Goal: Task Accomplishment & Management: Use online tool/utility

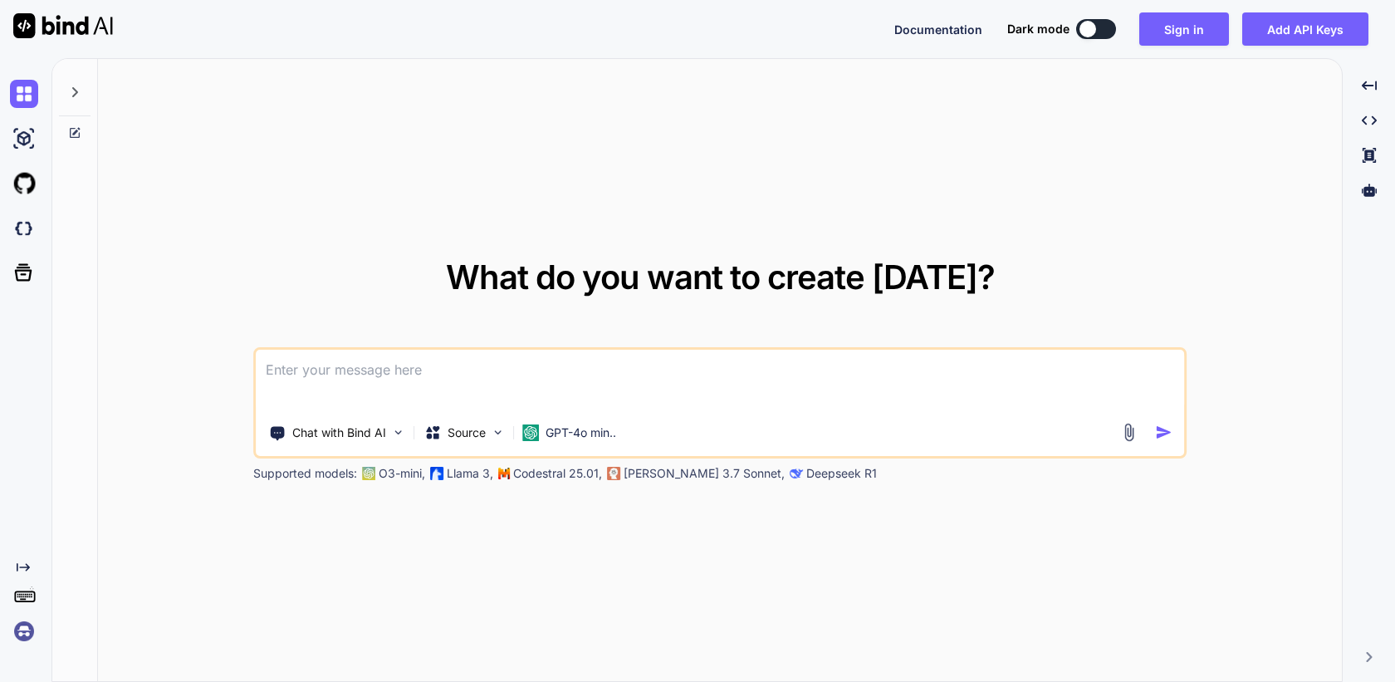
click at [27, 631] on img at bounding box center [24, 631] width 28 height 28
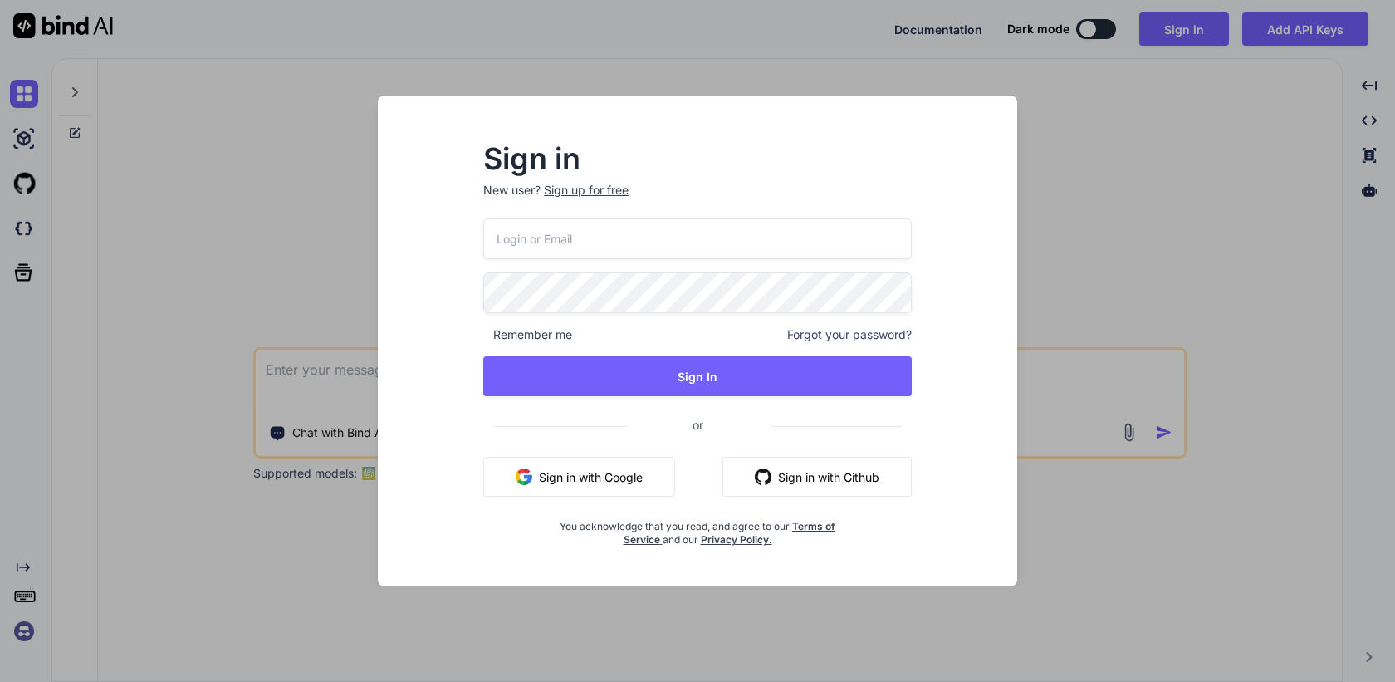
click at [596, 465] on button "Sign in with Google" at bounding box center [579, 477] width 192 height 40
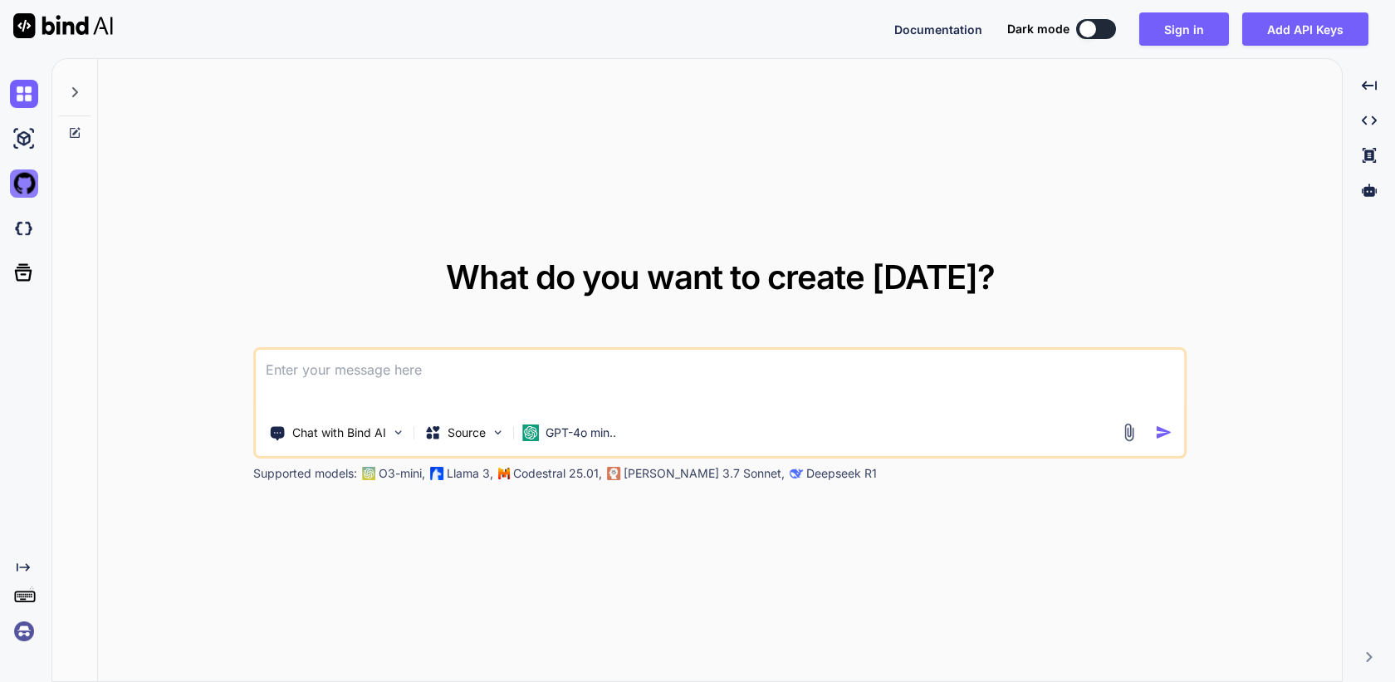
click at [23, 186] on img at bounding box center [24, 183] width 28 height 28
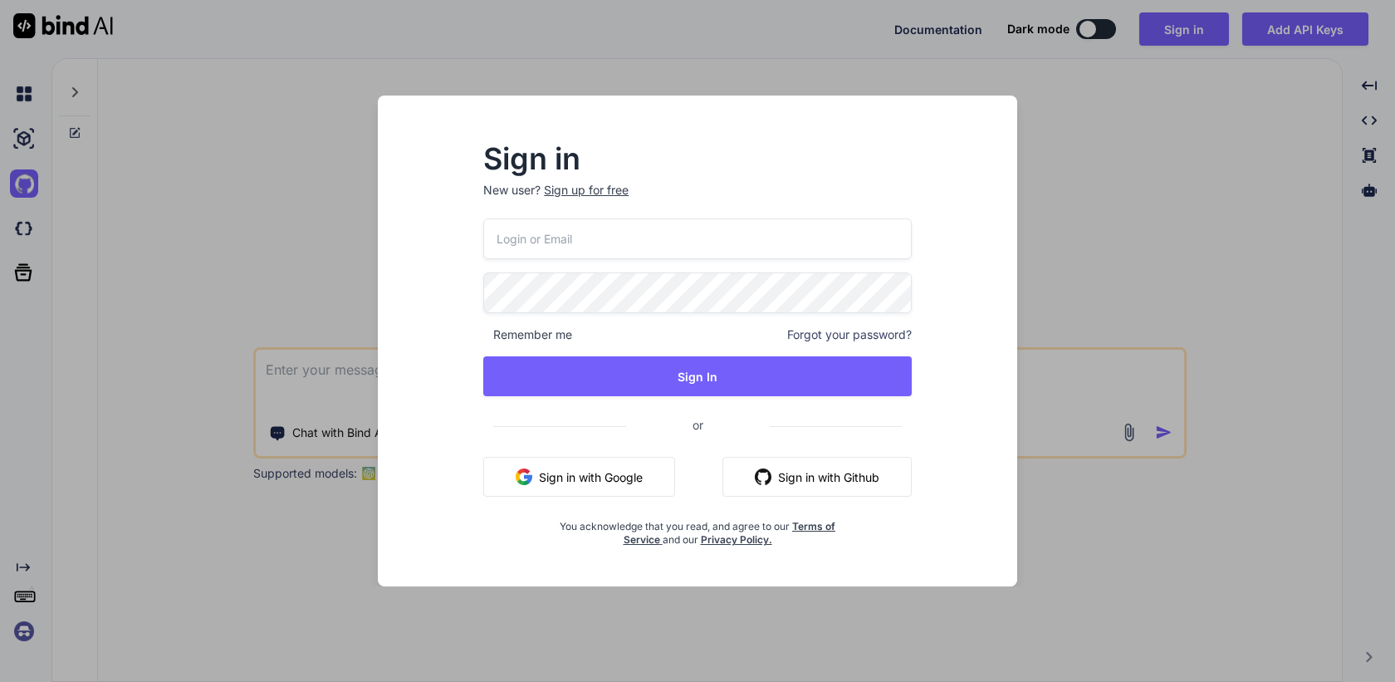
click at [67, 212] on div "Sign in New user? Sign up for free Remember me Forgot your password? Sign In or…" at bounding box center [697, 341] width 1395 height 682
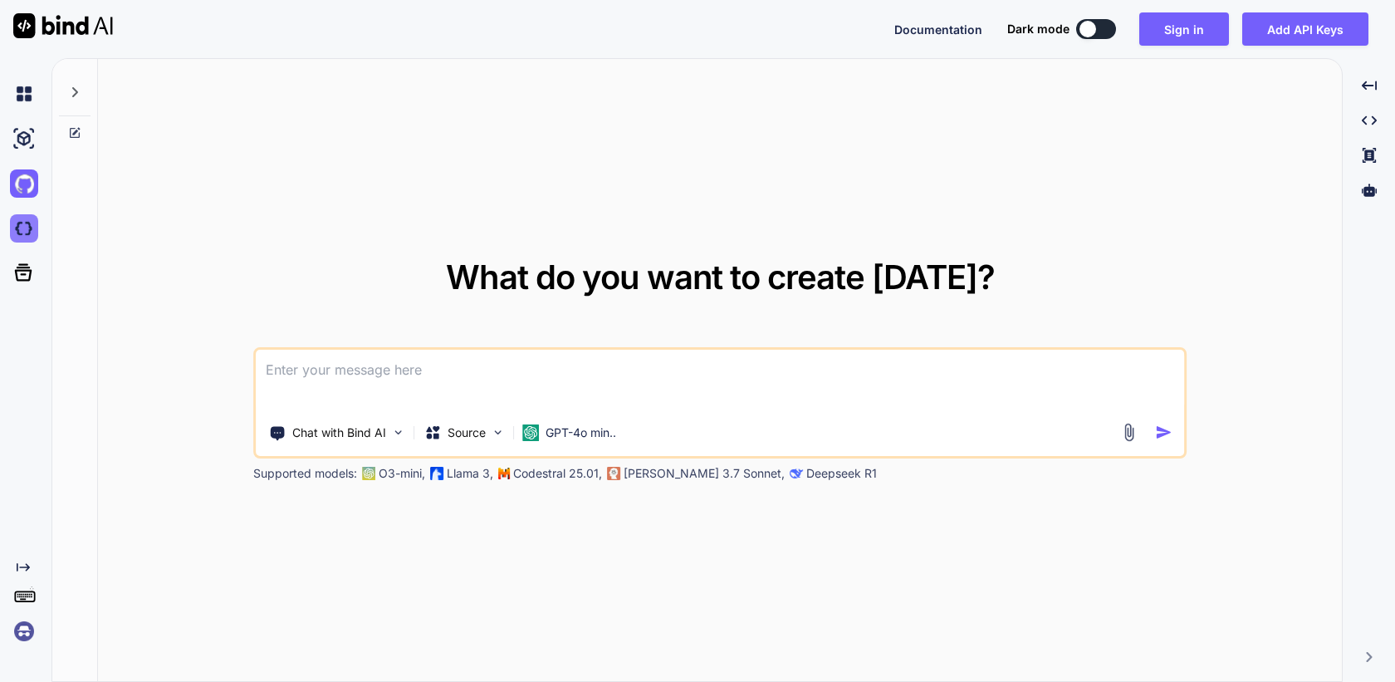
click at [22, 235] on img at bounding box center [24, 228] width 28 height 28
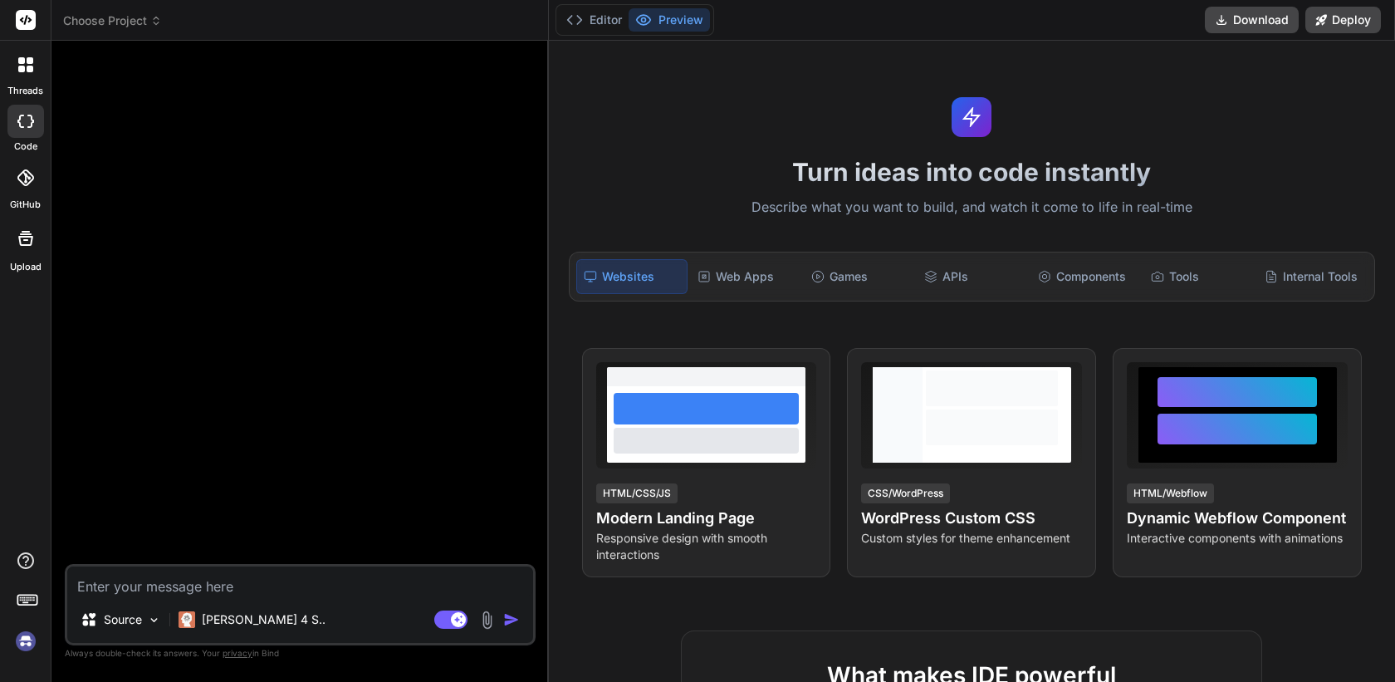
click at [27, 650] on img at bounding box center [26, 641] width 28 height 28
click at [24, 649] on img at bounding box center [26, 641] width 28 height 28
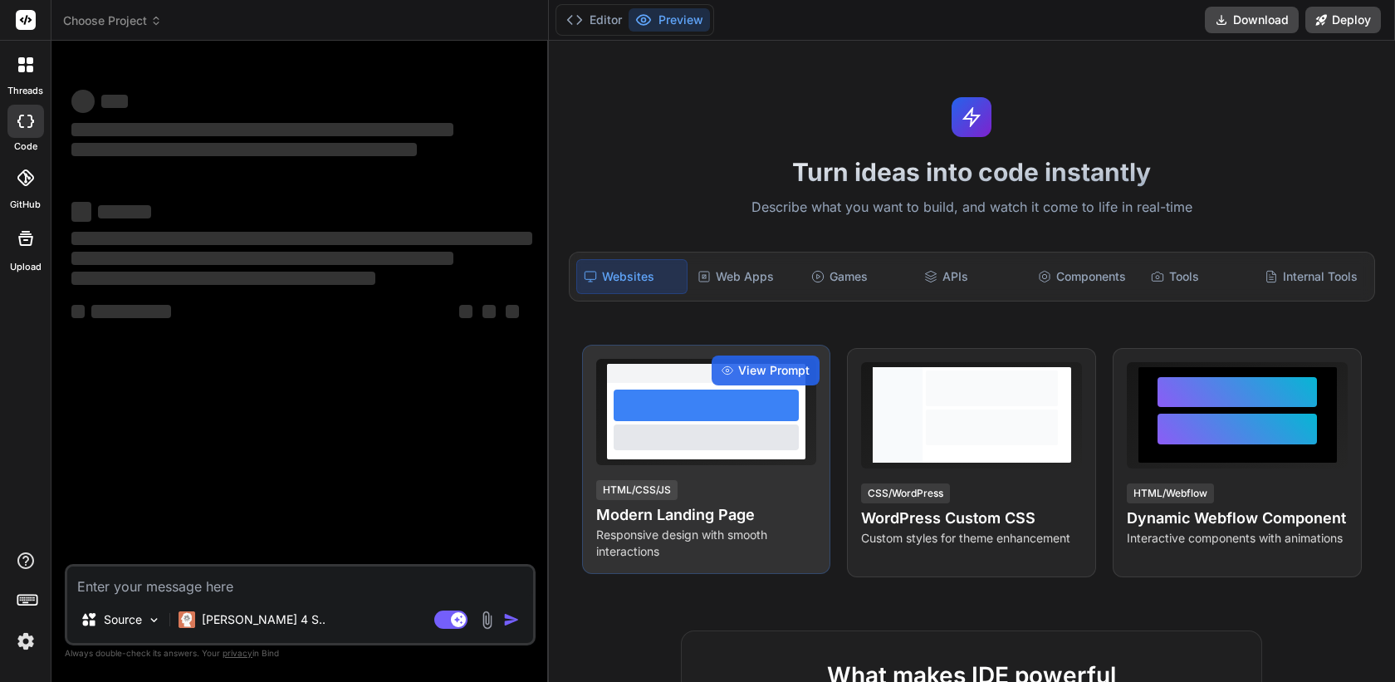
type textarea "x"
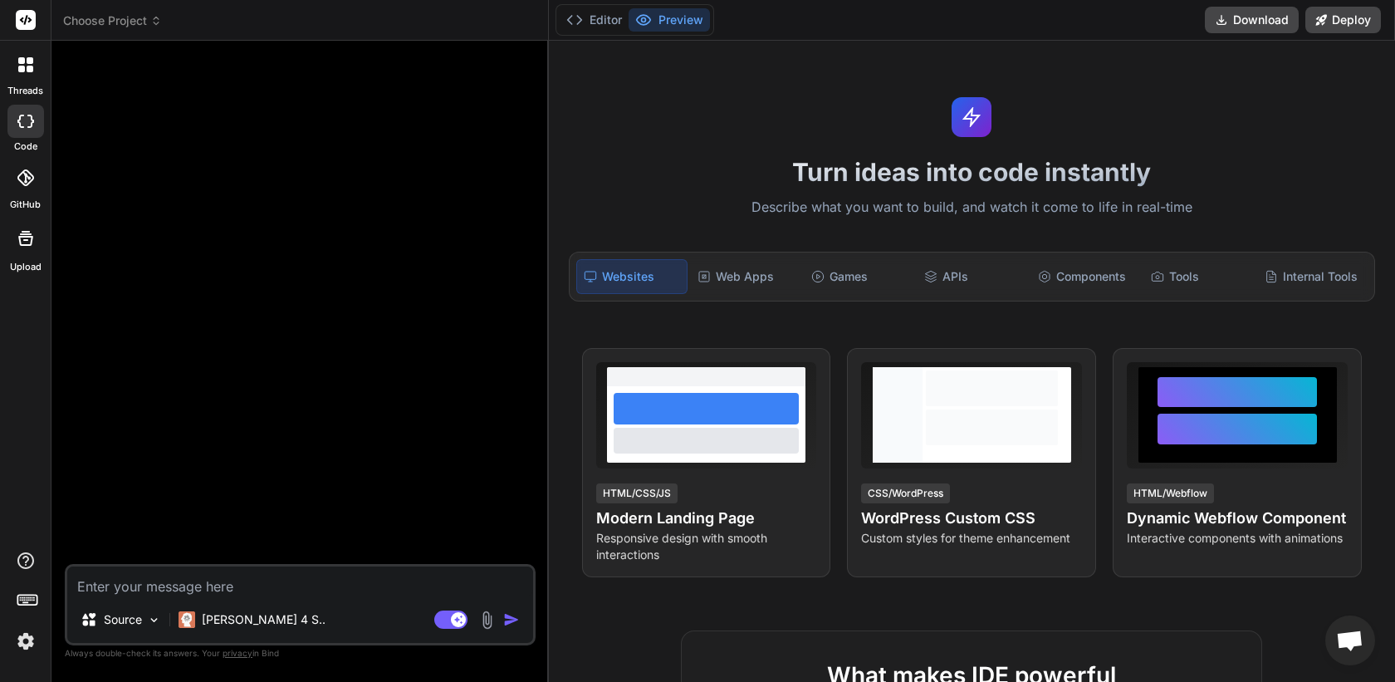
click at [236, 570] on textarea at bounding box center [300, 581] width 466 height 30
paste textarea "create a web based piano learning application for 5yo kid. the kid should be ab…"
type textarea "create a web based piano learning application for 5yo kid. the kid should be ab…"
type textarea "x"
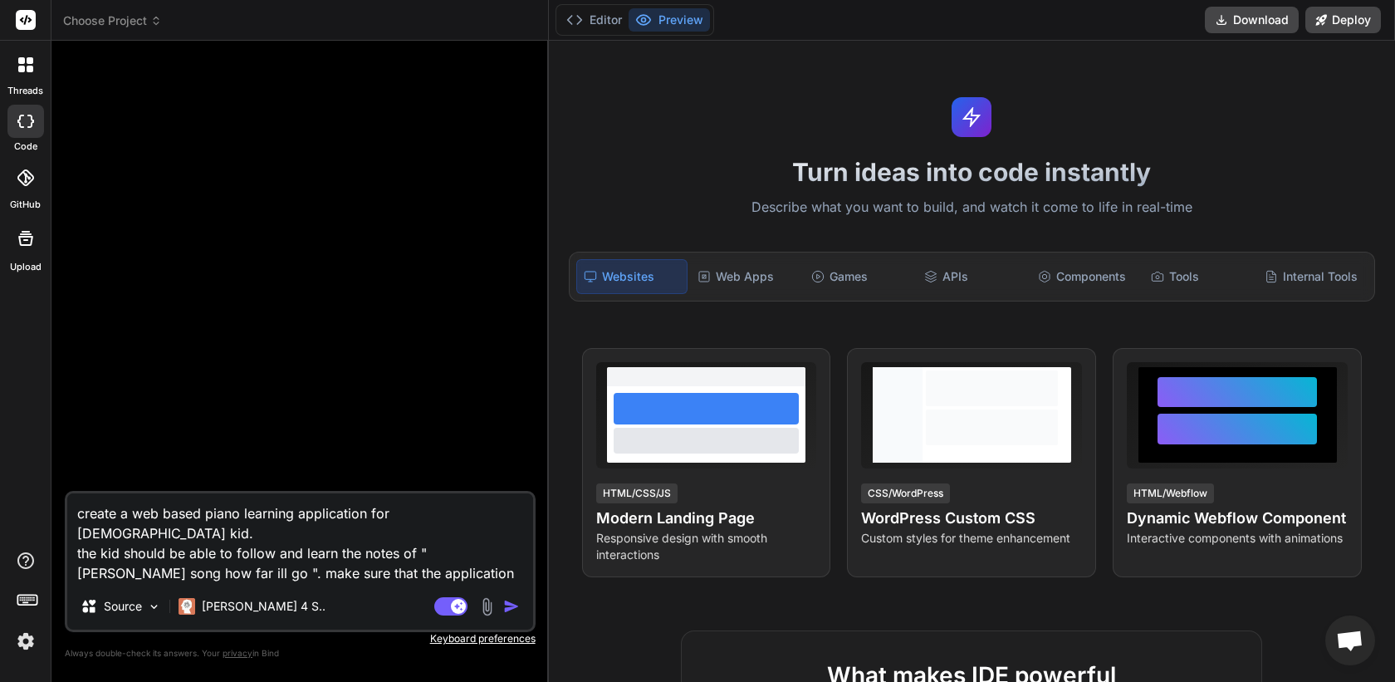
type textarea "create a web based piano learning application for 5yo kid. the kid should be ab…"
click at [509, 605] on img "button" at bounding box center [511, 606] width 17 height 17
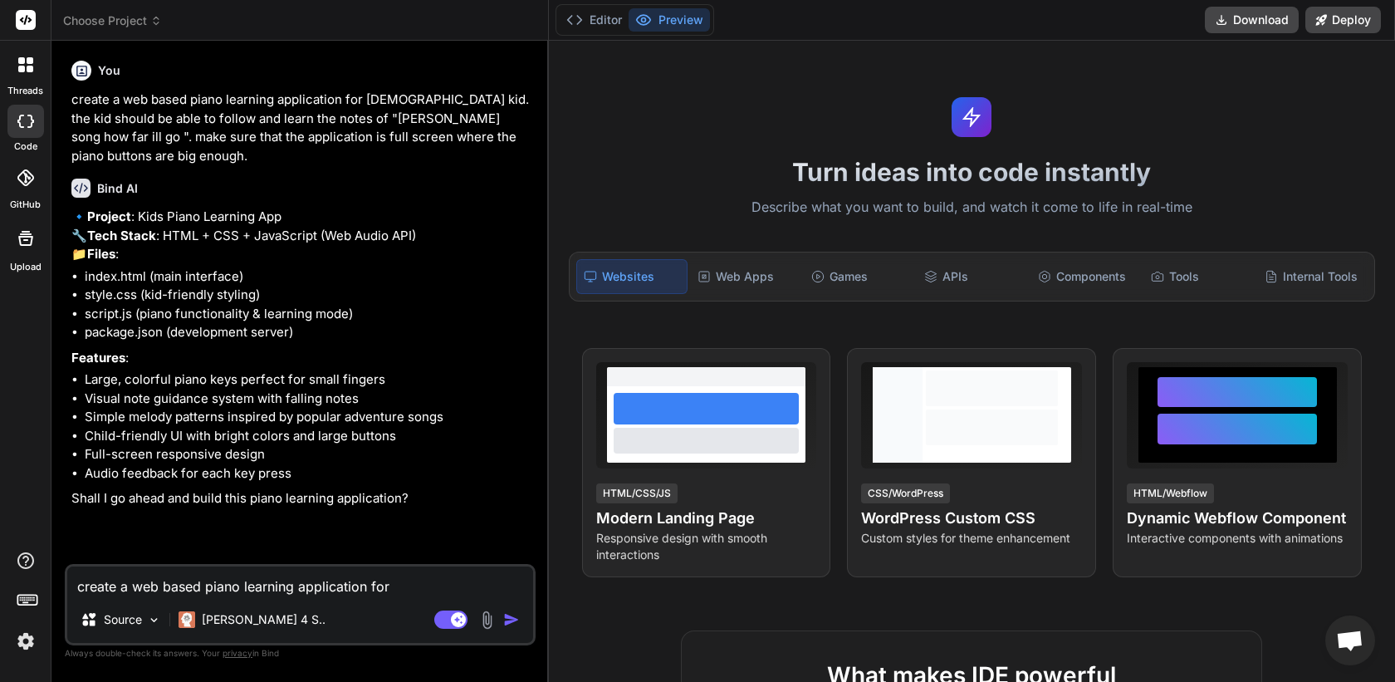
type textarea "x"
click at [250, 587] on textarea "create a web based piano learning application for 5yo kid. the kid should be ab…" at bounding box center [300, 581] width 466 height 30
type textarea "e"
type textarea "x"
type textarea "ey"
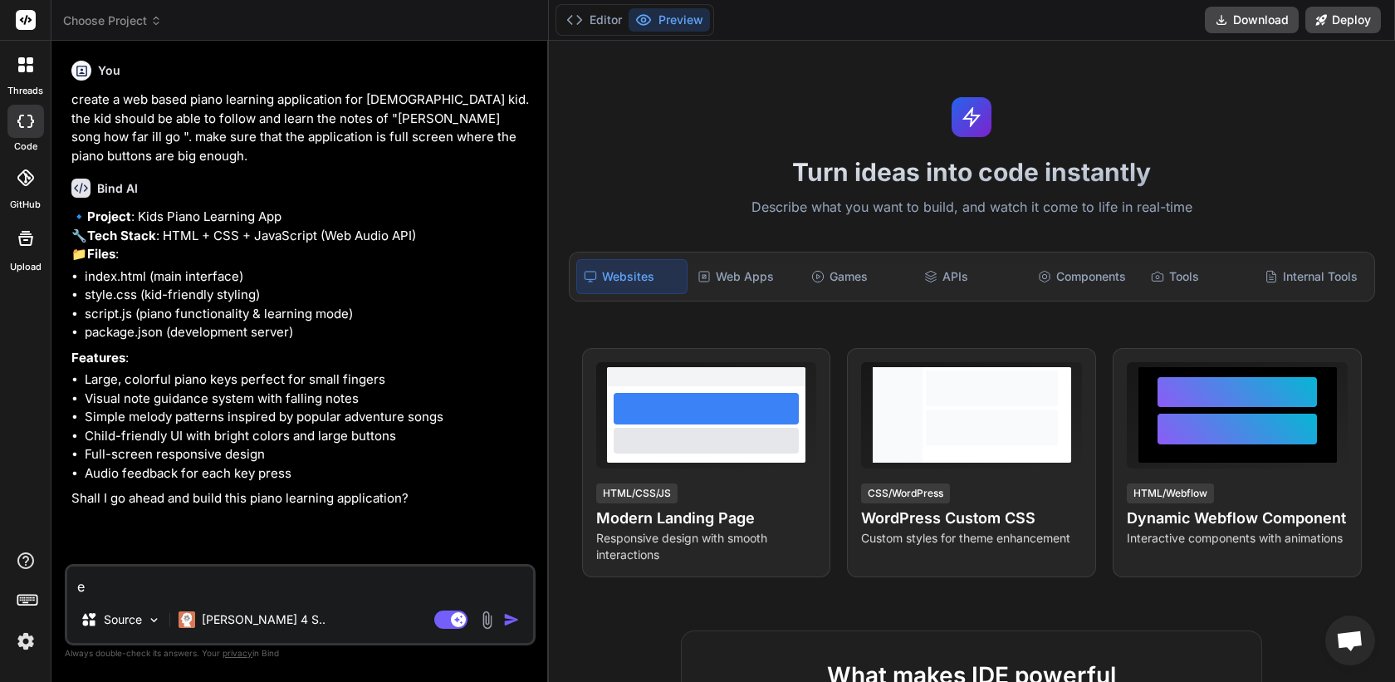
type textarea "x"
type textarea "e"
type textarea "x"
type textarea "y"
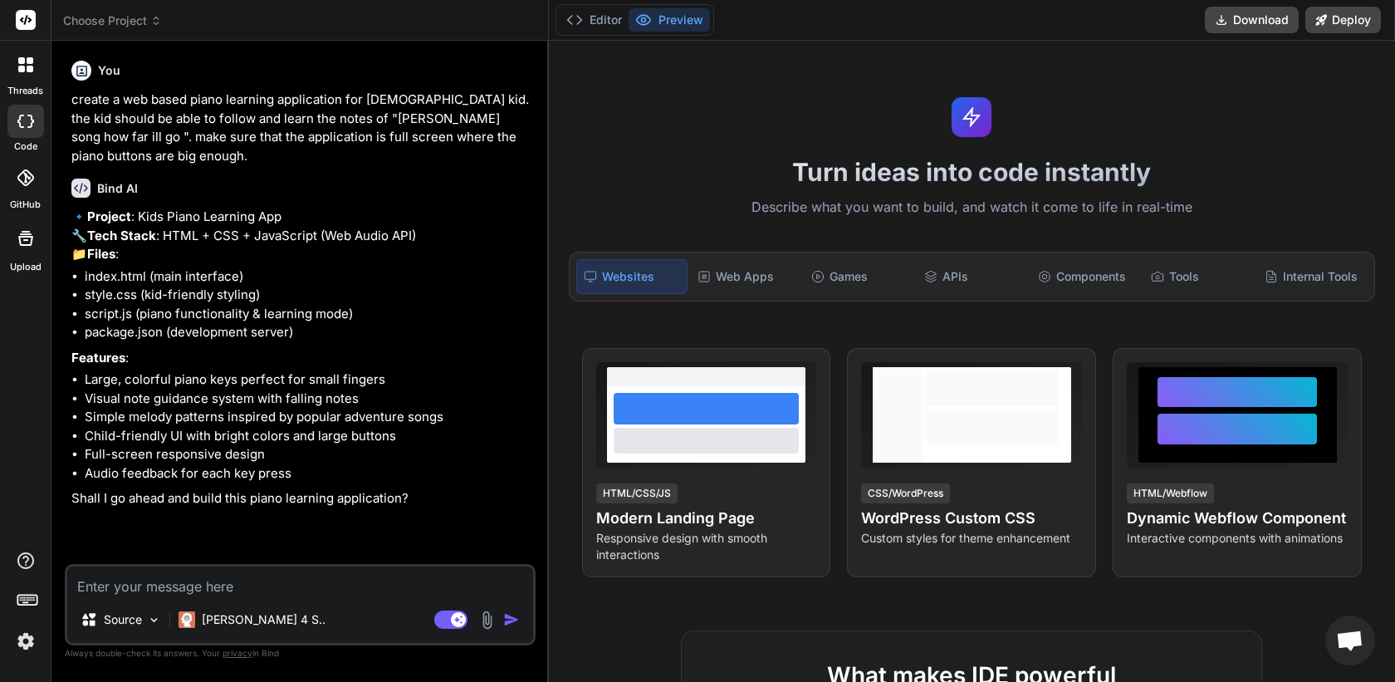
type textarea "x"
type textarea "ye"
type textarea "x"
type textarea "yes"
type textarea "x"
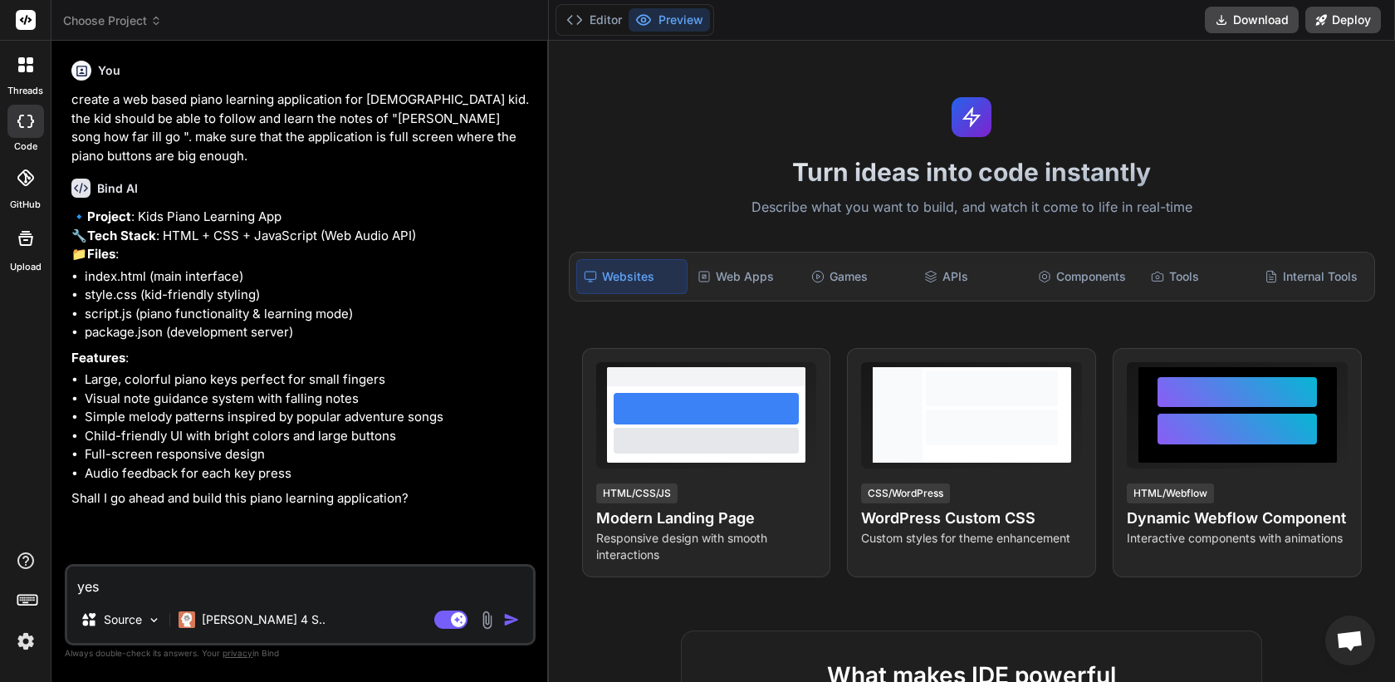
type textarea "yes"
click at [507, 616] on img "button" at bounding box center [511, 619] width 17 height 17
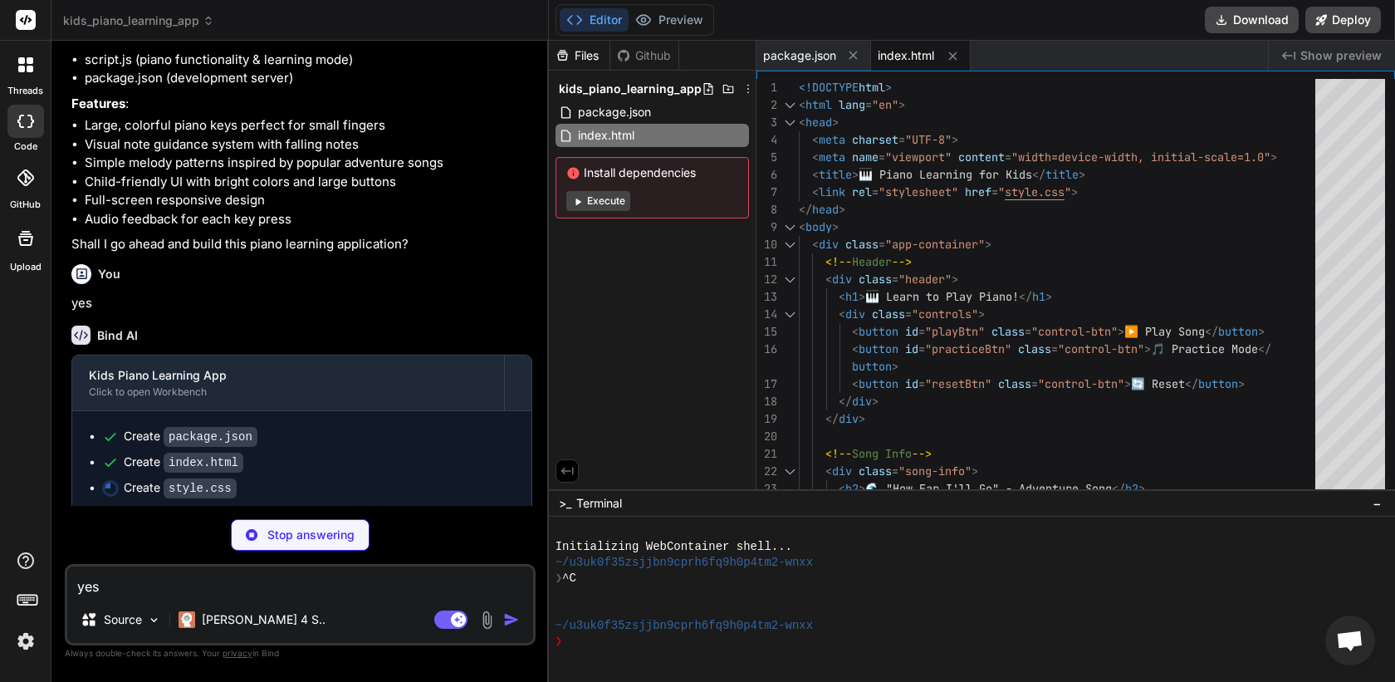
scroll to position [280, 0]
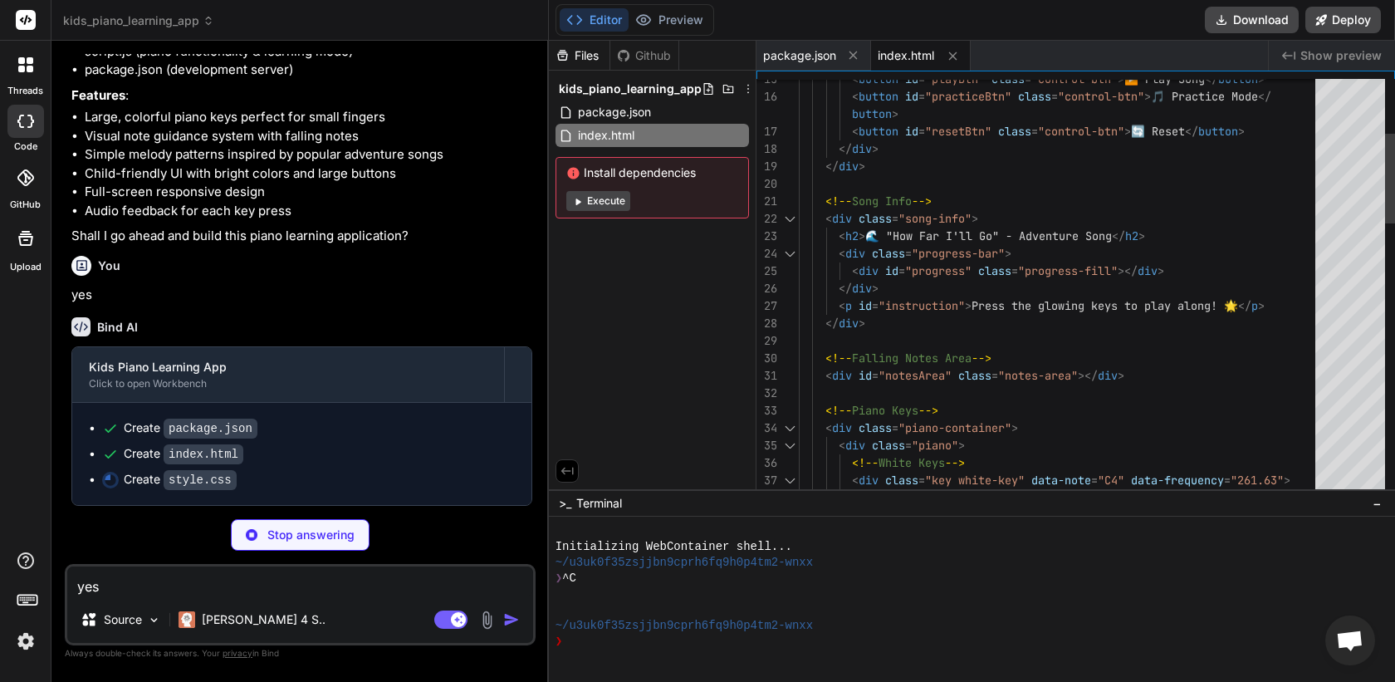
type textarea "x"
type textarea "}"
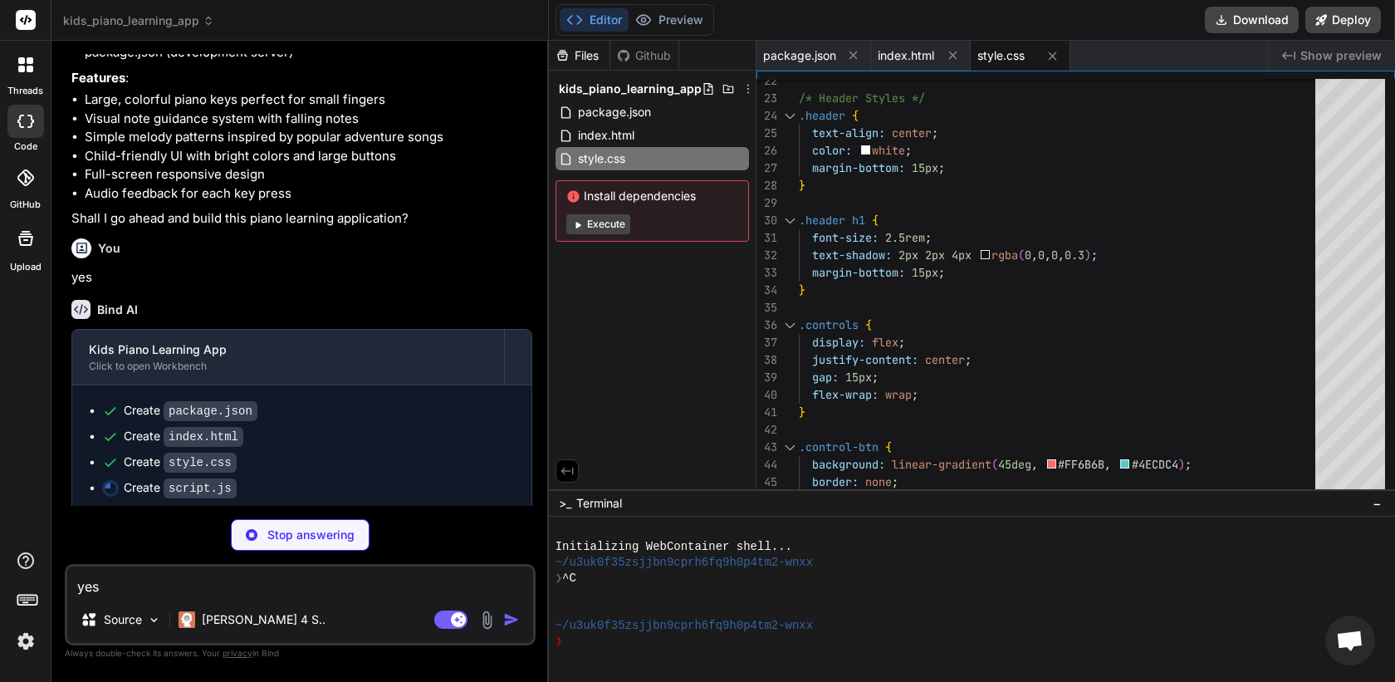
scroll to position [305, 0]
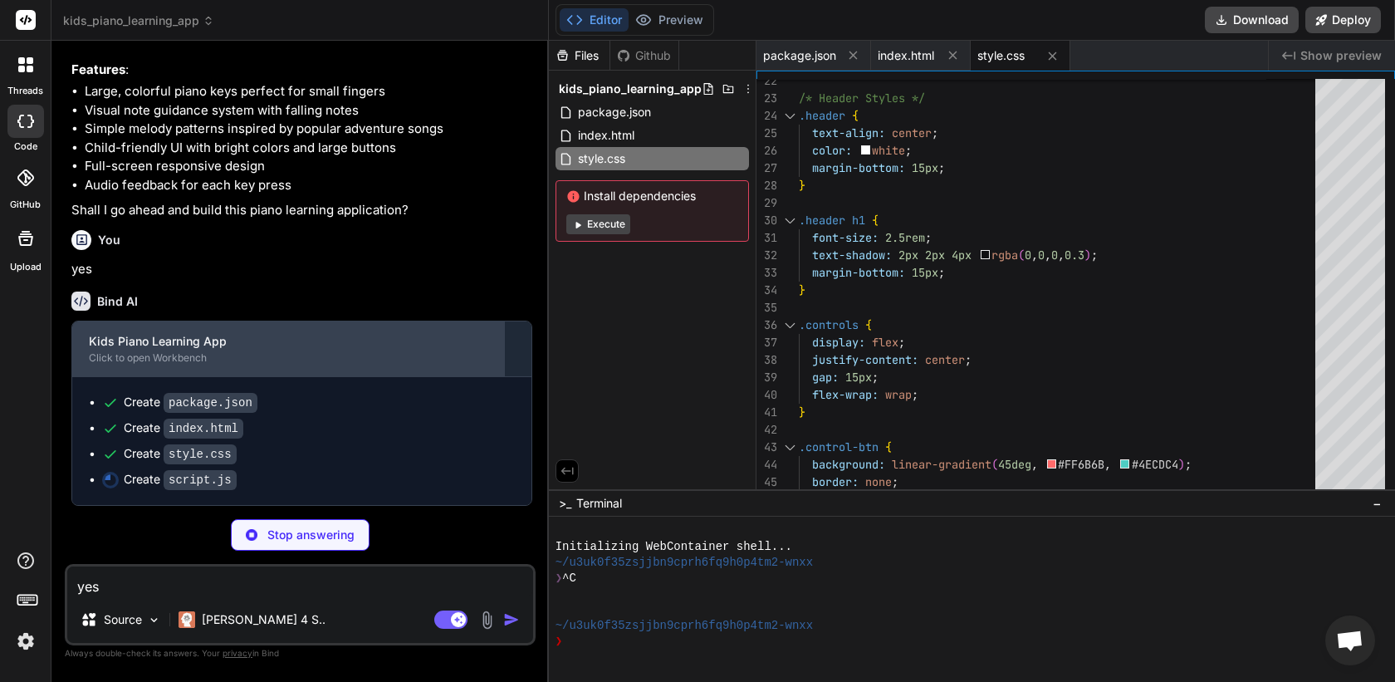
type textarea "x"
type textarea "if (document.hidden) { // Page is hidden, you could pause here if needed } });"
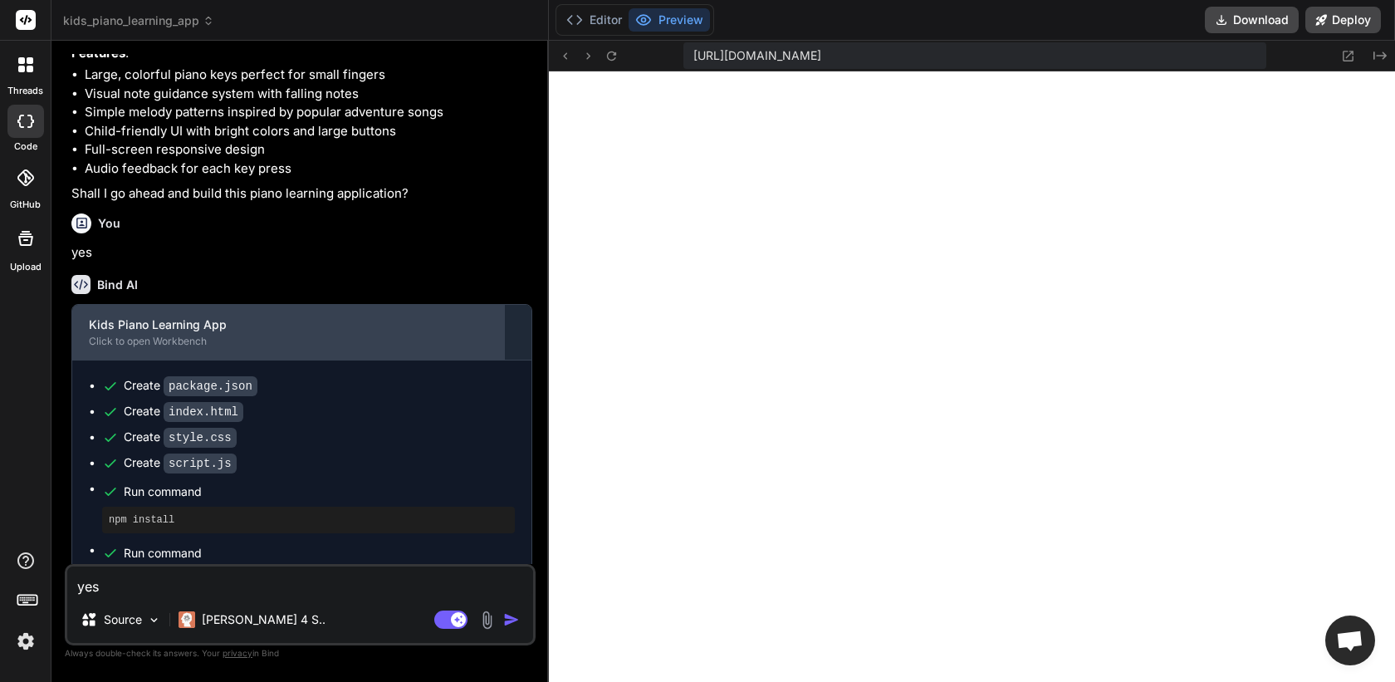
scroll to position [821, 0]
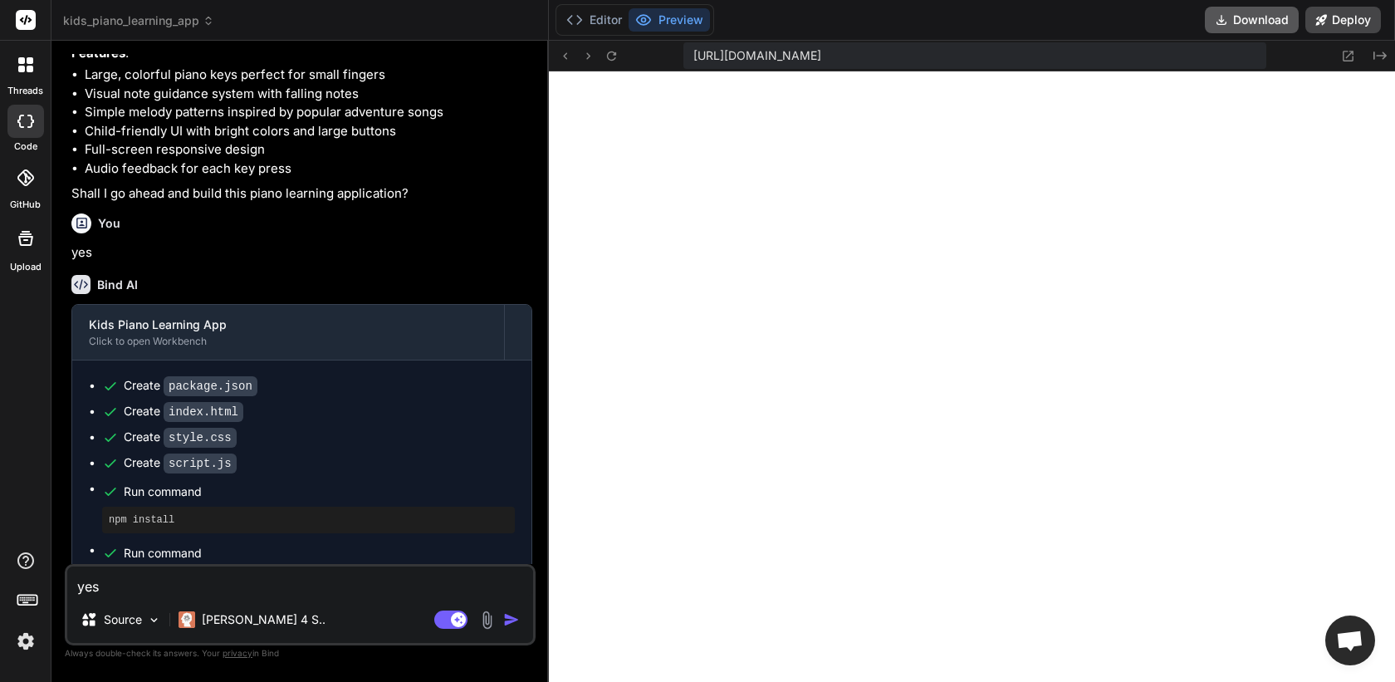
click at [1257, 19] on button "Download" at bounding box center [1252, 20] width 94 height 27
click at [1345, 54] on icon at bounding box center [1348, 56] width 14 height 14
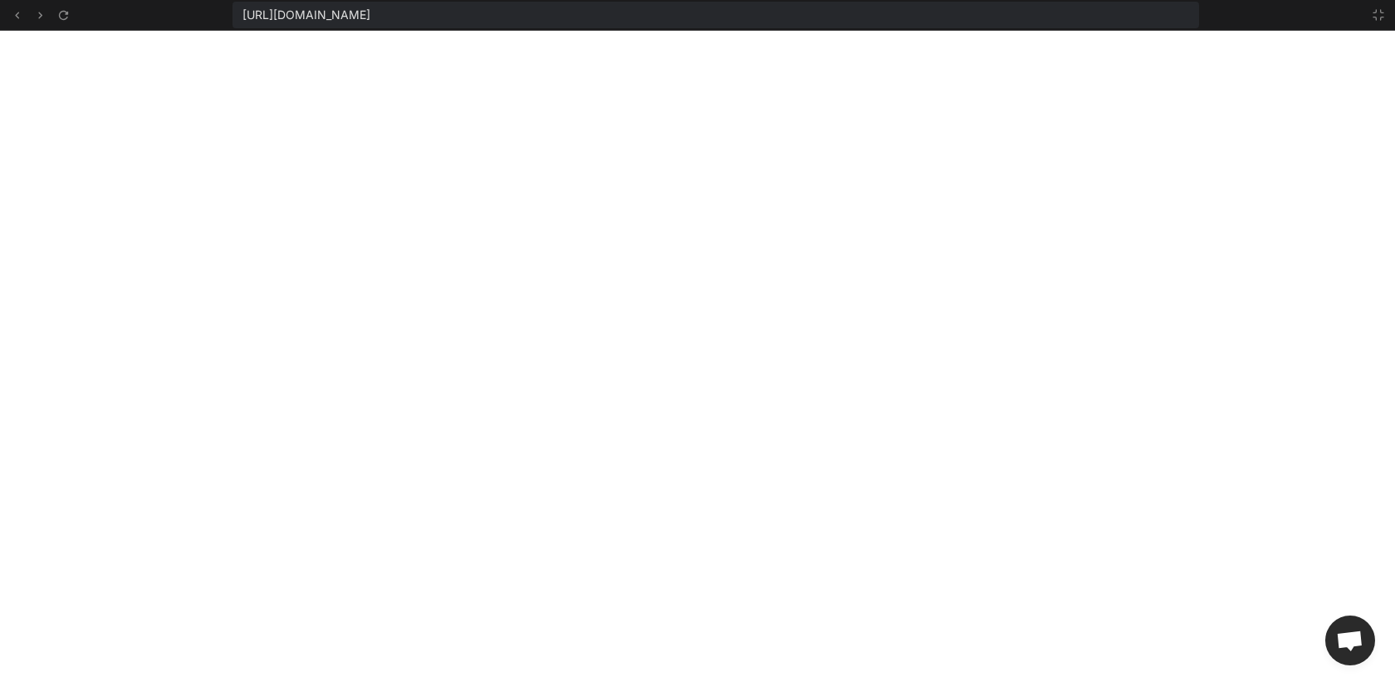
scroll to position [915, 0]
click at [1379, 16] on icon at bounding box center [1378, 14] width 13 height 13
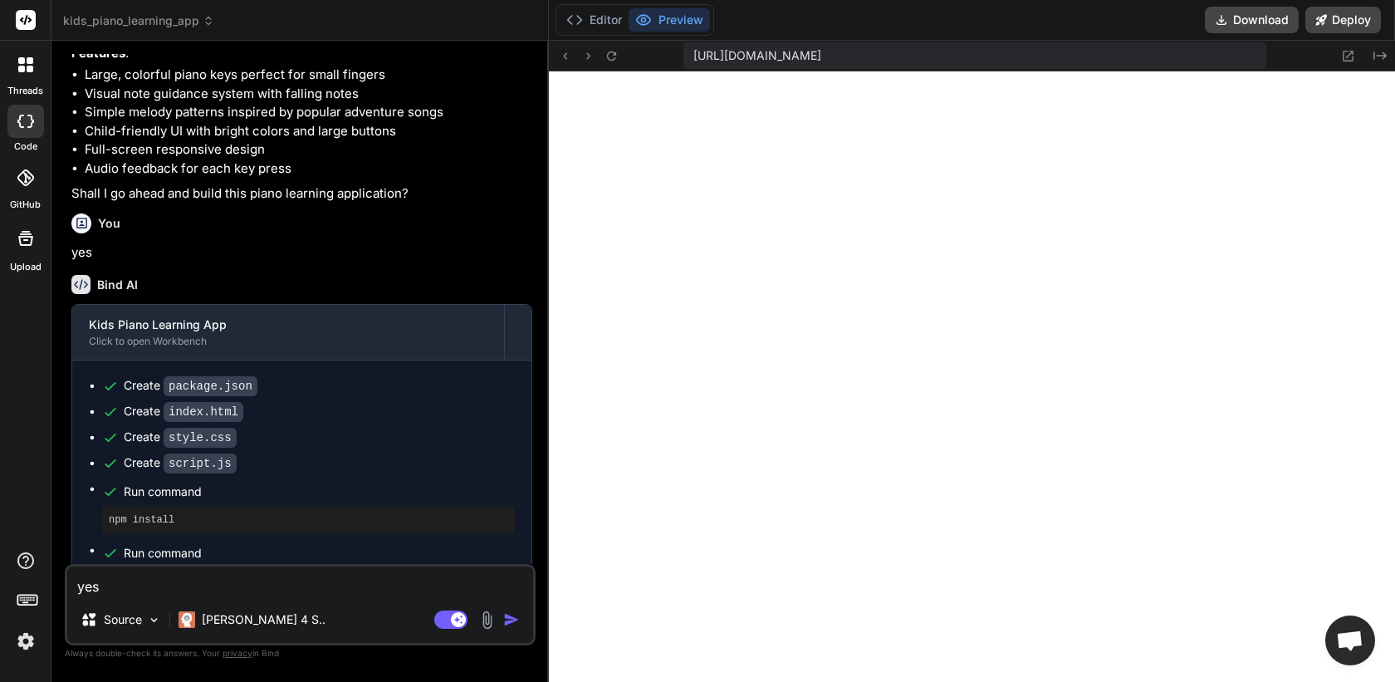
scroll to position [1010, 0]
click at [1352, 22] on button "Deploy" at bounding box center [1344, 20] width 76 height 27
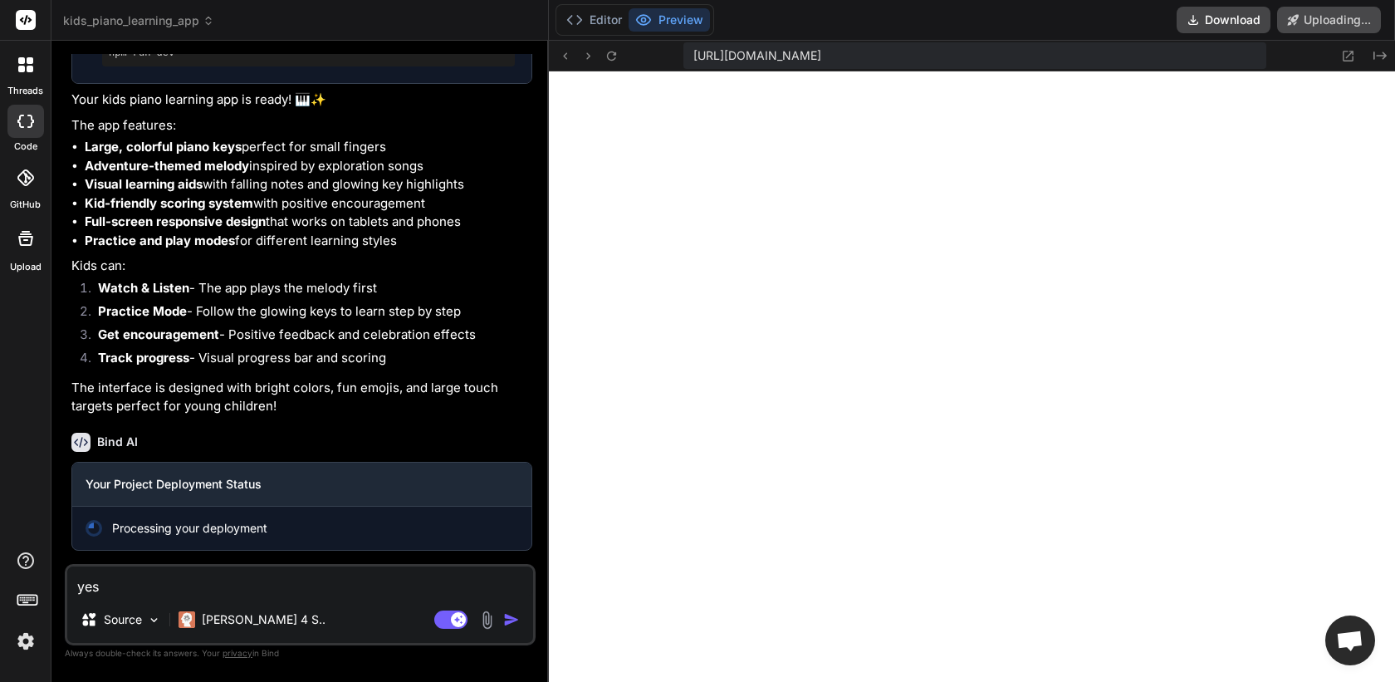
scroll to position [850, 0]
click at [244, 582] on textarea "yes" at bounding box center [300, 581] width 466 height 30
type textarea "x"
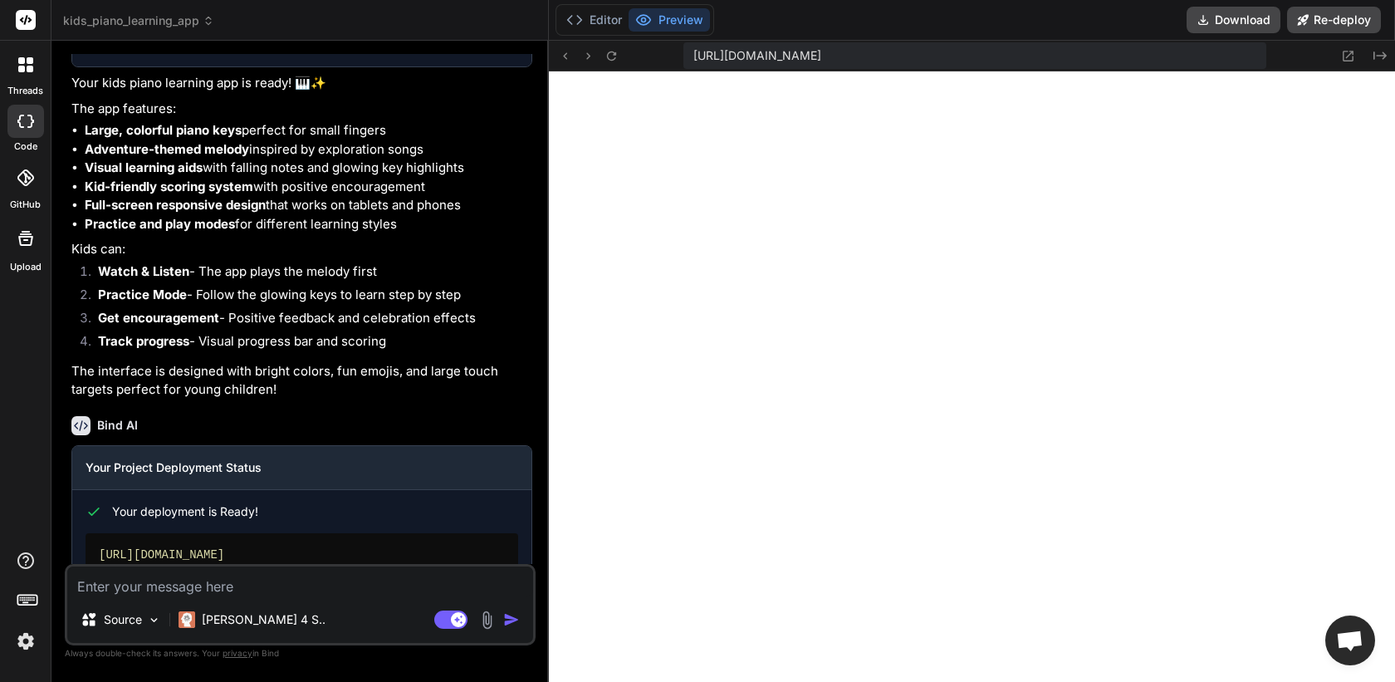
type textarea "g"
type textarea "x"
type textarea "gr"
type textarea "x"
type textarea "gre"
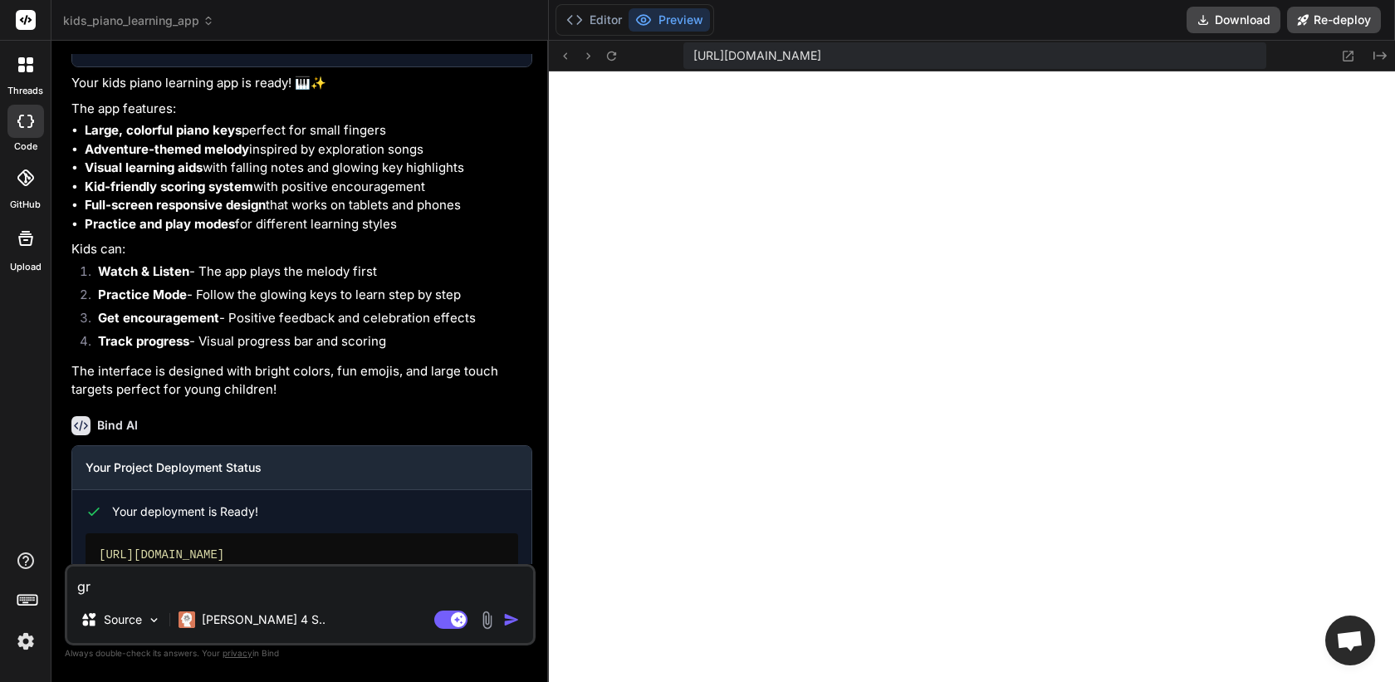
type textarea "x"
type textarea "grea"
type textarea "x"
type textarea "great"
type textarea "x"
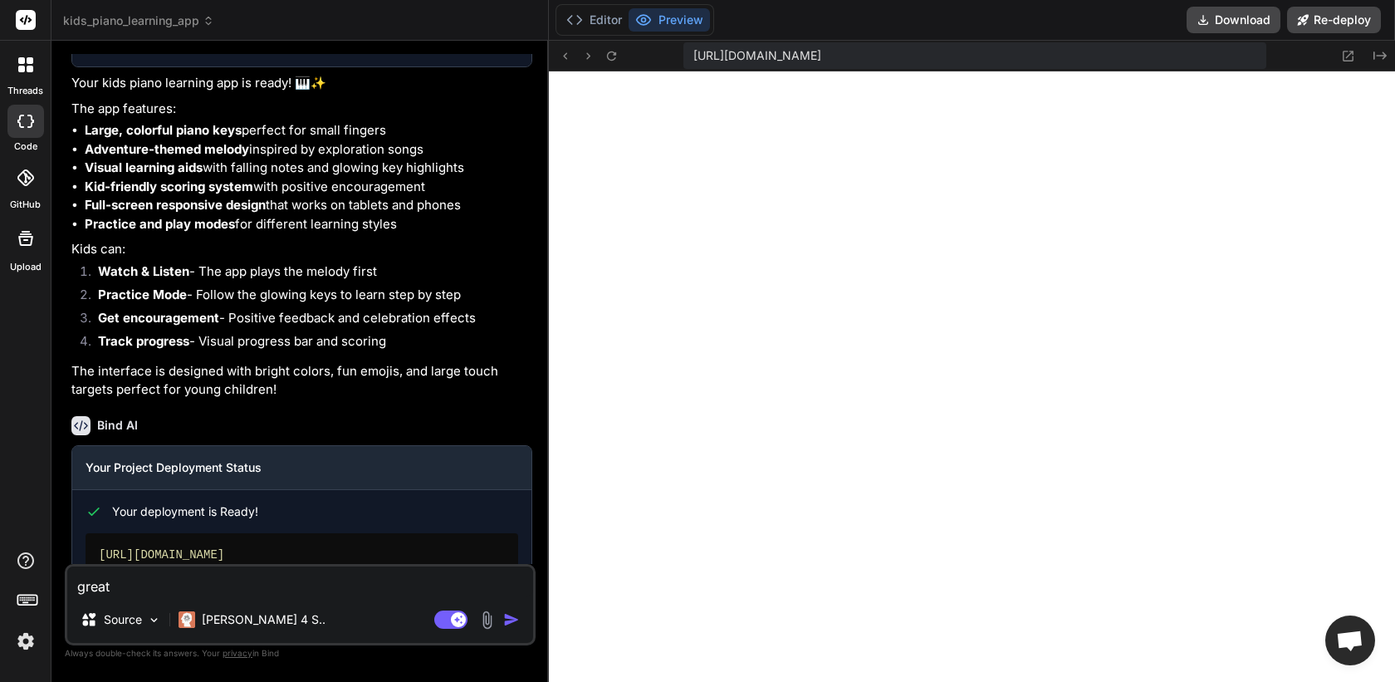
type textarea "great,"
type textarea "x"
type textarea "great,"
type textarea "x"
type textarea "great, n"
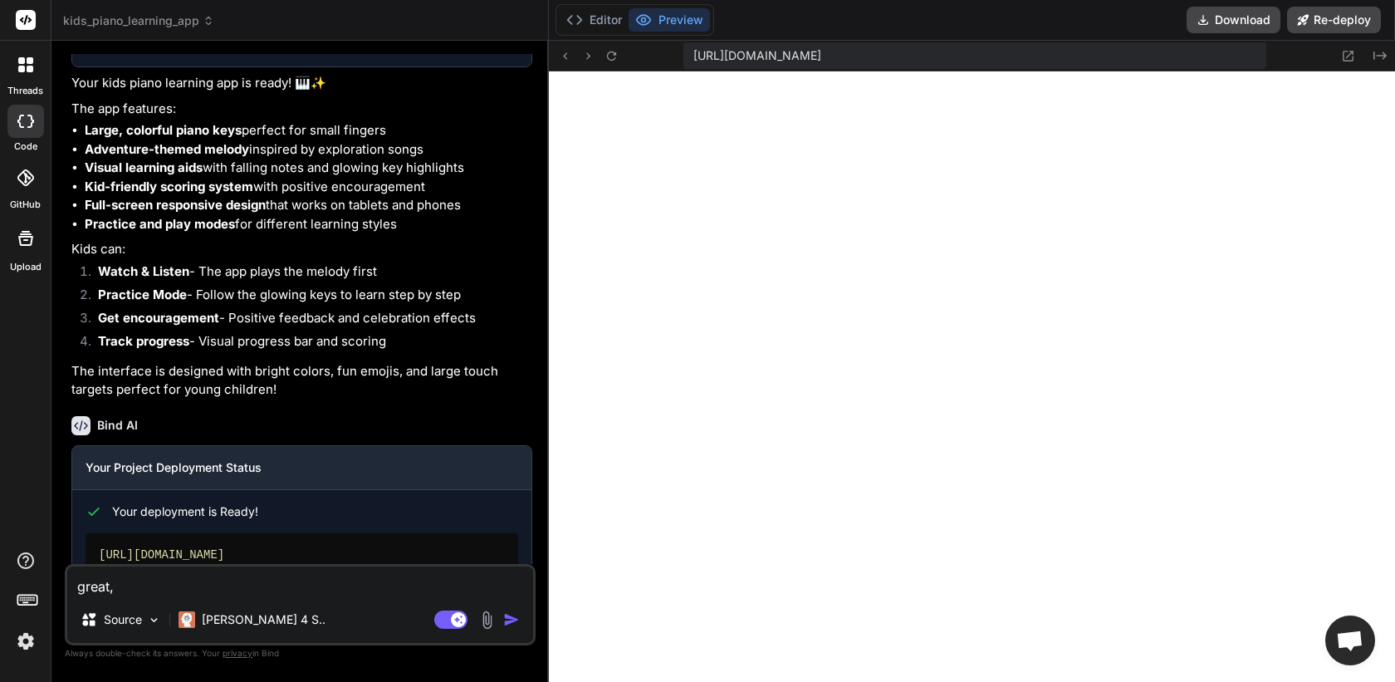
type textarea "x"
type textarea "great, no"
type textarea "x"
type textarea "great, now"
type textarea "x"
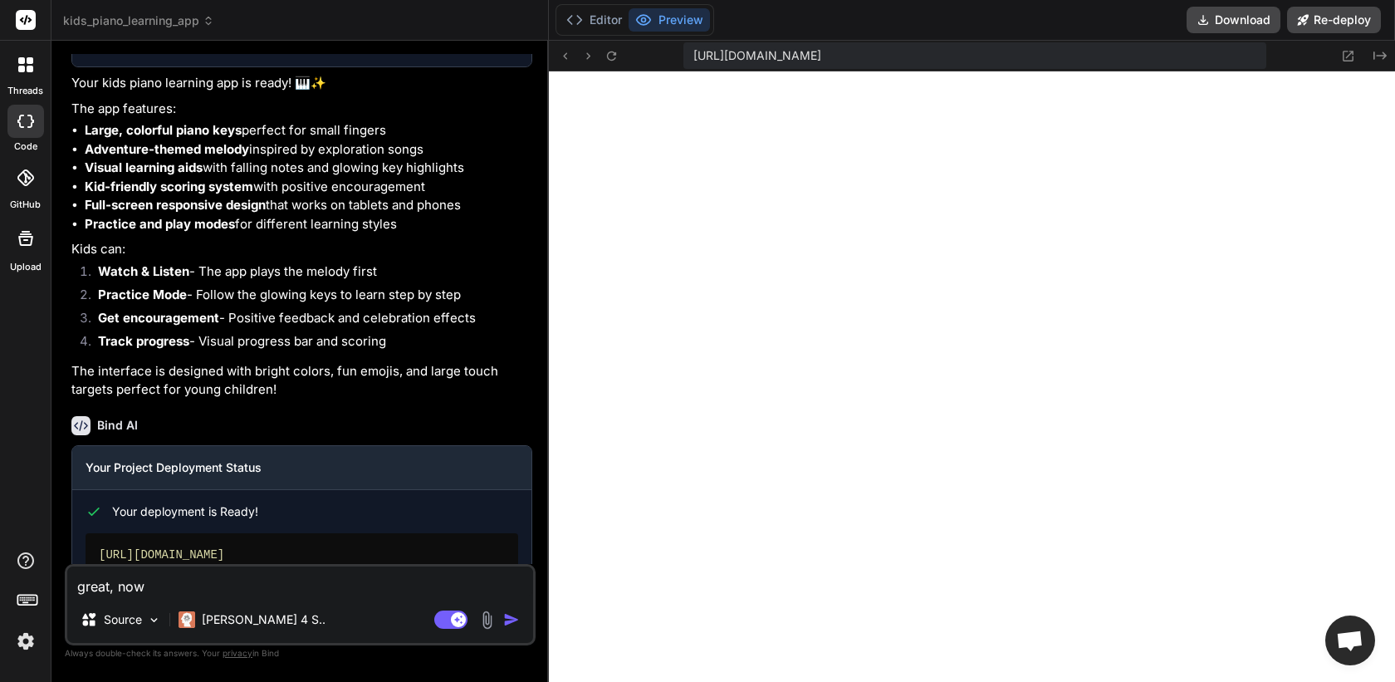
type textarea "great, now"
type textarea "x"
type textarea "great, now a"
type textarea "x"
type textarea "great, now al"
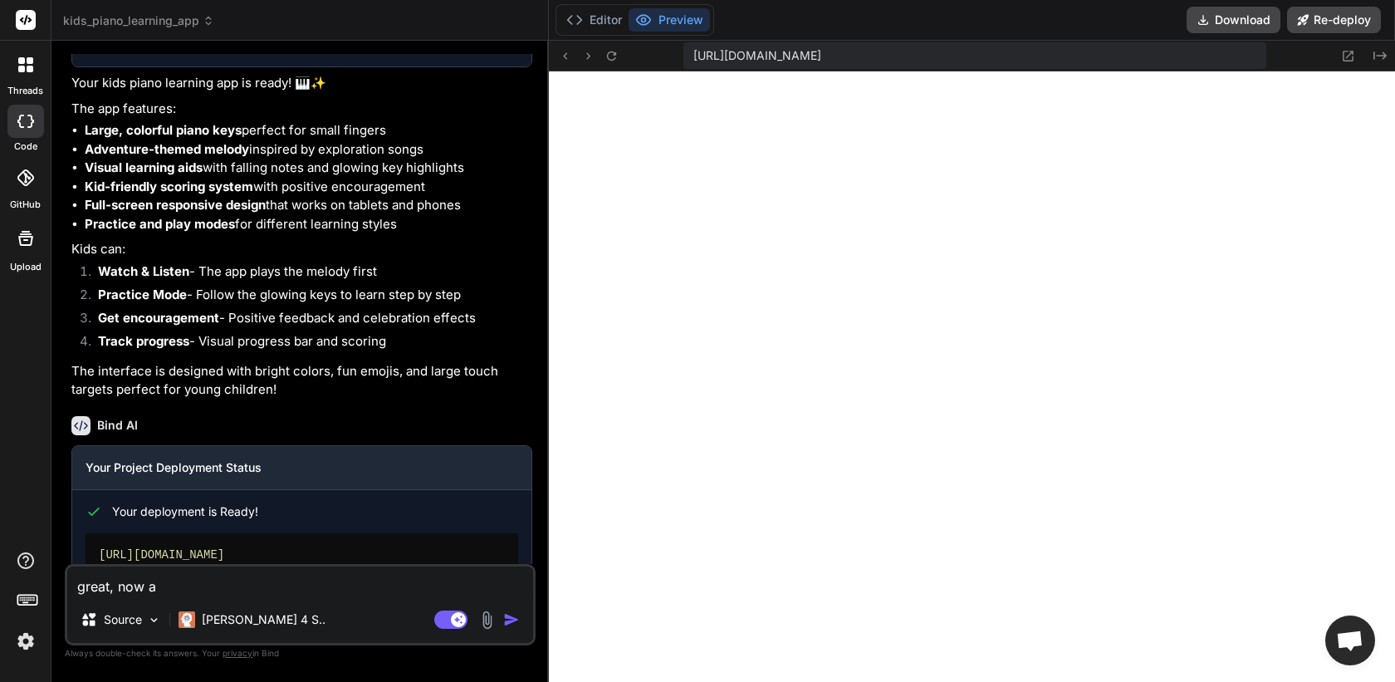
type textarea "x"
type textarea "great, now als"
type textarea "x"
type textarea "great, now also"
type textarea "x"
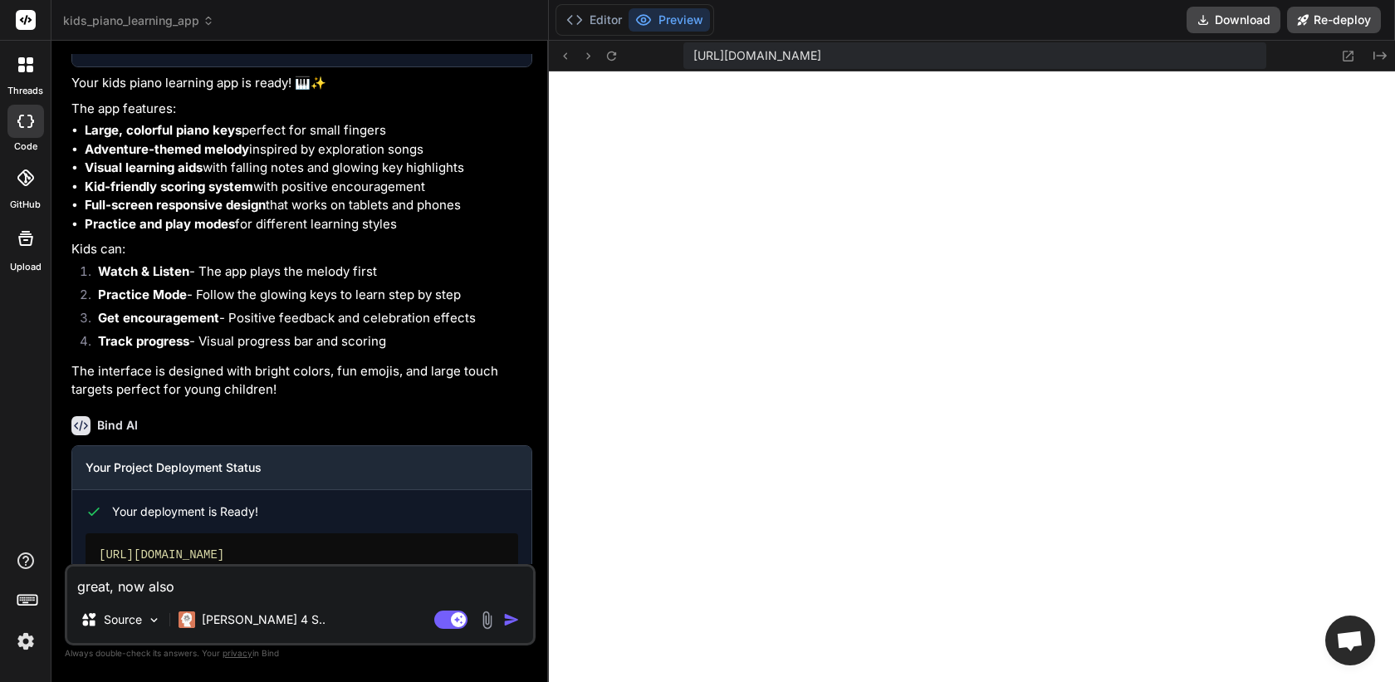
type textarea "great, now also"
type textarea "x"
type textarea "great, now also a"
type textarea "x"
type textarea "great, now also ad"
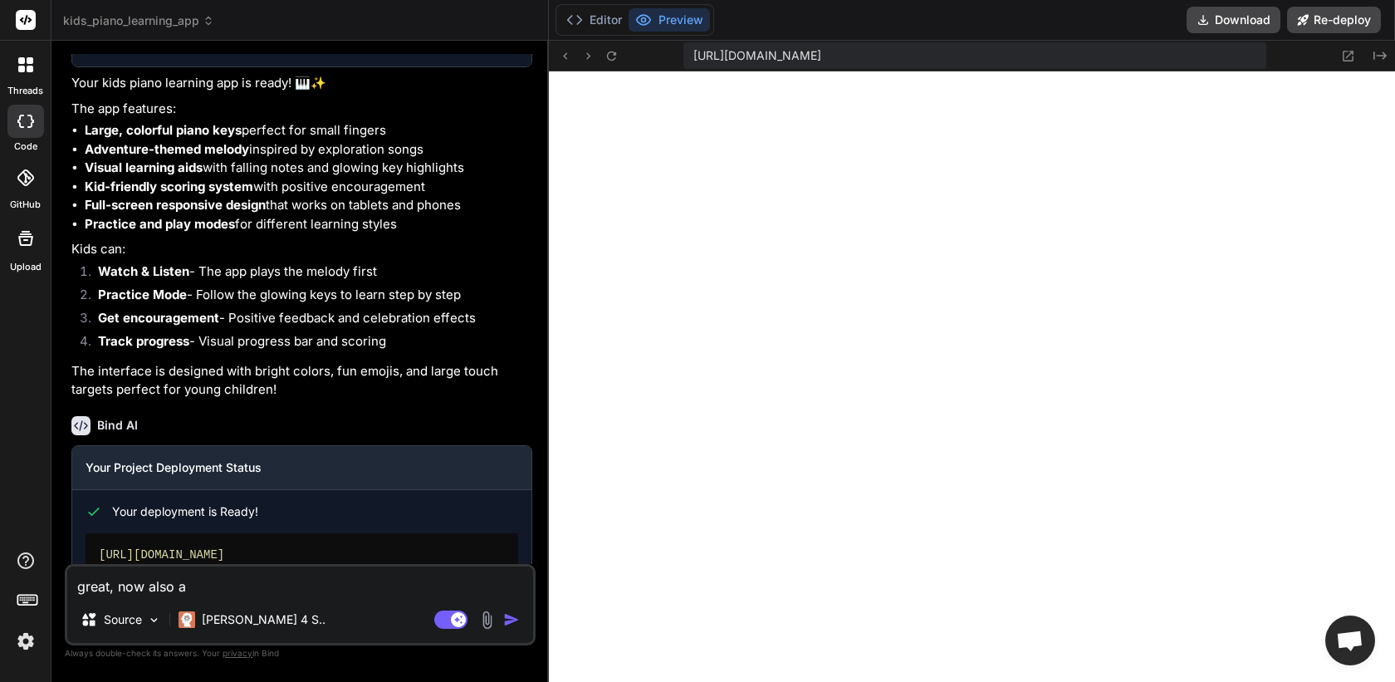
type textarea "x"
type textarea "great, now also add"
type textarea "x"
type textarea "great, now also add"
type textarea "x"
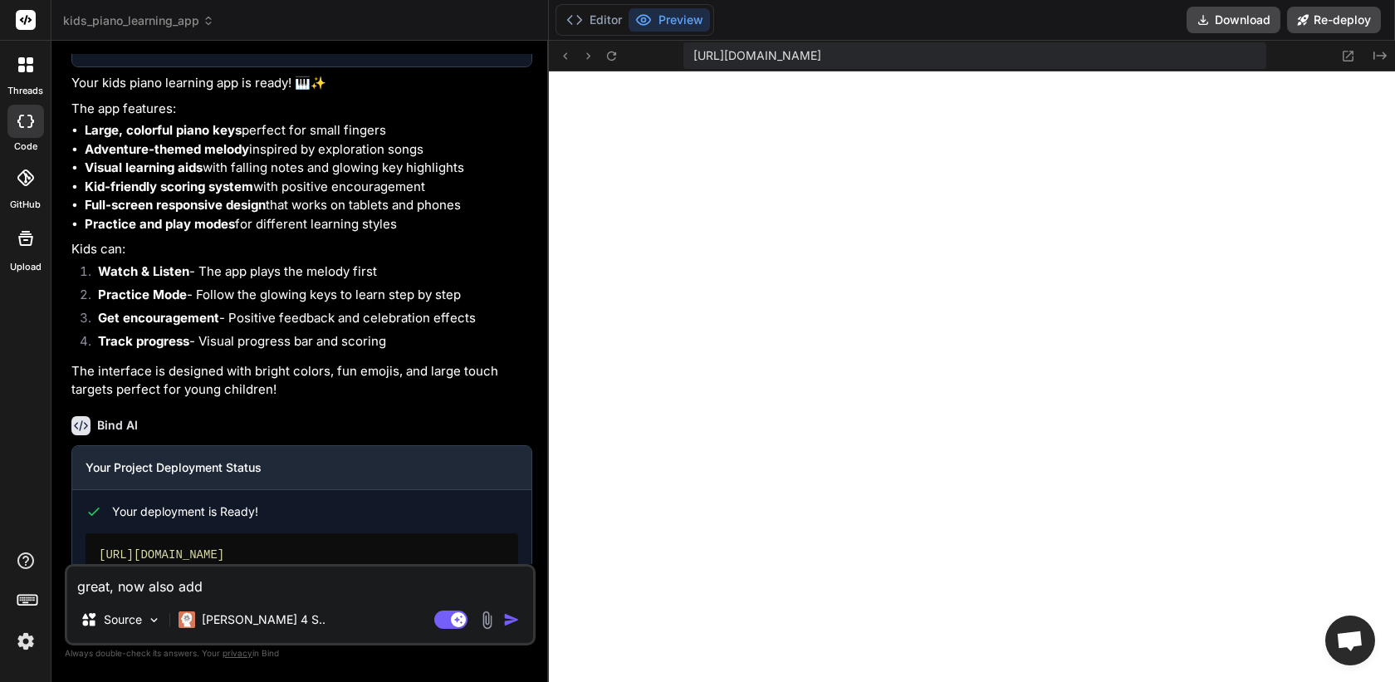
type textarea "great, now also add t"
type textarea "x"
type textarea "great, now also add th"
type textarea "x"
type textarea "great, now also add the"
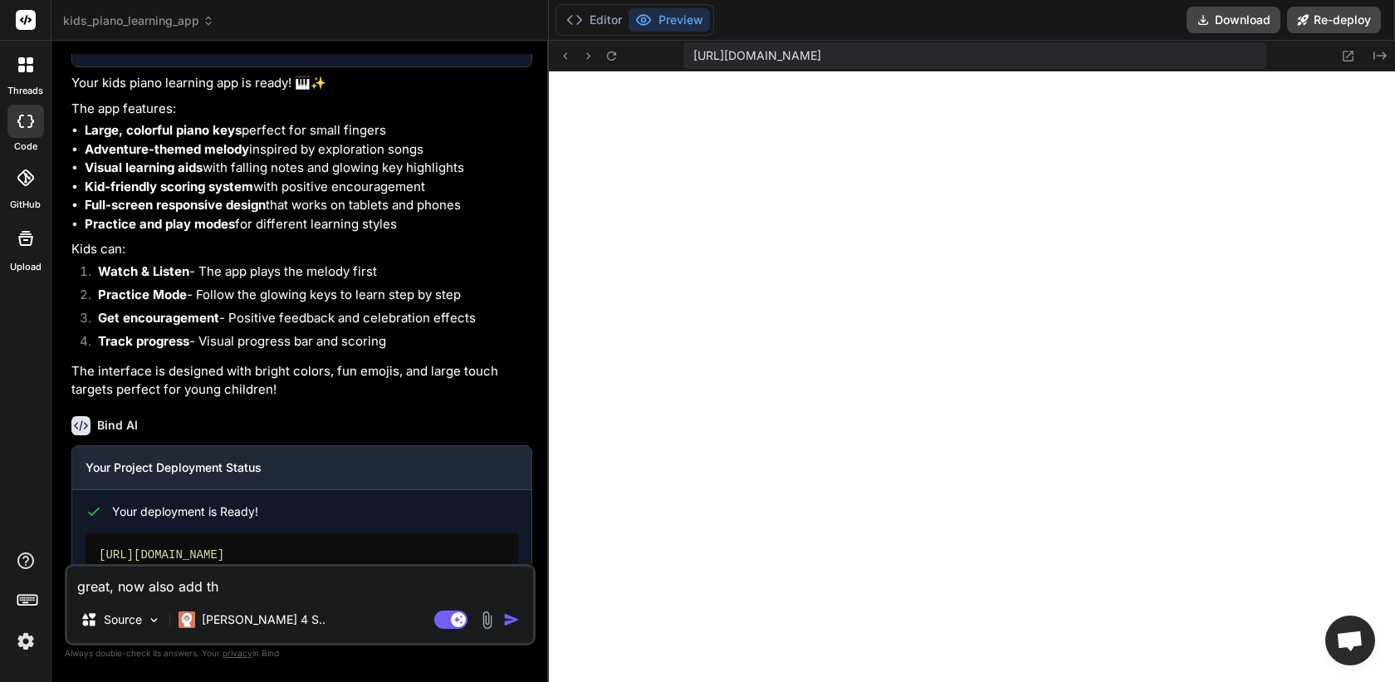
type textarea "x"
type textarea "great, now also add the"
type textarea "x"
type textarea "great, now also add the f"
type textarea "x"
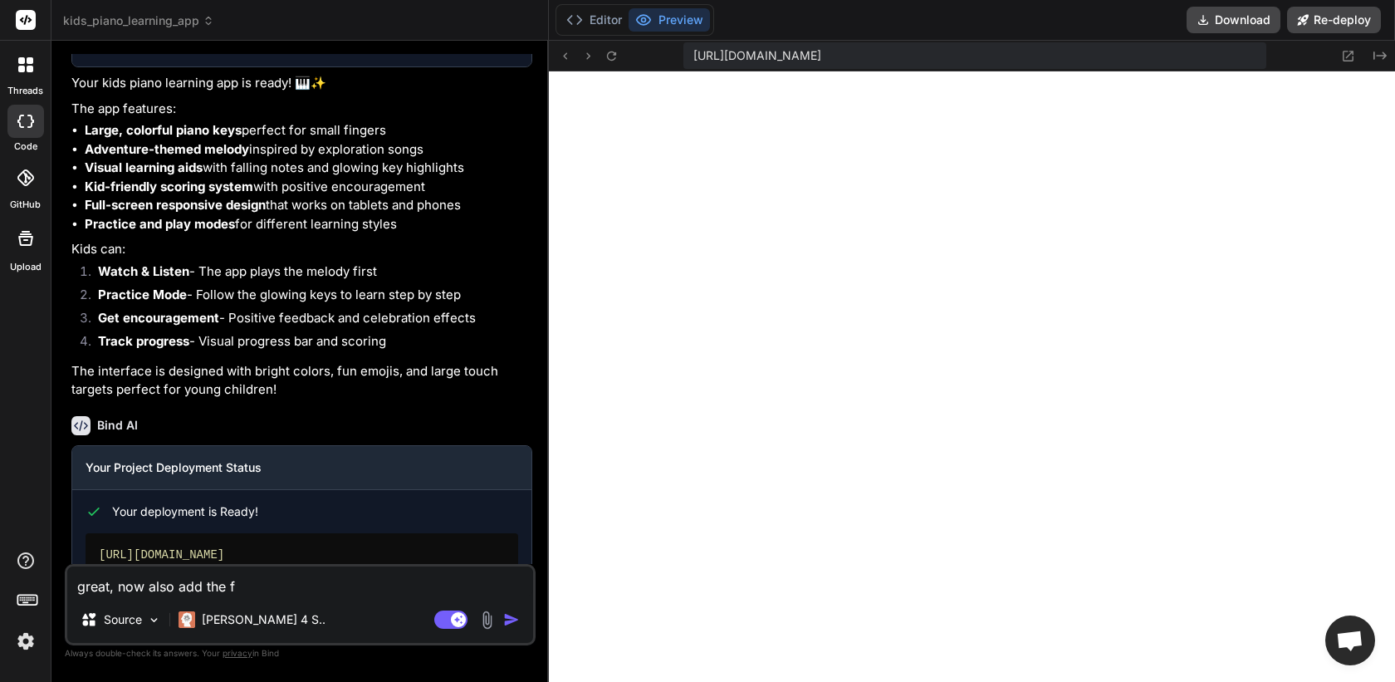
type textarea "great, now also add the fu"
type textarea "x"
type textarea "great, now also add the ful"
type textarea "x"
type textarea "great, now also add the full"
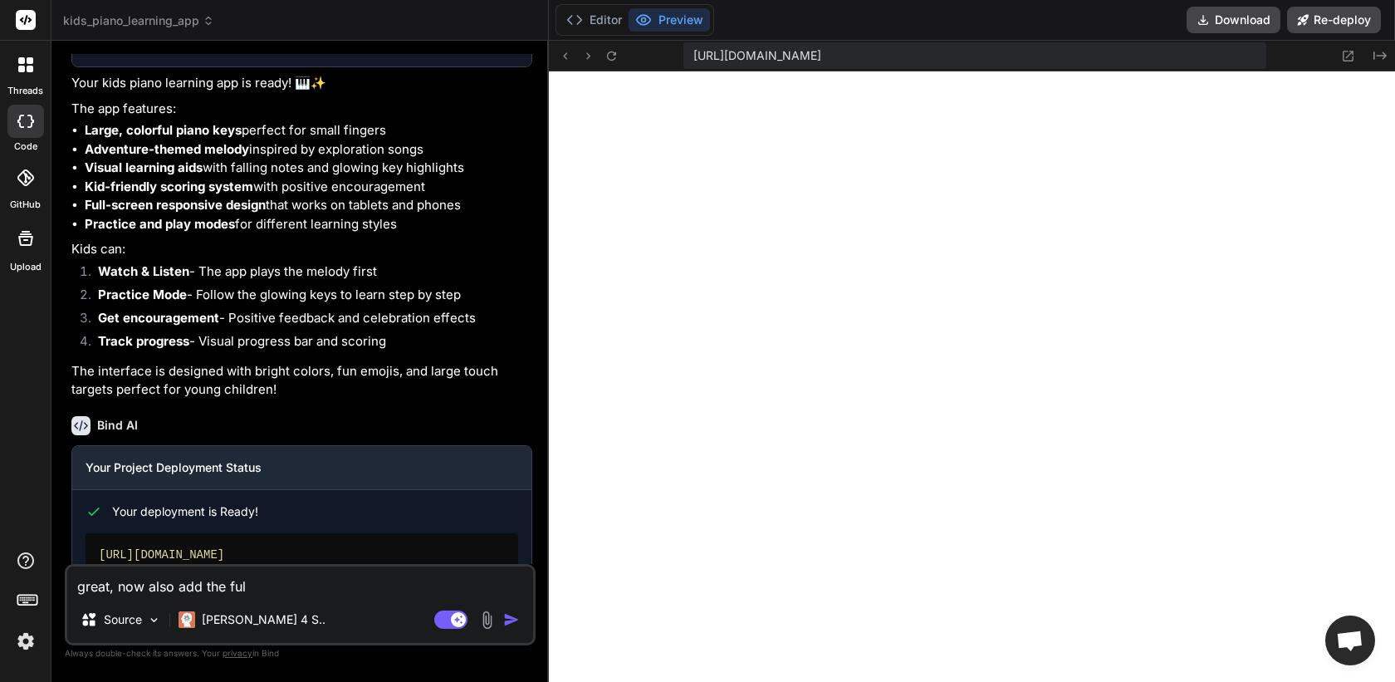
type textarea "x"
type textarea "great, now also add the full"
type textarea "x"
type textarea "great, now also add the full n"
type textarea "x"
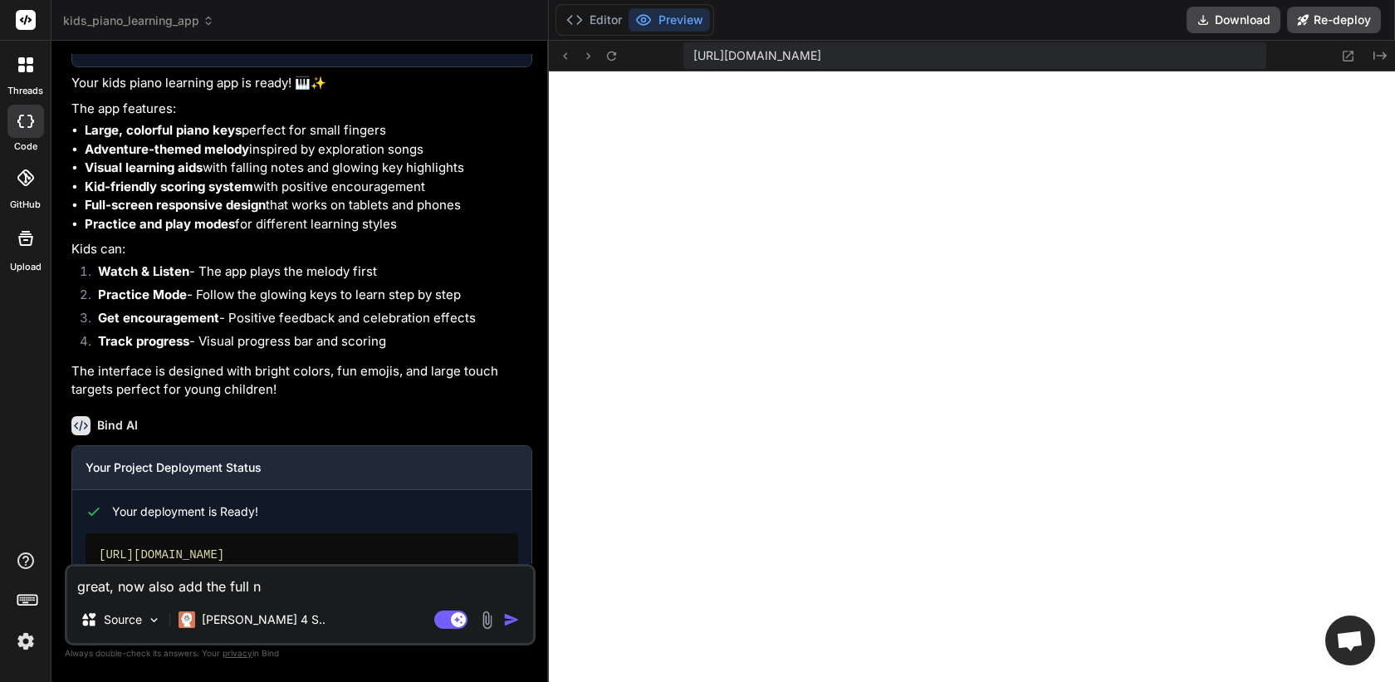
type textarea "great, now also add the full no"
type textarea "x"
type textarea "great, now also add the full not"
type textarea "x"
type textarea "great, now also add the full note"
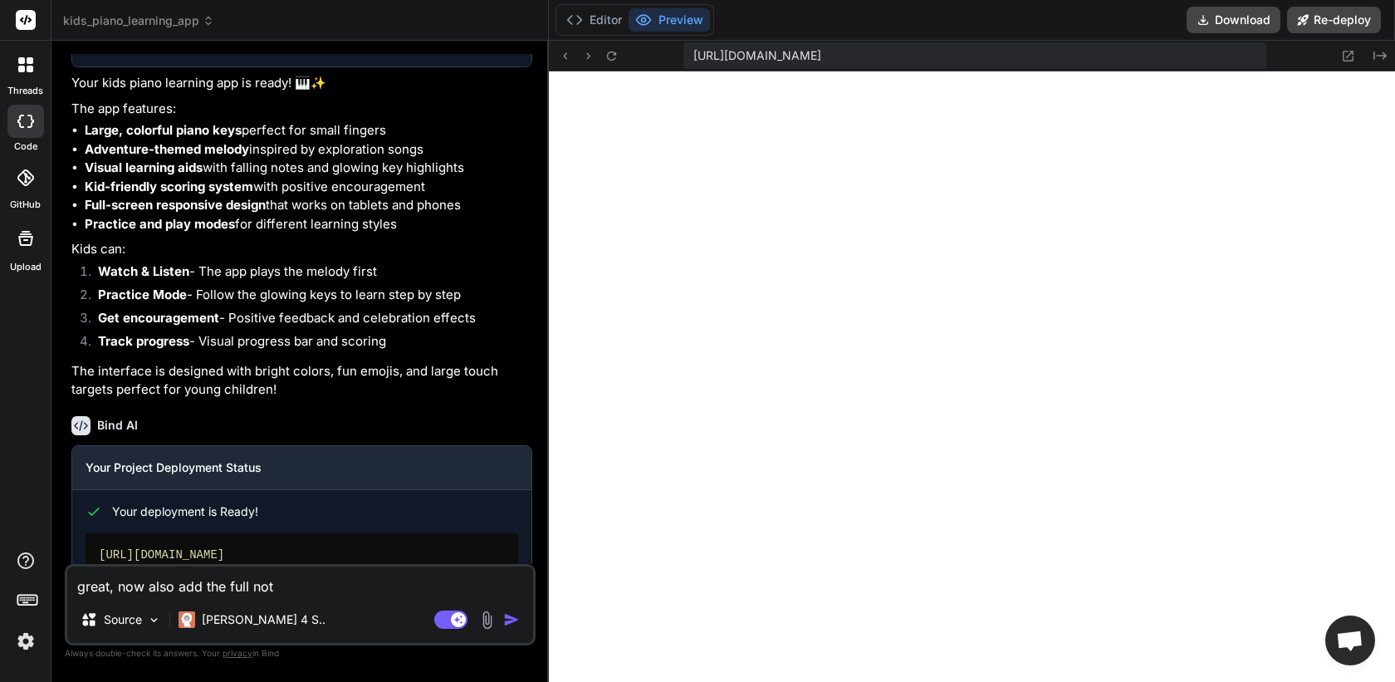
type textarea "x"
type textarea "great, now also add the full notes"
type textarea "x"
type textarea "great, now also add the full notes"
type textarea "x"
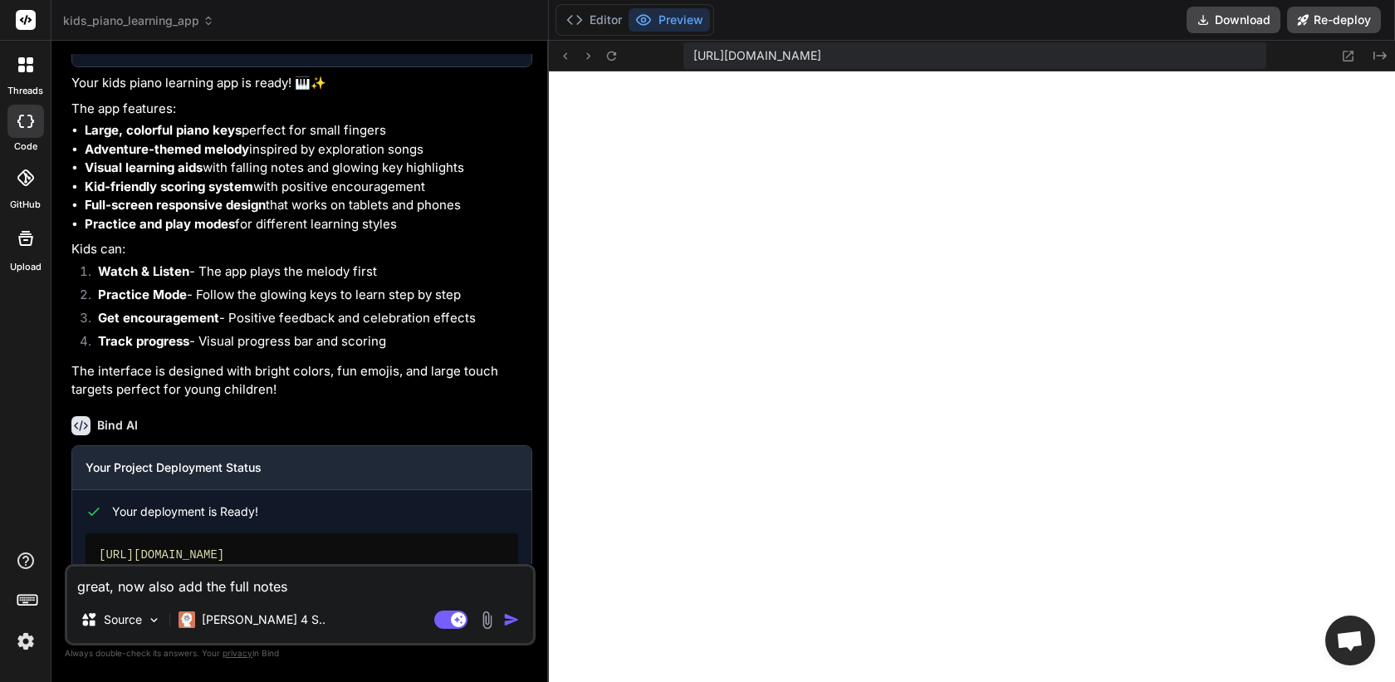
drag, startPoint x: 209, startPoint y: 585, endPoint x: 355, endPoint y: 583, distance: 145.3
click at [355, 584] on textarea "great, now also add the full notes" at bounding box center [300, 581] width 466 height 30
type textarea "great, now also add ""
type textarea "x"
type textarea "great, now also add "L"
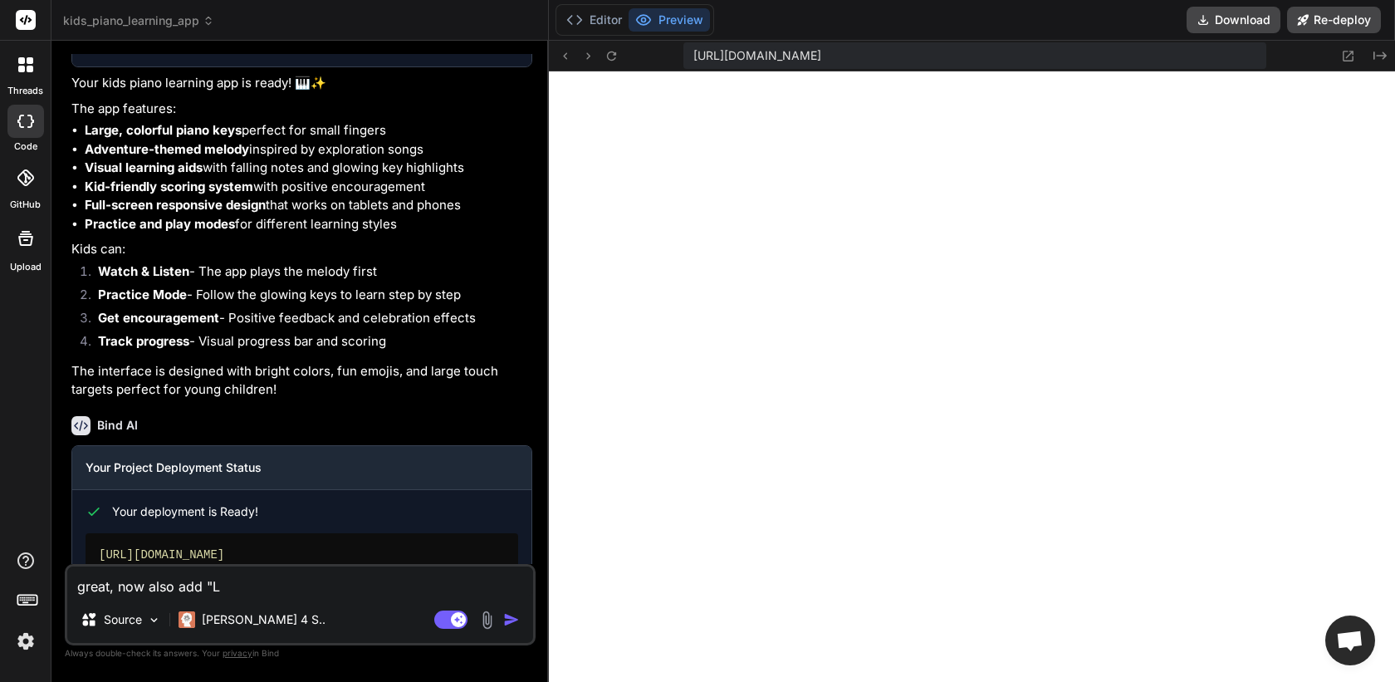
type textarea "x"
type textarea "great, now also add "Le"
type textarea "x"
type textarea "great, now also add "Let"
type textarea "x"
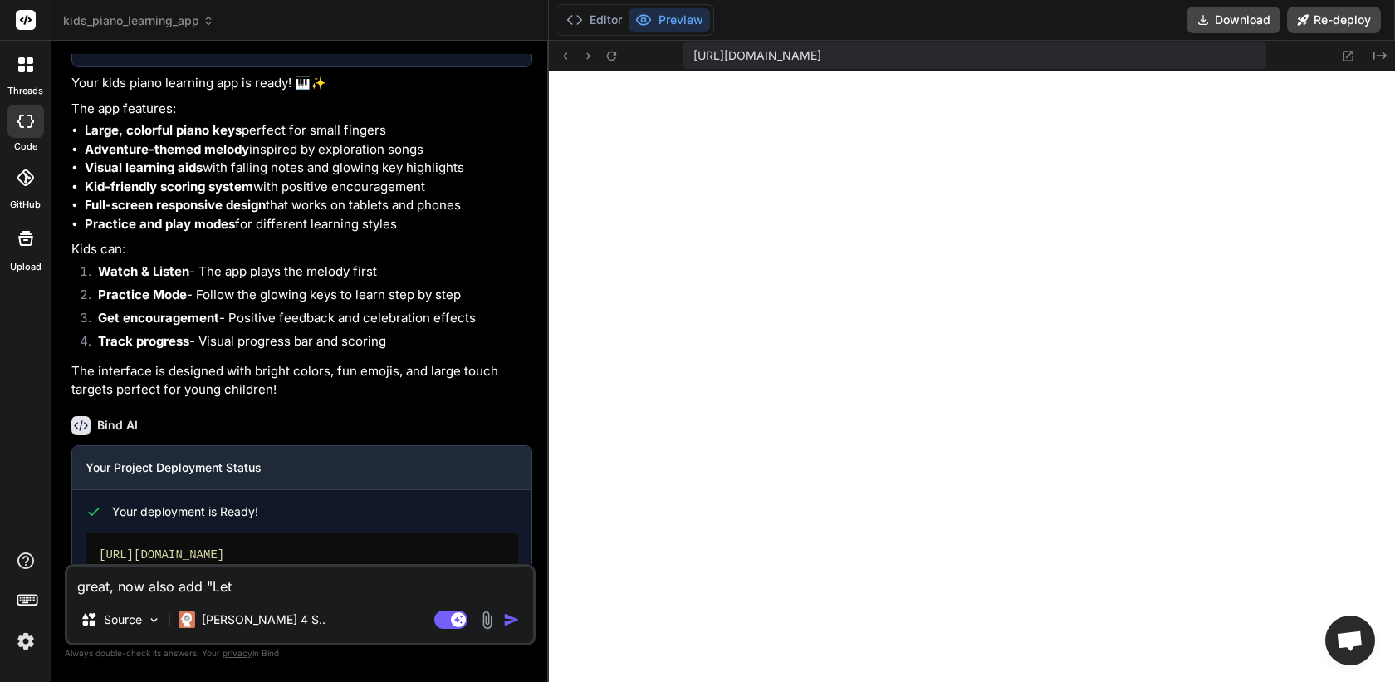
type textarea "great, now also add "Let"
type textarea "x"
type textarea "great, now also add "Let i"
type textarea "x"
type textarea "great, now also add "Let it"
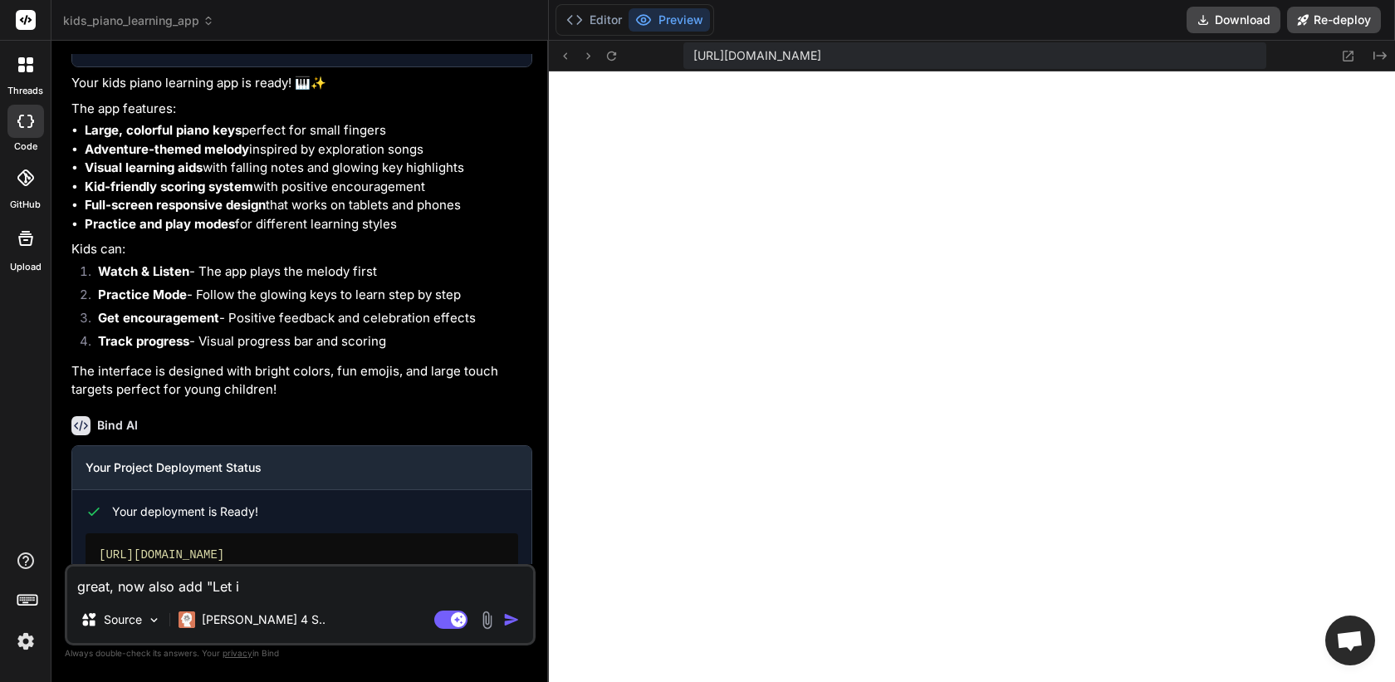
type textarea "x"
type textarea "great, now also add "Let it"
type textarea "x"
type textarea "great, now also add "Let it f"
type textarea "x"
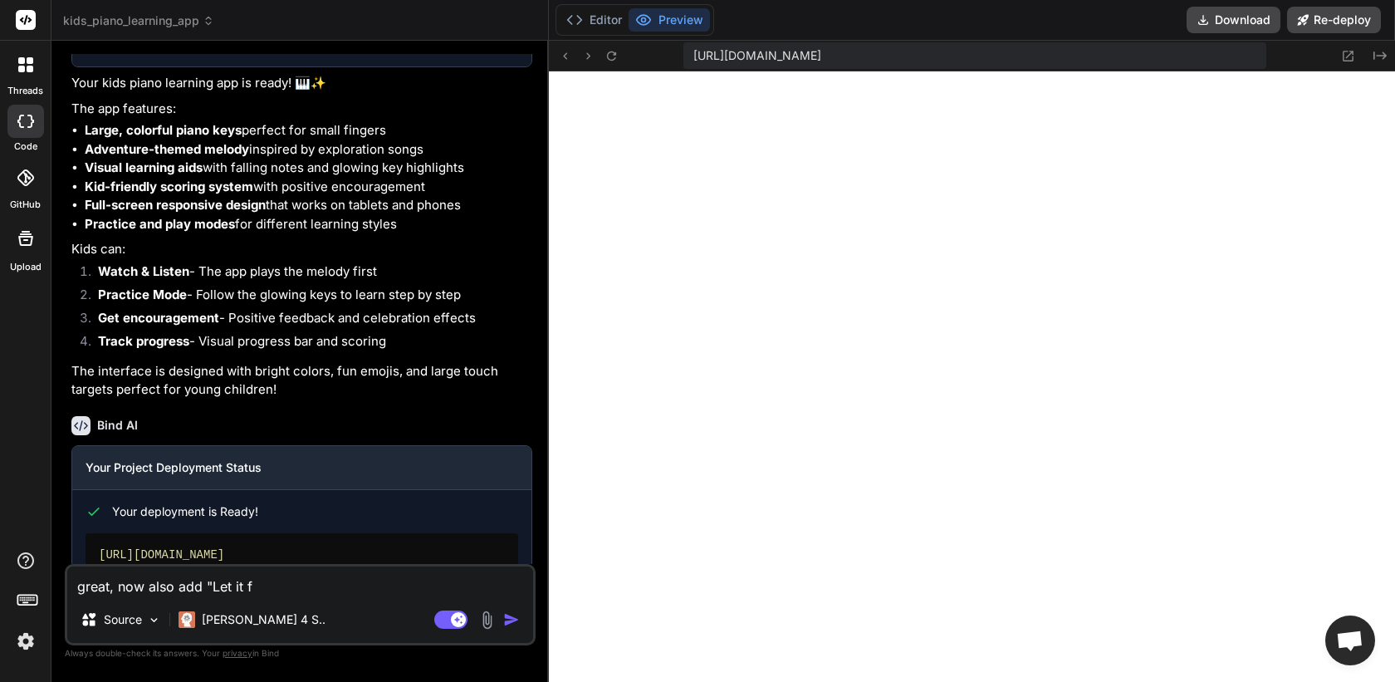
type textarea "great, now also add "Let it"
type textarea "x"
type textarea "great, now also add "Let it g"
type textarea "x"
type textarea "great, now also add "Let it go"
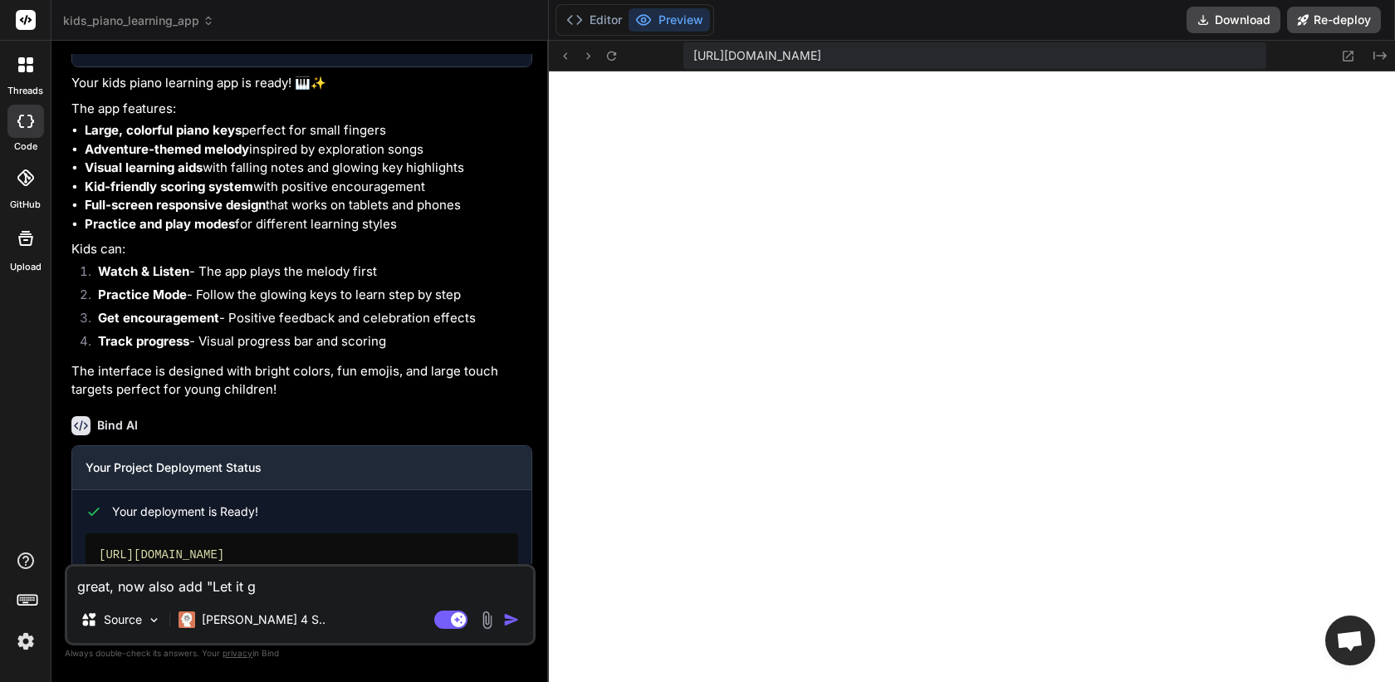
type textarea "x"
type textarea "great, now also add "Let it go""
type textarea "x"
type textarea "great, now also add "Let it go""
type textarea "x"
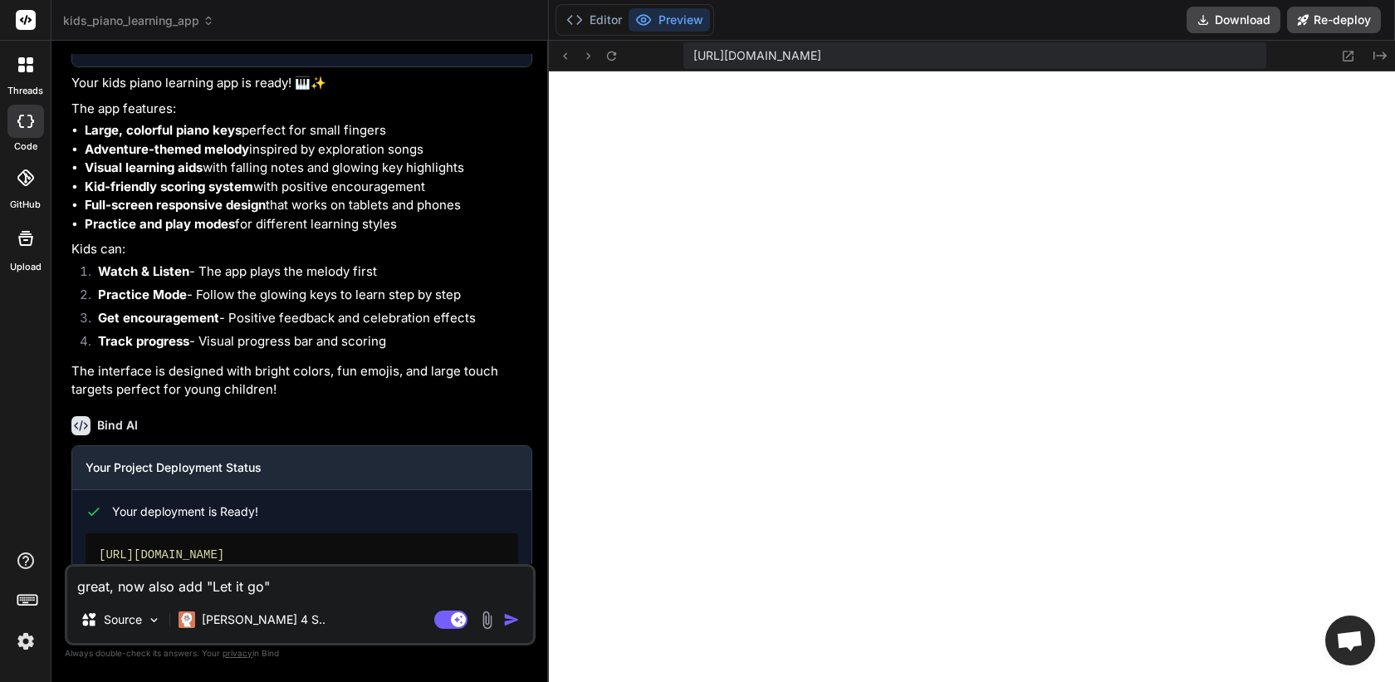
type textarea "great, now also add "Let it go" f"
type textarea "x"
type textarea "great, now also add "Let it go" fr"
type textarea "x"
type textarea "great, now also add "Let it go" fro"
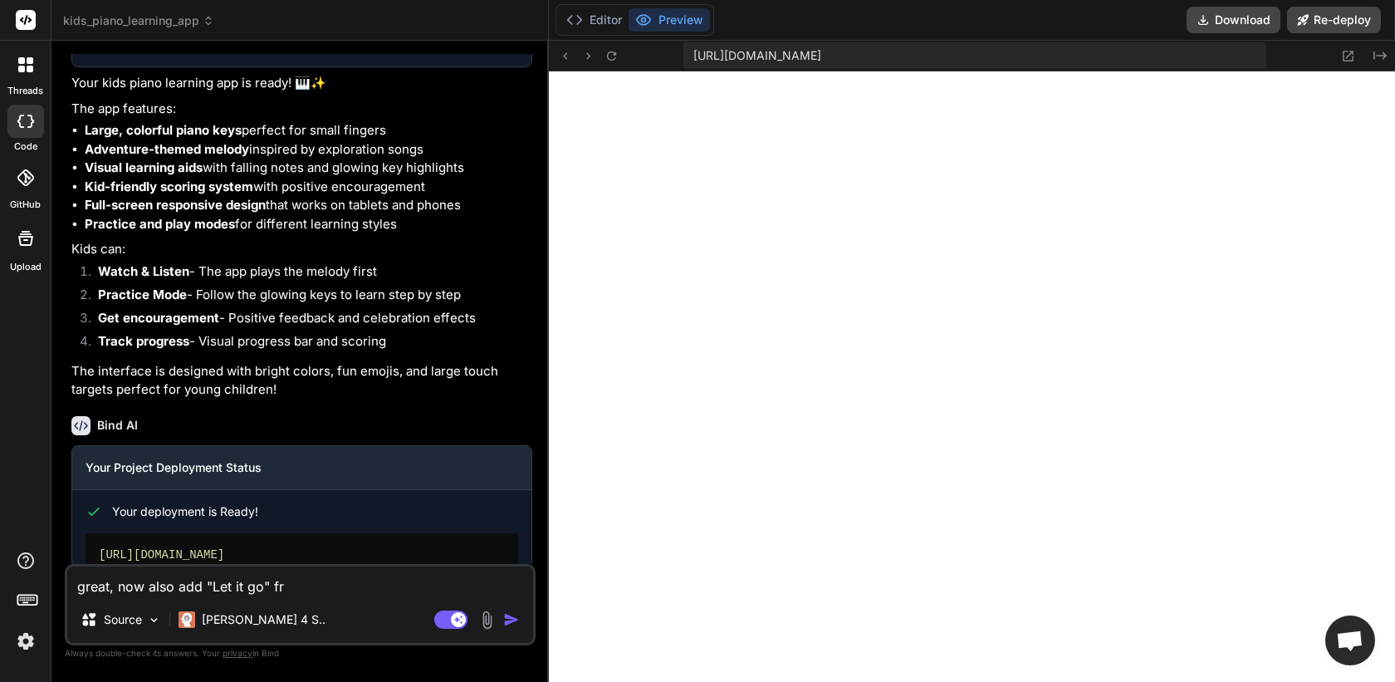
type textarea "x"
type textarea "great, now also add "Let it go" from"
type textarea "x"
type textarea "great, now also add "Let it go" from"
type textarea "x"
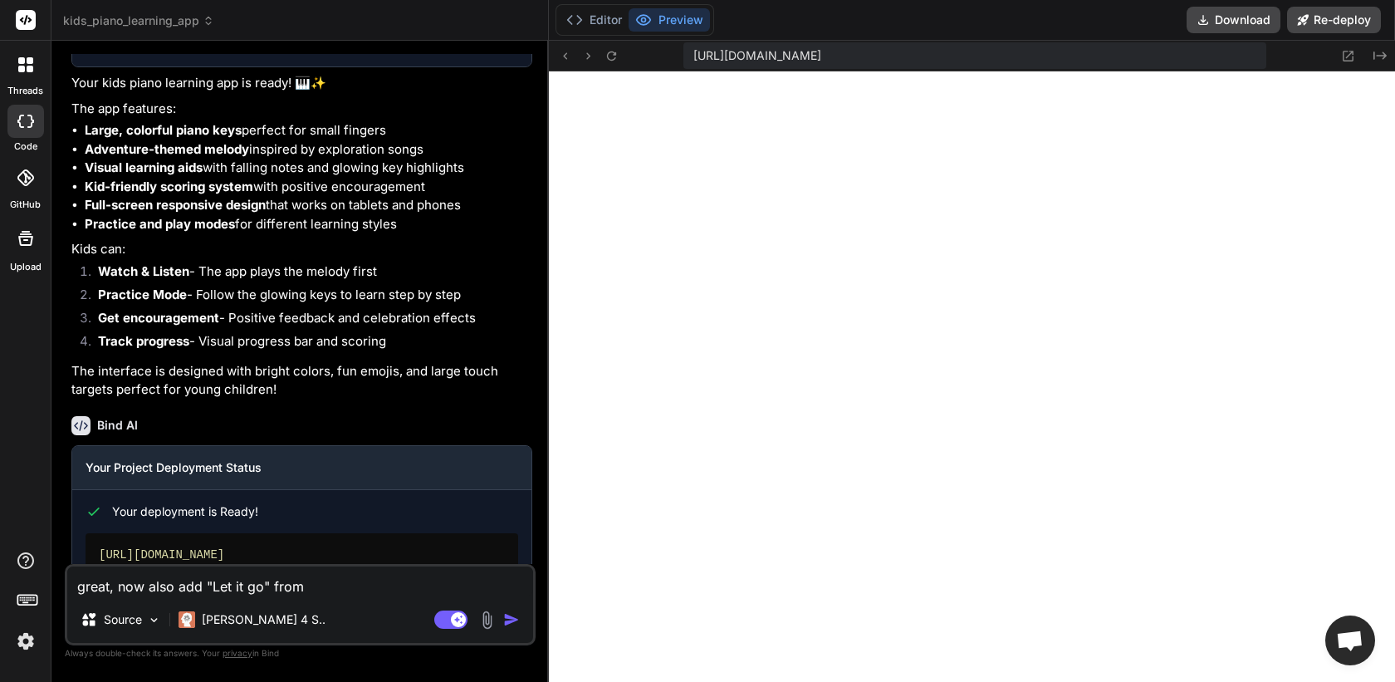
type textarea "great, now also add "Let it go" from f"
type textarea "x"
type textarea "great, now also add "Let it go" from fr"
type textarea "x"
type textarea "great, now also add "Let it go" from fro"
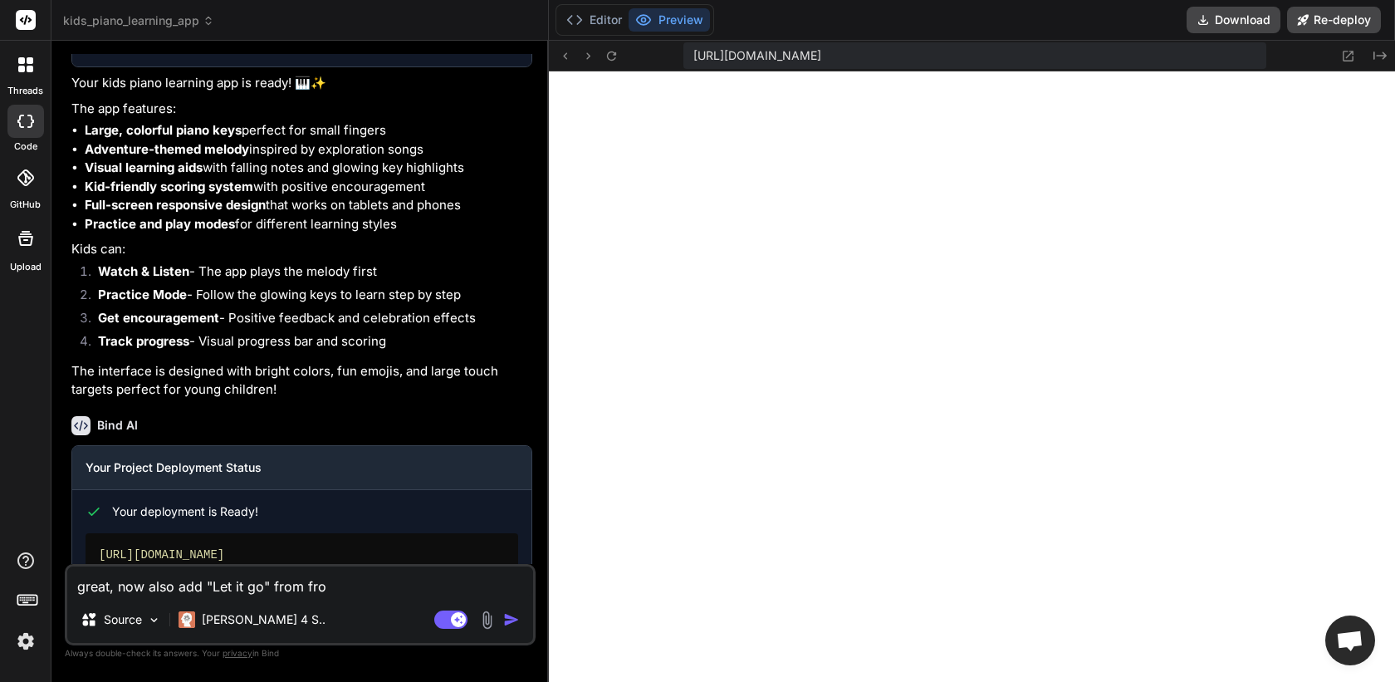
type textarea "x"
type textarea "great, now also add "Let it go" from froz"
type textarea "x"
type textarea "great, now also add "Let it go" from froze"
type textarea "x"
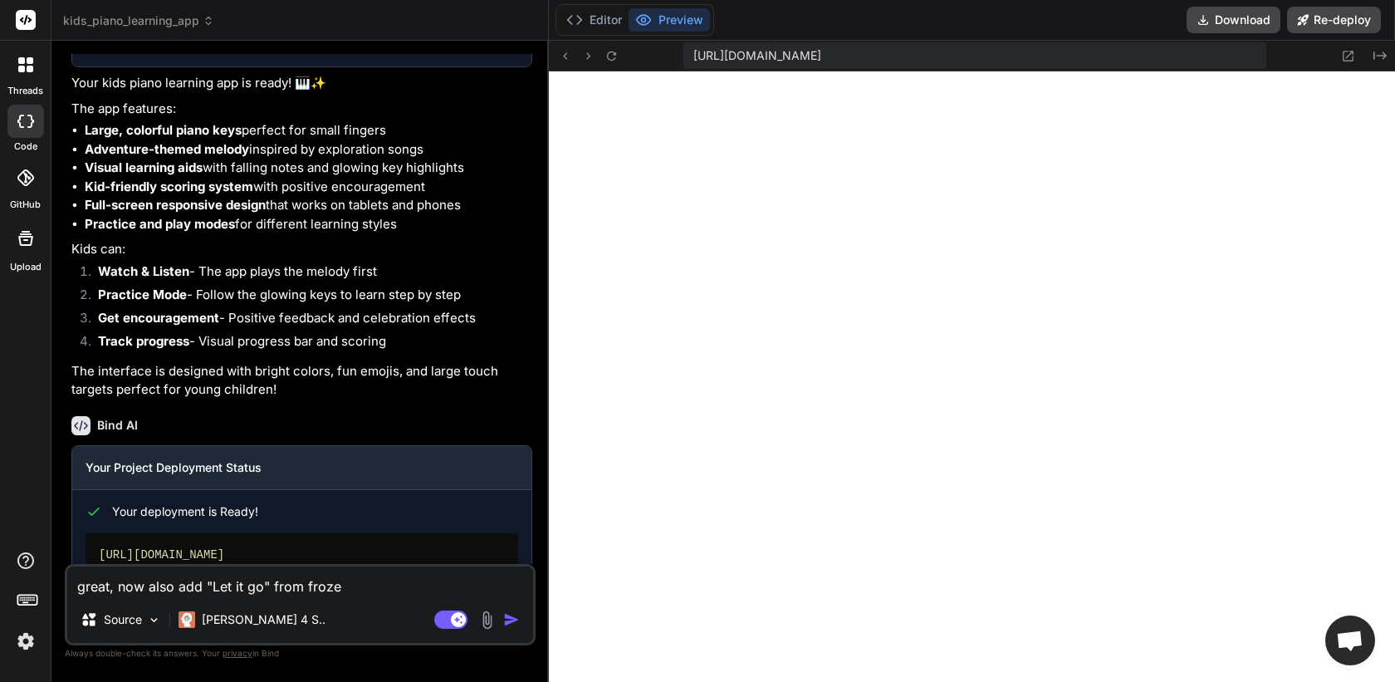
type textarea "great, now also add "Let it go" from frozen"
type textarea "x"
type textarea "great, now also add "Let it go" from frozen"
type textarea "x"
type textarea "great, now also add "Let it go" from frozen r"
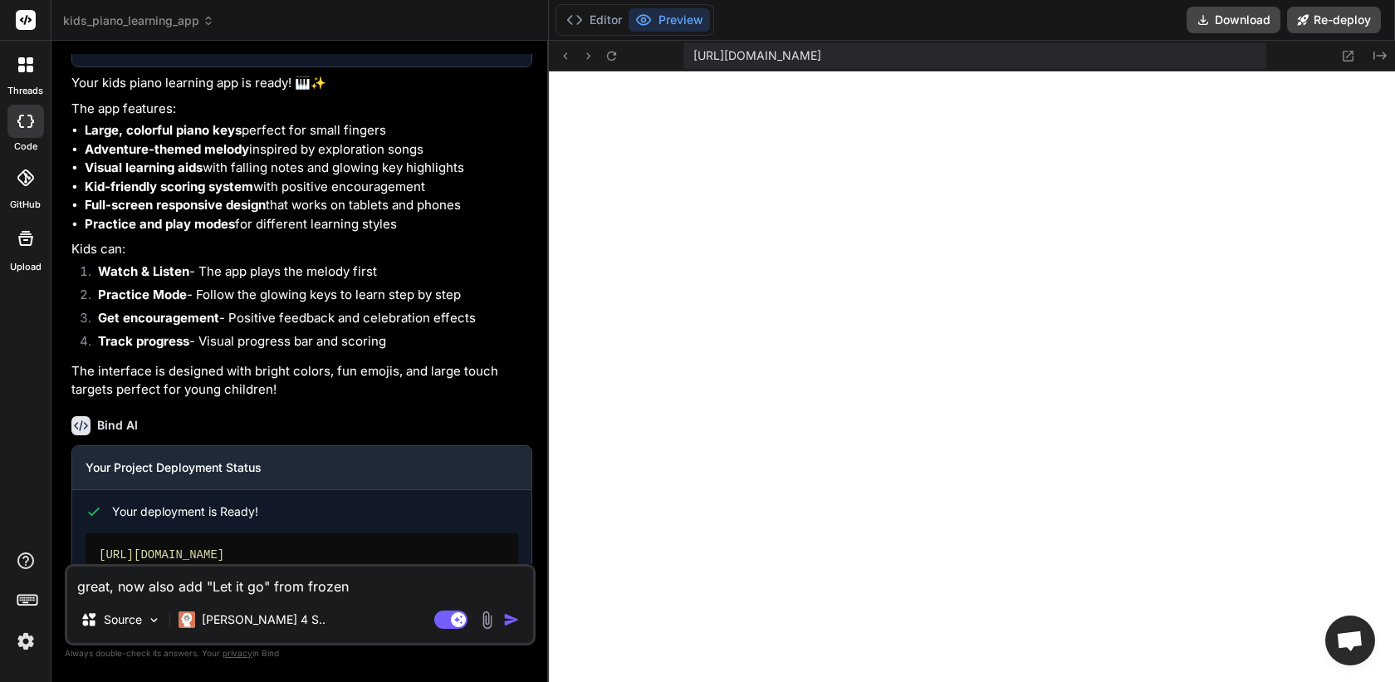
type textarea "x"
type textarea "great, now also add "Let it go" from frozen ro"
type textarea "x"
type textarea "great, now also add "Let it go" from frozen ro"
type textarea "x"
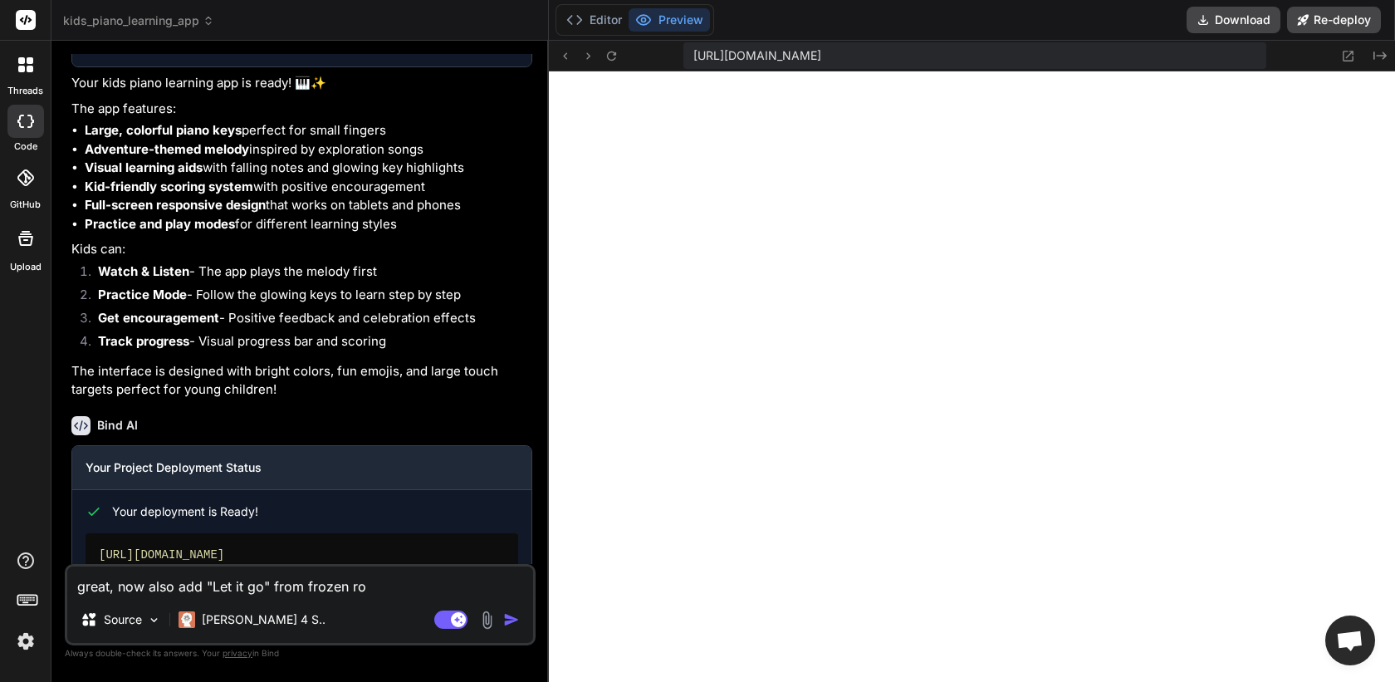
type textarea "great, now also add "Let it go" from frozen ro r"
type textarea "x"
type textarea "great, now also add "Let it go" from frozen ro rh"
type textarea "x"
type textarea "great, now also add "Let it go" from frozen ro rhw"
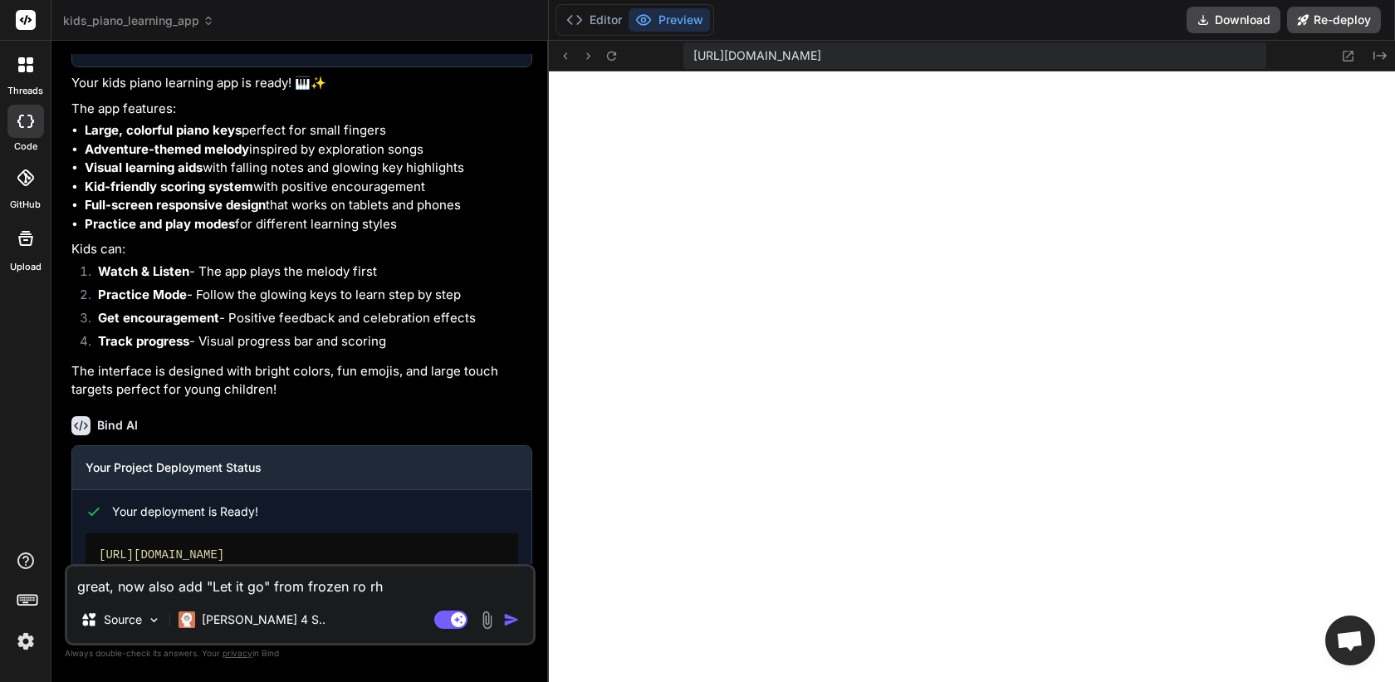
type textarea "x"
type textarea "great, now also add "Let it go" from frozen ro rhw"
type textarea "x"
type textarea "great, now also add "Let it go" from frozen ro rhw l"
type textarea "x"
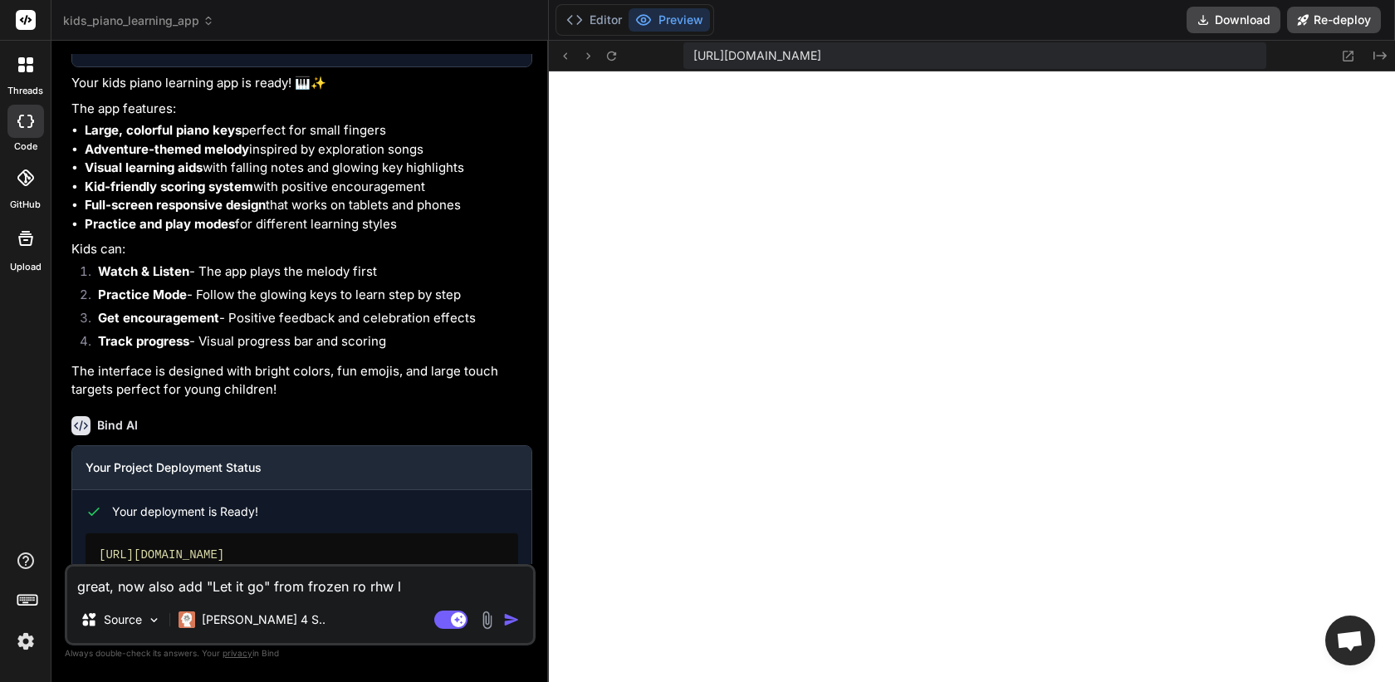
type textarea "great, now also add "Let it go" from frozen ro rhw li"
type textarea "x"
type textarea "great, now also add "Let it go" from frozen ro rhw lia"
type textarea "x"
type textarea "great, now also add "Let it go" from frozen ro rhw liar"
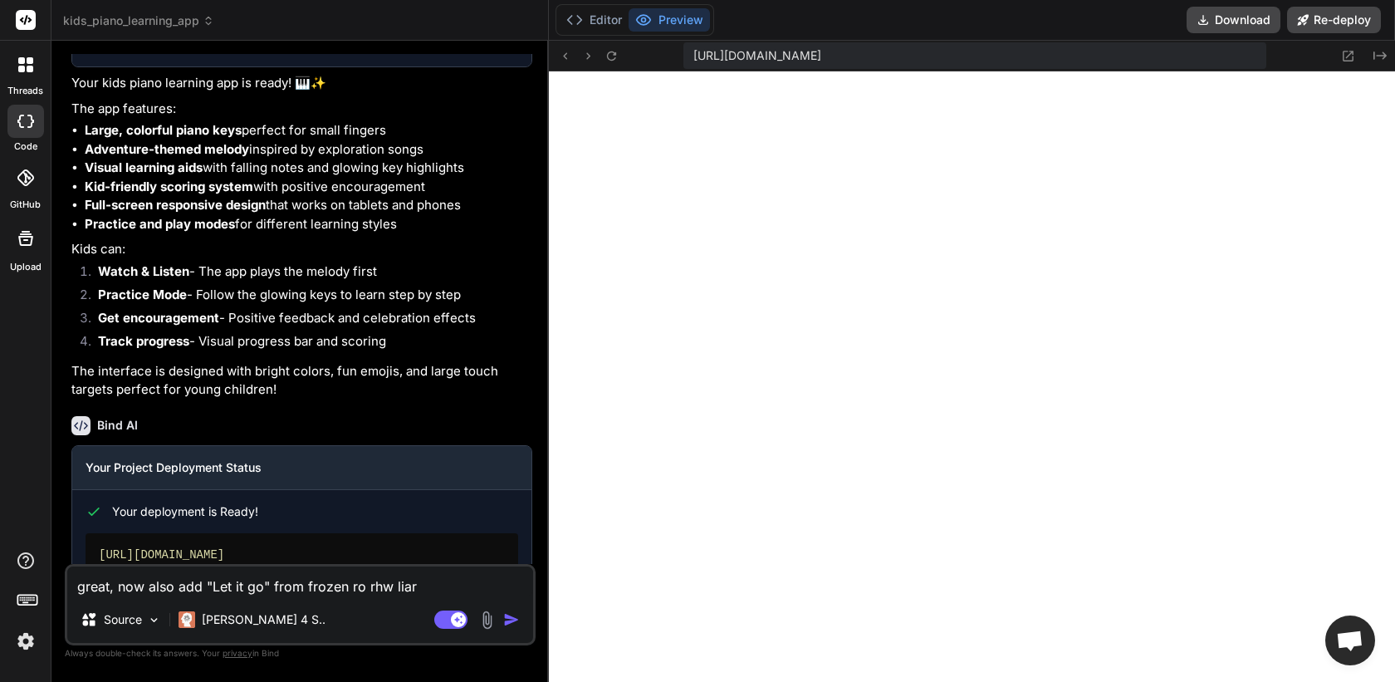
type textarea "x"
type textarea "great, now also add "Let it go" from frozen ro rhw liar"
type textarea "x"
type textarea "great, now also add "Let it go" from frozen ro rhw liar"
type textarea "x"
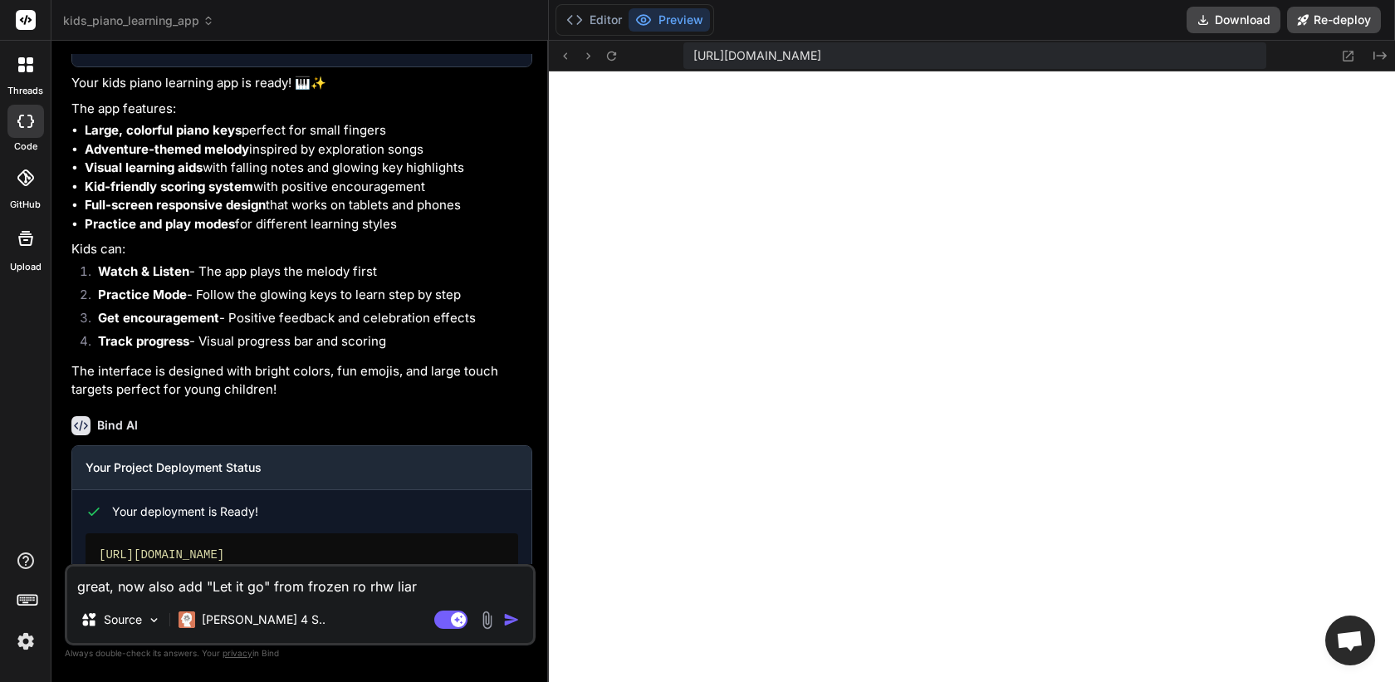
type textarea "great, now also add "Let it go" from frozen ro rhw lia"
type textarea "x"
type textarea "great, now also add "Let it go" from frozen ro rhw li"
type textarea "x"
type textarea "great, now also add "Let it go" from frozen ro rhw l"
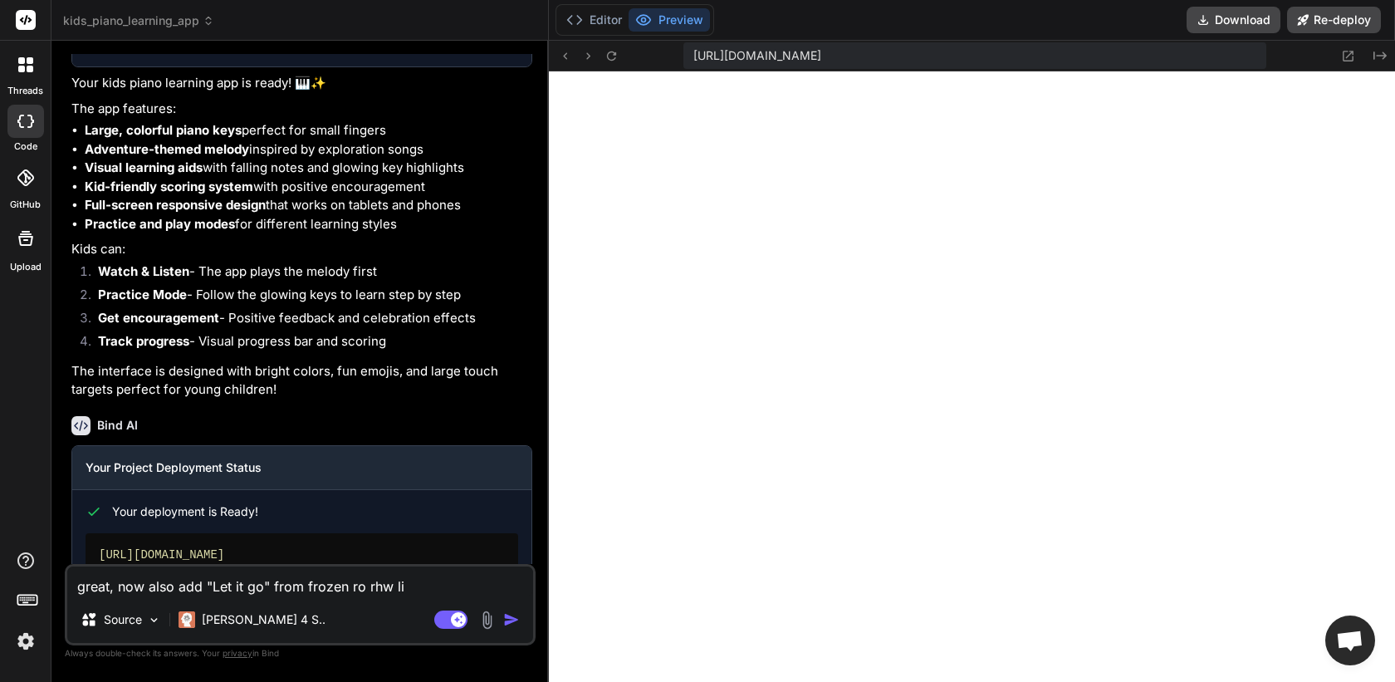
type textarea "x"
type textarea "great, now also add "Let it go" from frozen ro rhw"
type textarea "x"
type textarea "great, now also add "Let it go" from frozen ro rhw"
type textarea "x"
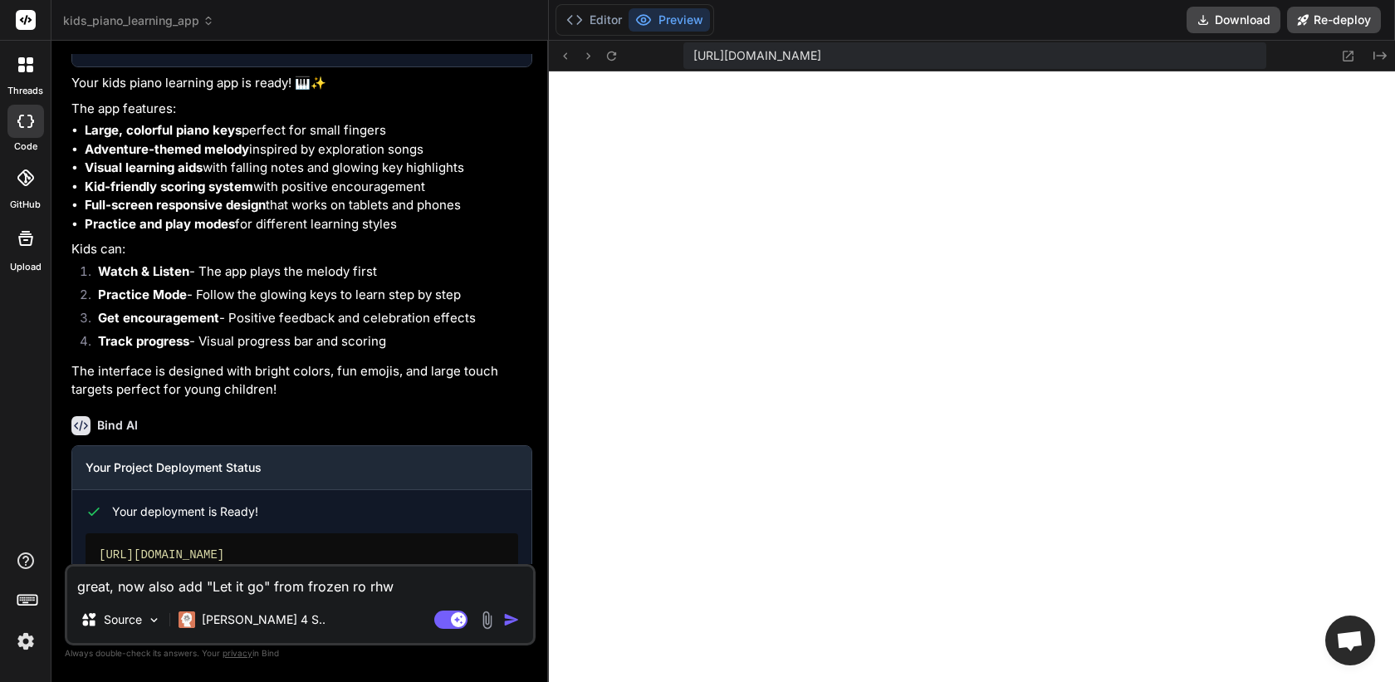
type textarea "great, now also add "Let it go" from frozen ro rh"
type textarea "x"
type textarea "great, now also add "Let it go" from frozen ro r"
type textarea "x"
type textarea "great, now also add "Let it go" from frozen ro"
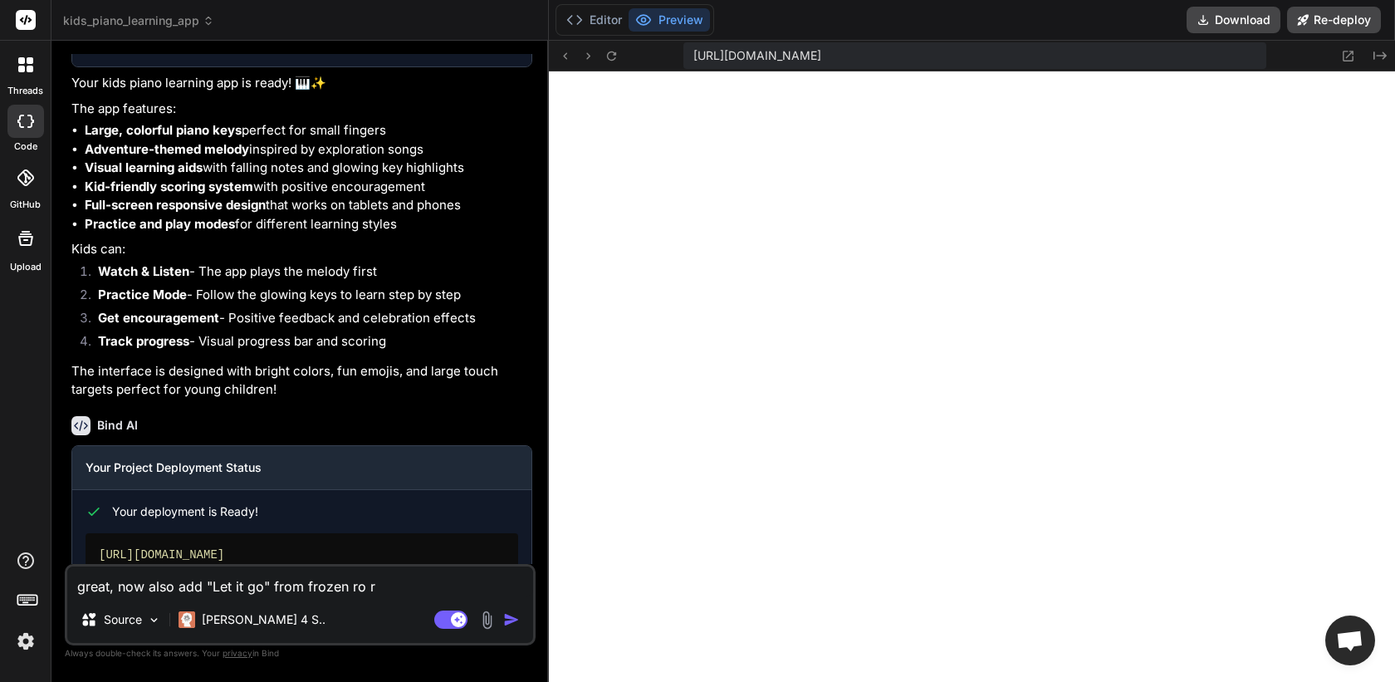
type textarea "x"
type textarea "great, now also add "Let it go" from frozen ro"
type textarea "x"
type textarea "great, now also add "Let it go" from frozen r"
type textarea "x"
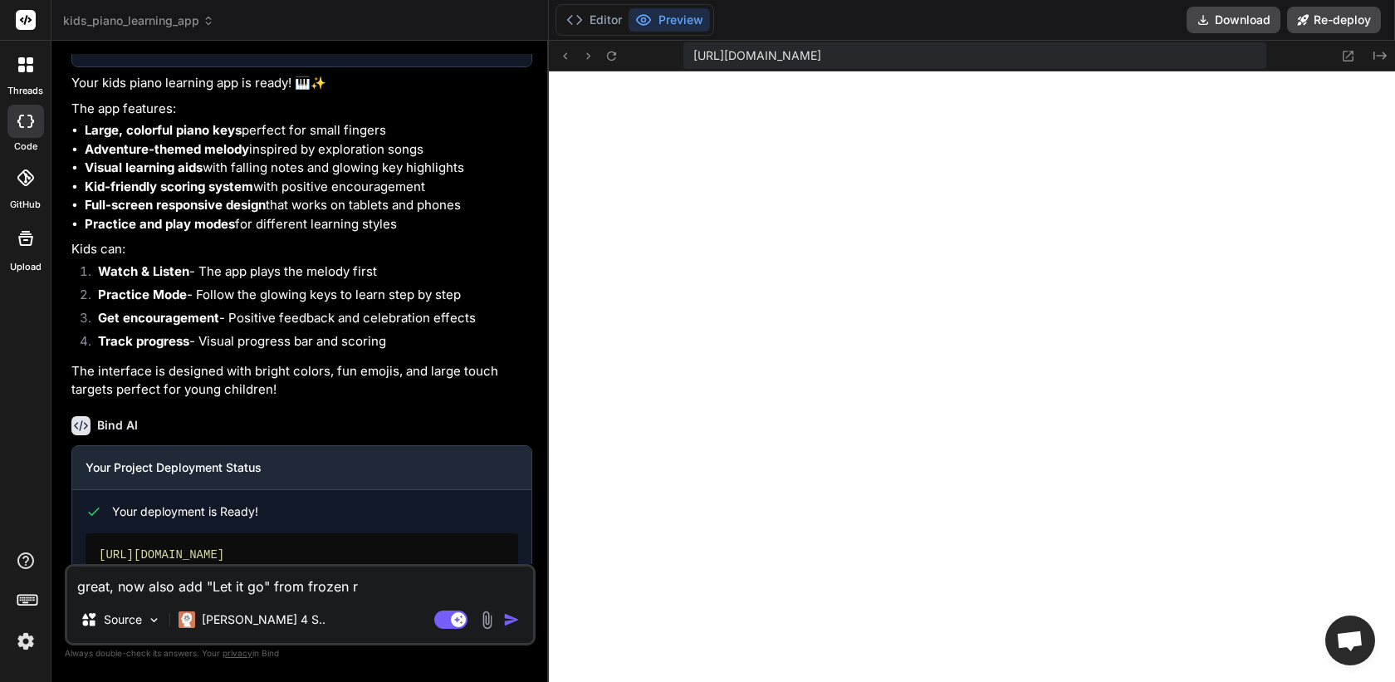
type textarea "great, now also add "Let it go" from frozen"
type textarea "x"
type textarea "great, now also add "Let it go" from frozen r"
type textarea "x"
type textarea "great, now also add "Let it go" from frozen ro"
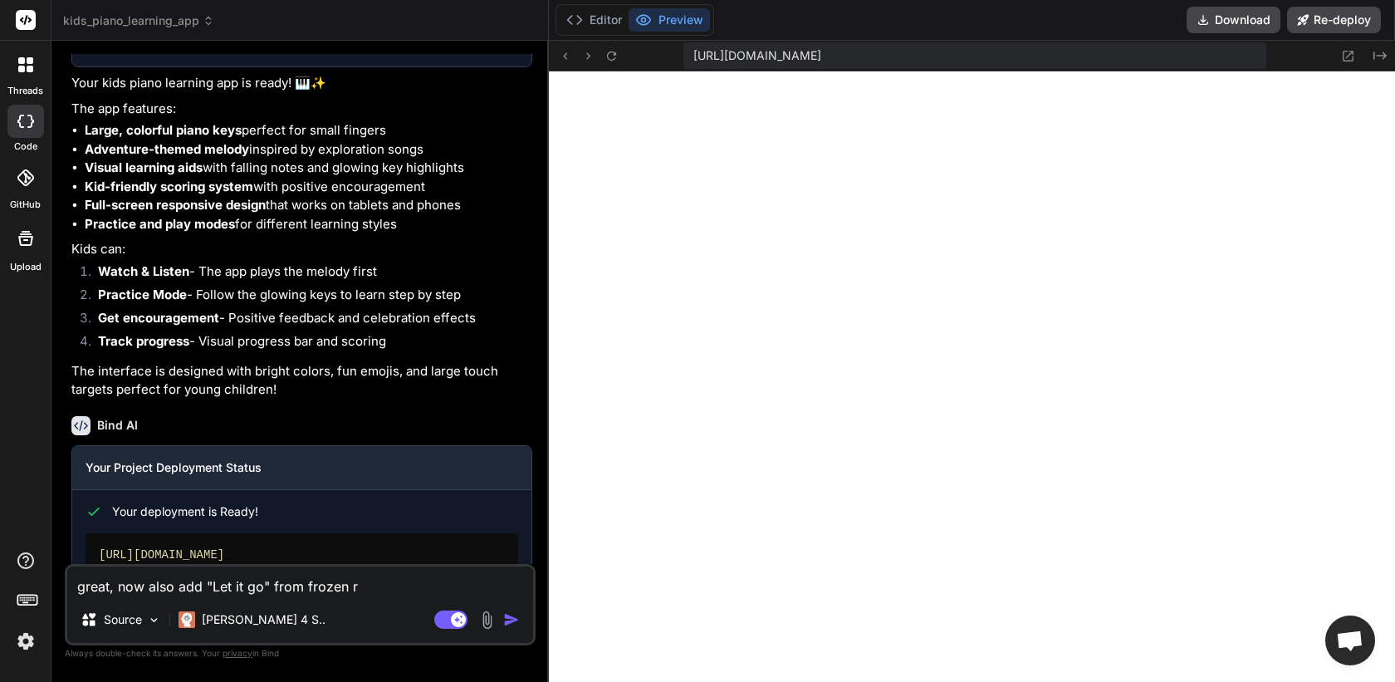
type textarea "x"
type textarea "great, now also add "Let it go" from frozen ro"
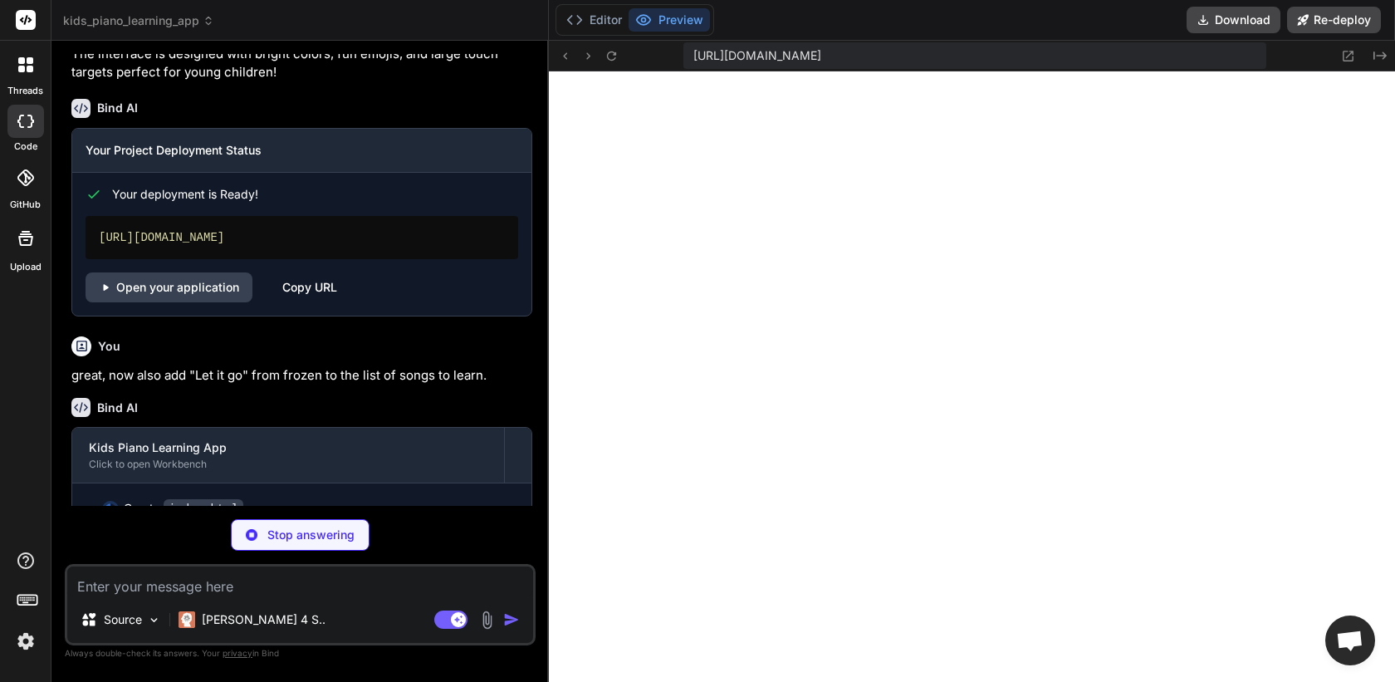
scroll to position [1213, 0]
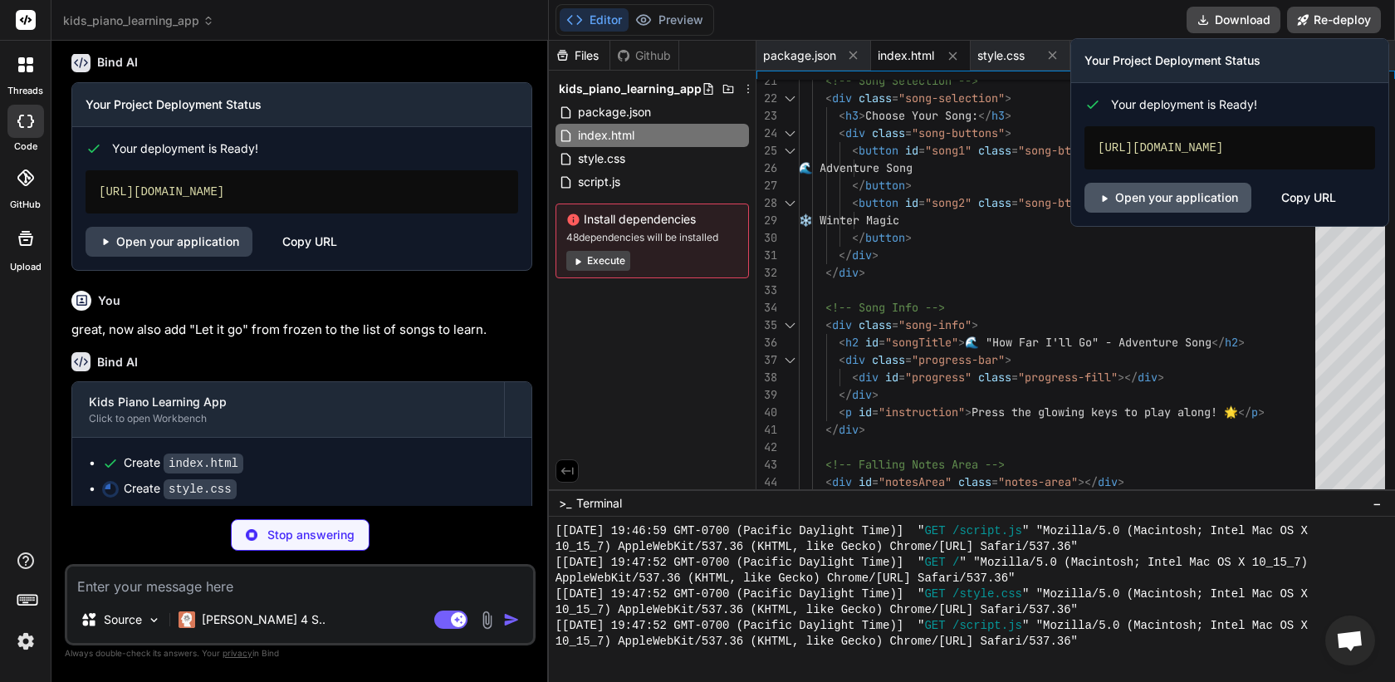
click at [1164, 213] on link "Open your application" at bounding box center [1168, 198] width 167 height 30
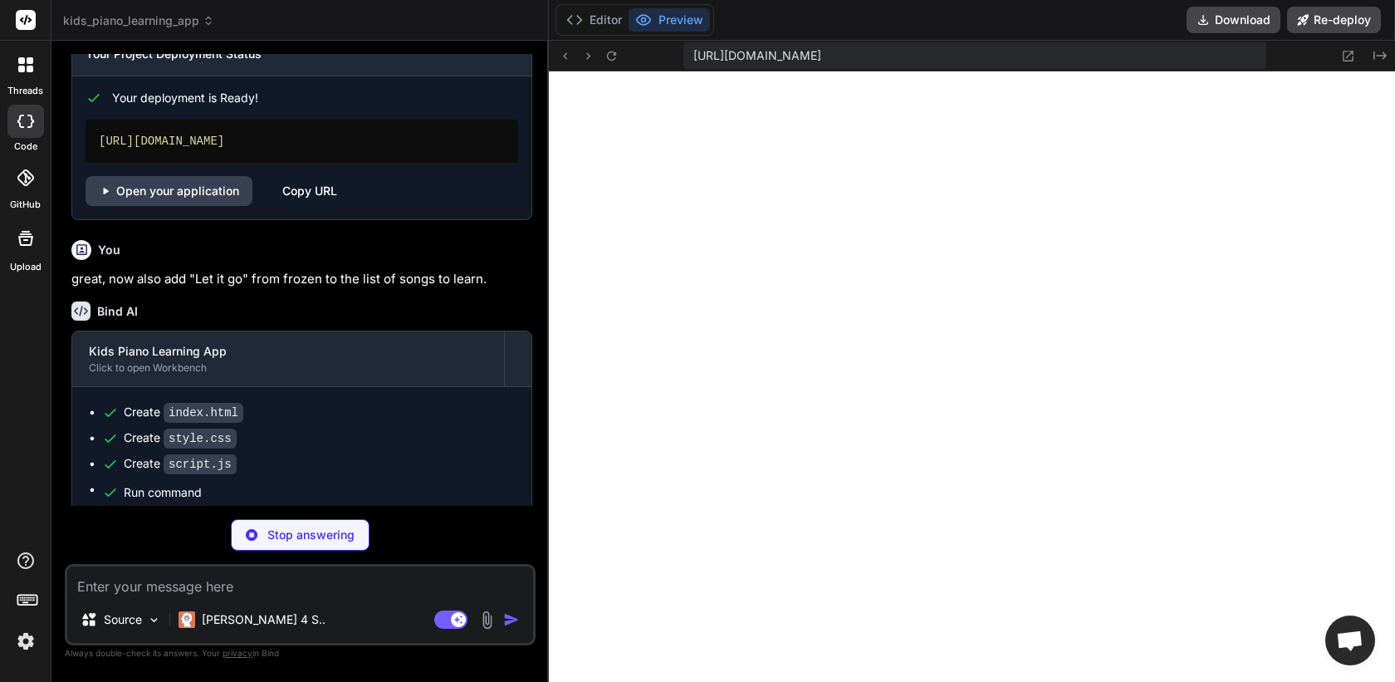
scroll to position [2004, 0]
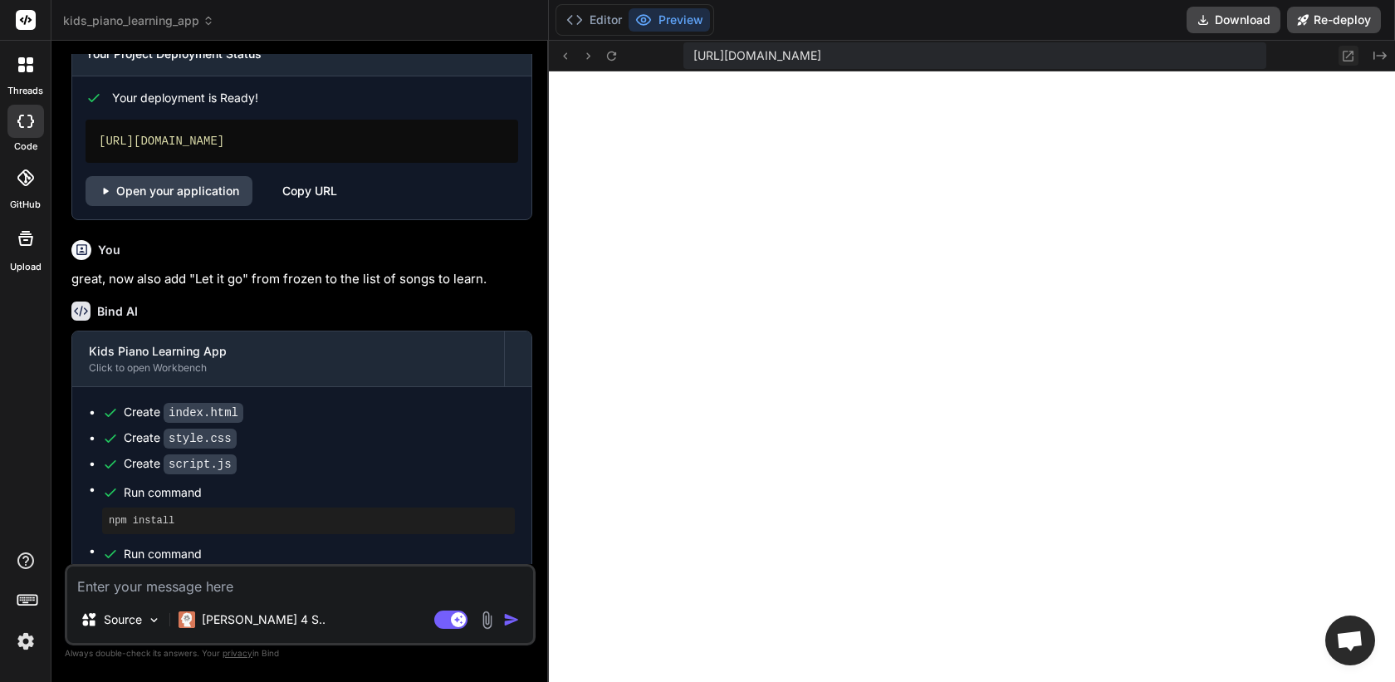
click at [1350, 57] on icon at bounding box center [1348, 56] width 14 height 14
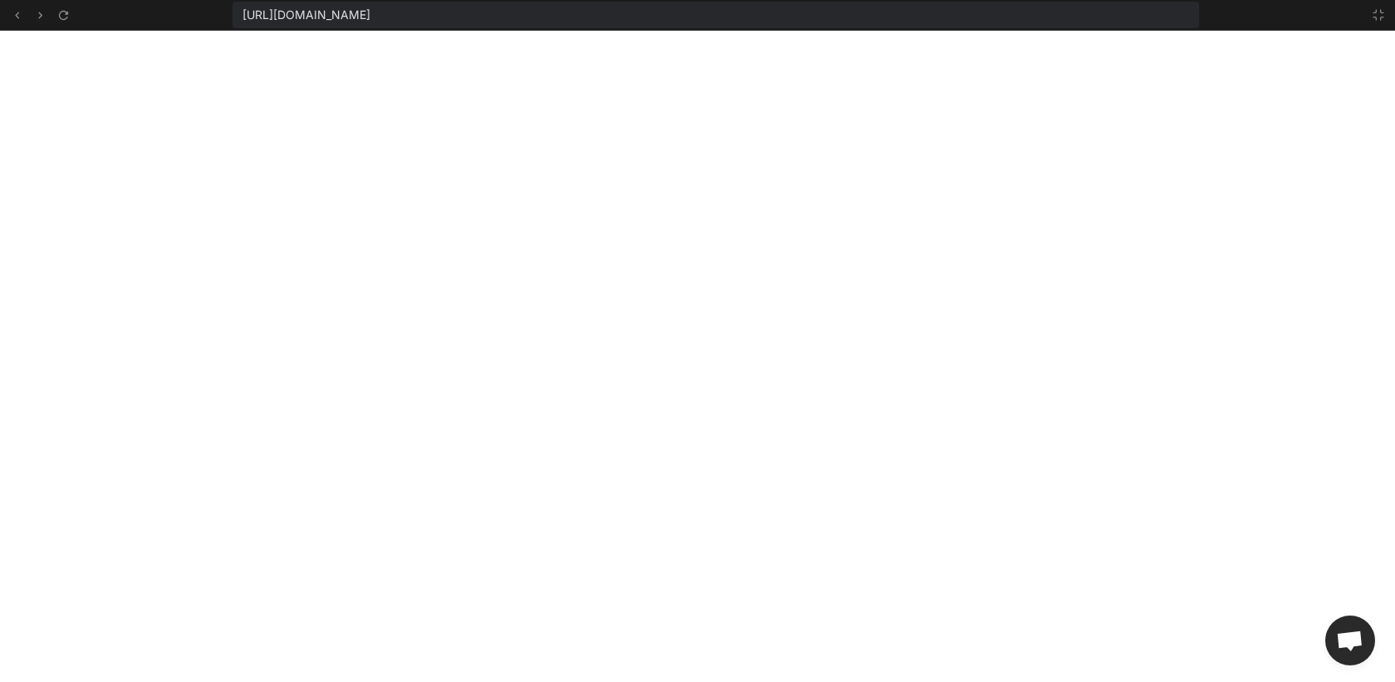
scroll to position [2099, 0]
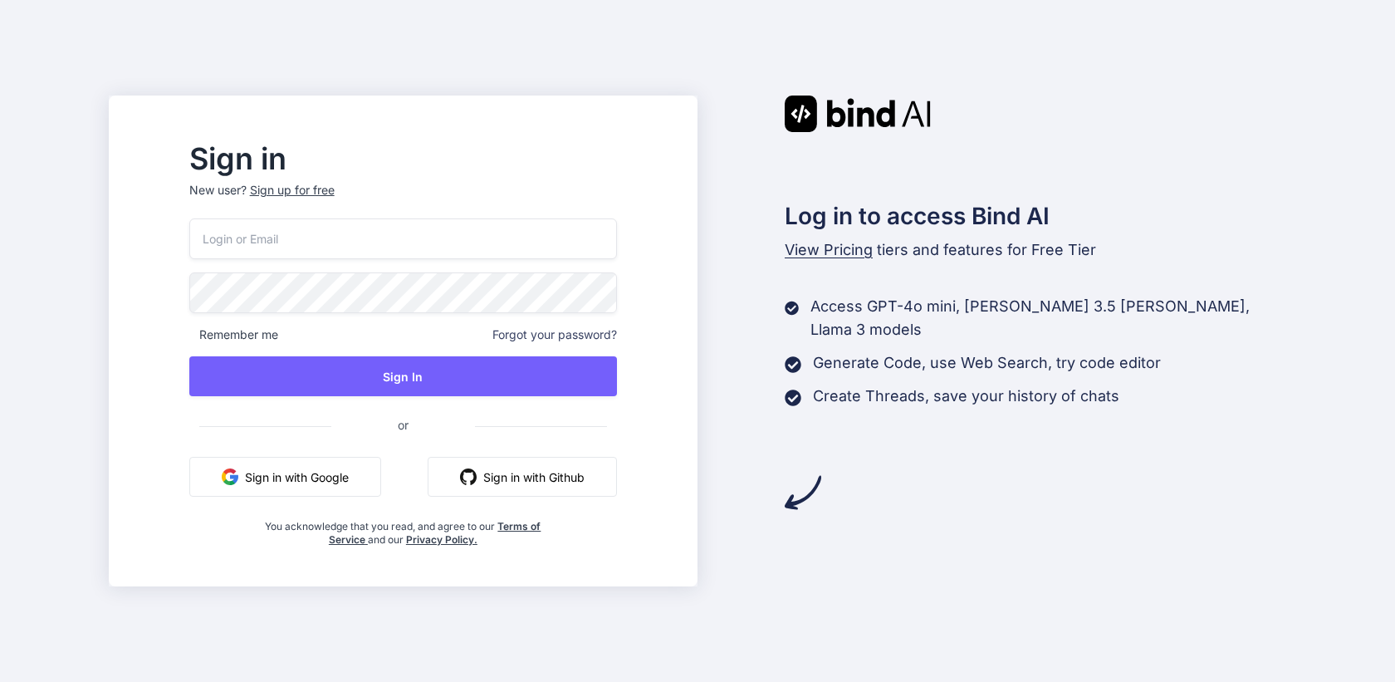
click at [357, 473] on button "Sign in with Google" at bounding box center [285, 477] width 192 height 40
click at [326, 475] on button "Sign in with Google" at bounding box center [285, 477] width 192 height 40
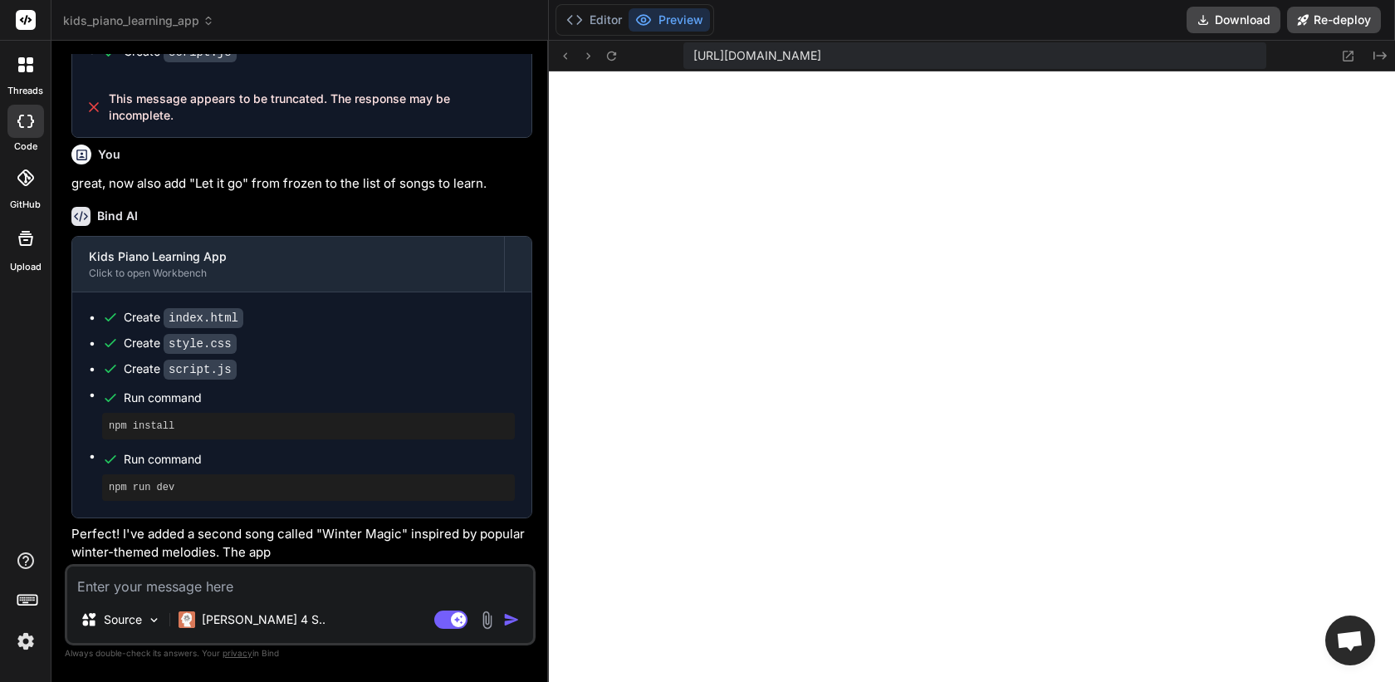
scroll to position [600, 0]
type textarea "x"
click at [262, 598] on div "Source Claude 4 S.. Agent Mode. When this toggle is activated, AI automatically…" at bounding box center [300, 604] width 471 height 81
click at [267, 593] on textarea at bounding box center [300, 581] width 466 height 30
type textarea "p"
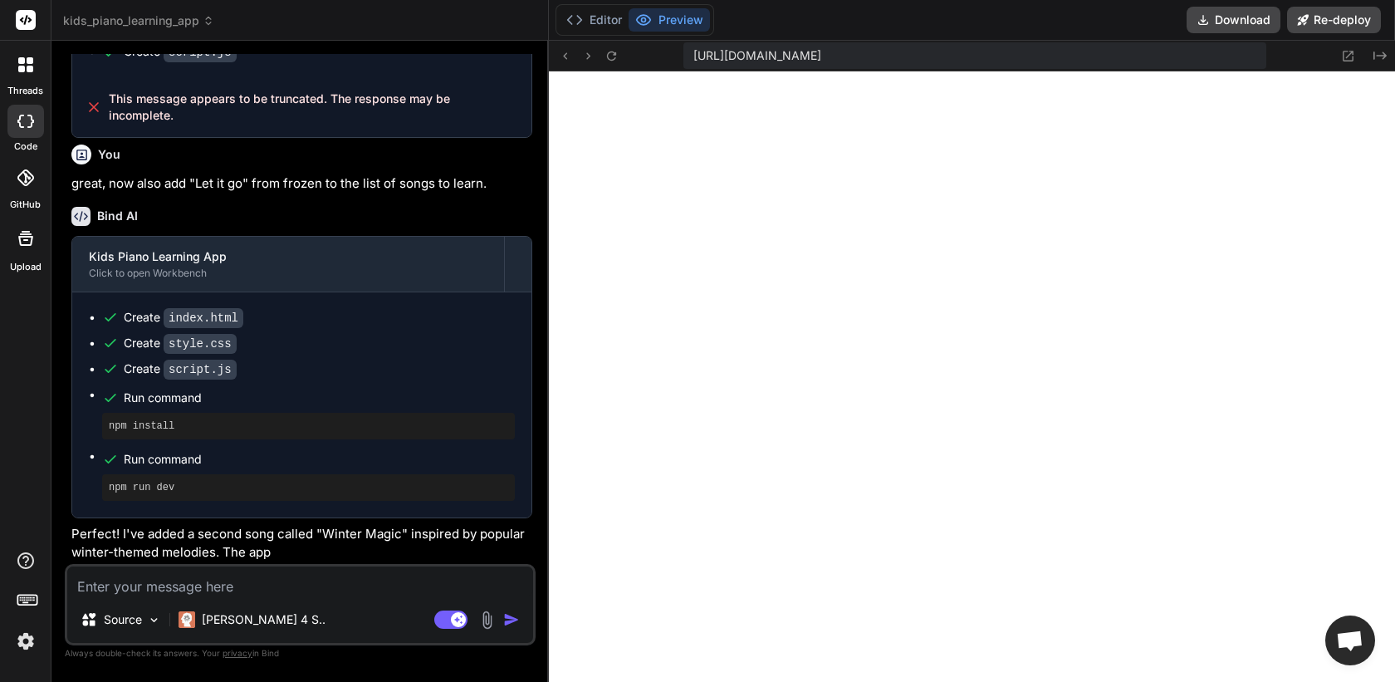
type textarea "x"
type textarea "pl"
type textarea "x"
type textarea "ple"
type textarea "x"
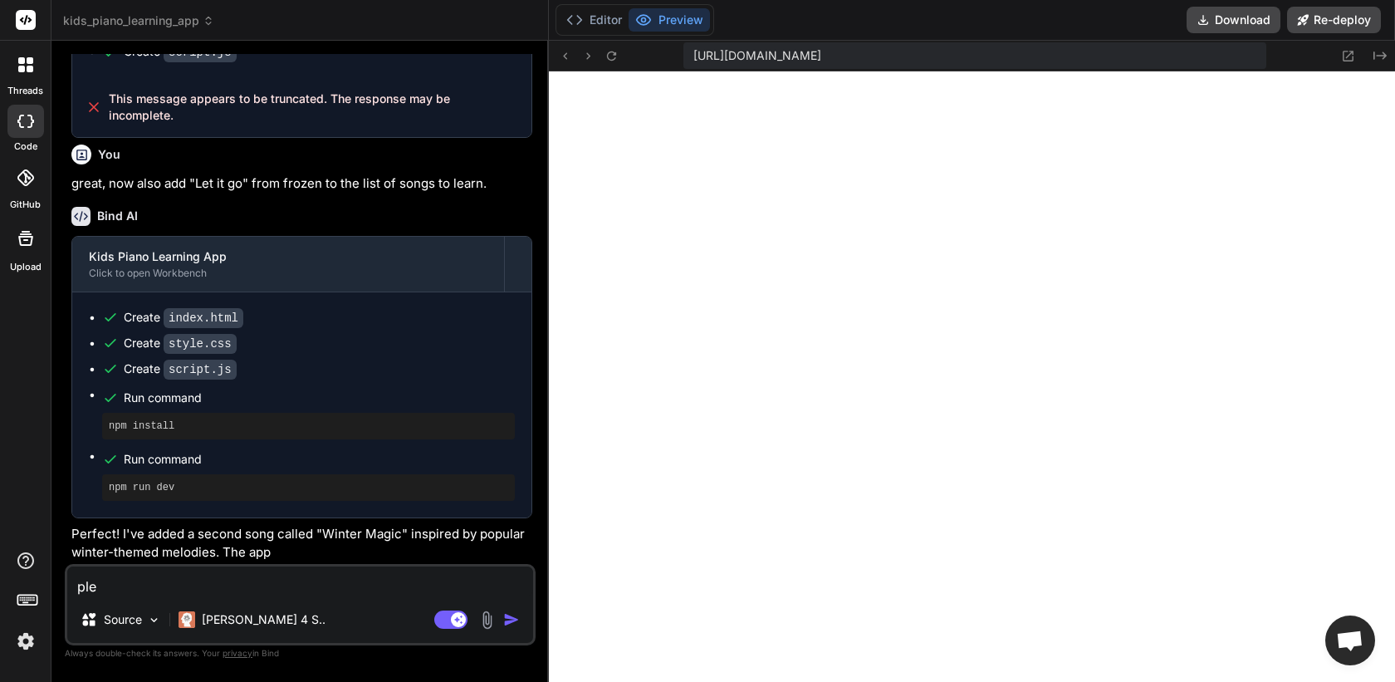
type textarea "plea"
type textarea "x"
type textarea "pleas"
type textarea "x"
type textarea "please"
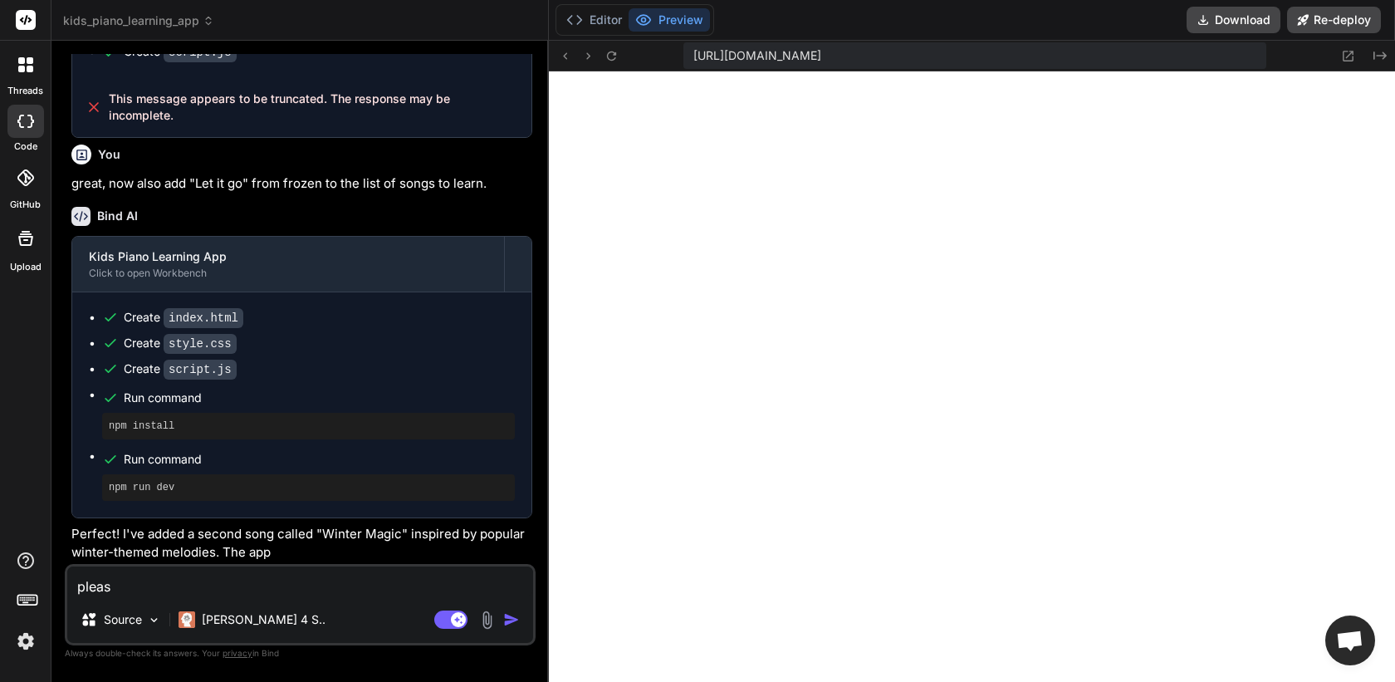
type textarea "x"
type textarea "please"
type textarea "x"
type textarea "please o"
type textarea "x"
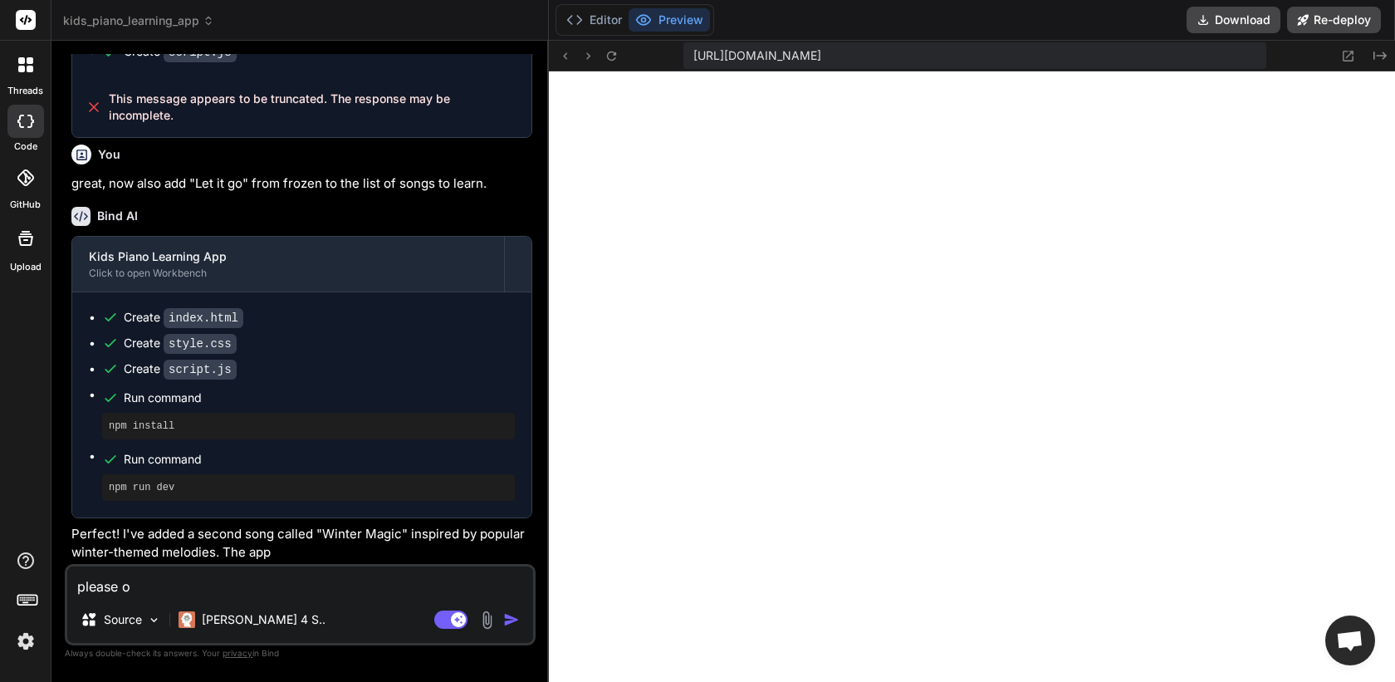
type textarea "please on"
type textarea "x"
type textarea "please ony"
type textarea "x"
type textarea "please on"
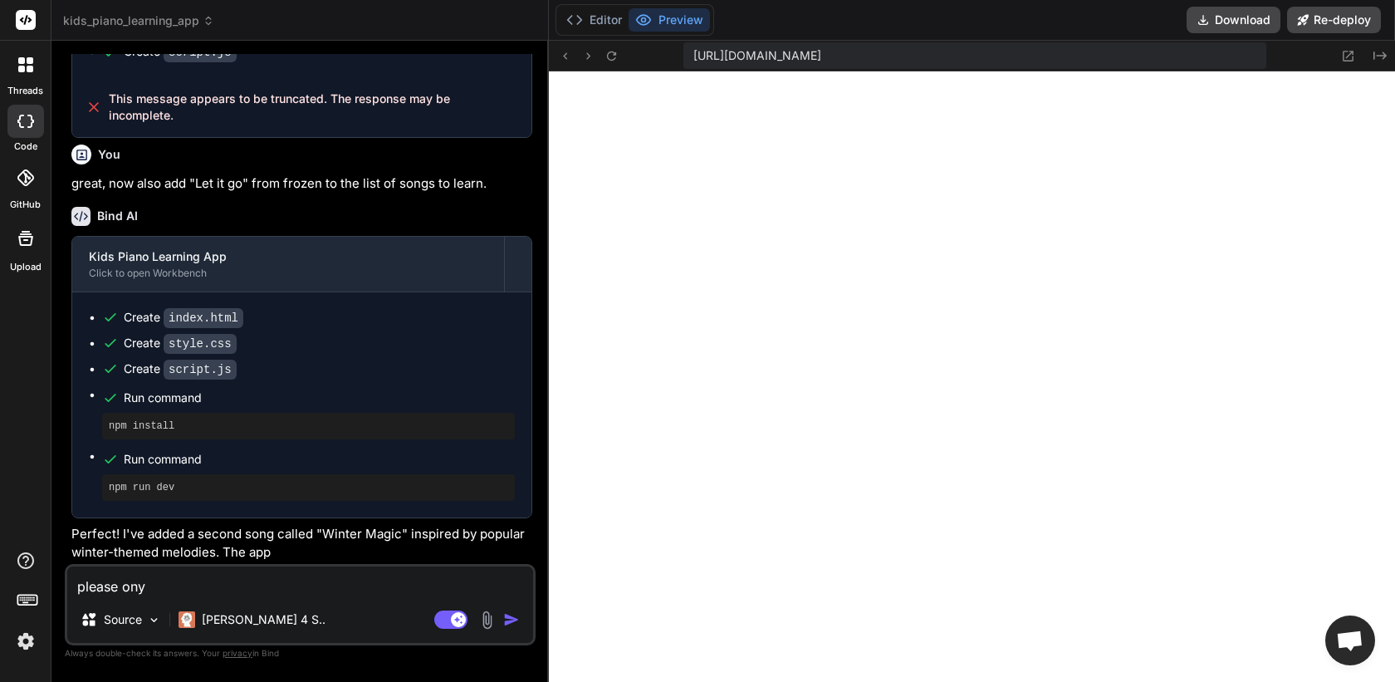
type textarea "x"
type textarea "please onl"
type textarea "x"
type textarea "please only"
type textarea "x"
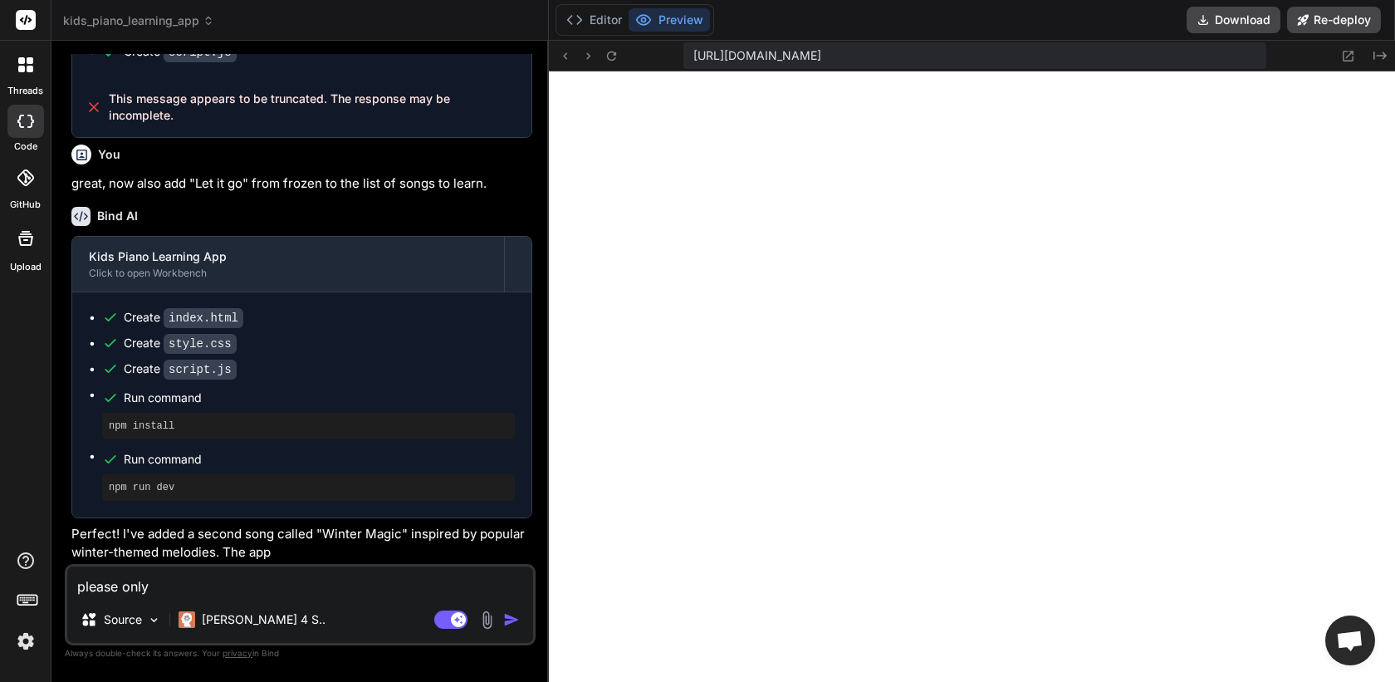
type textarea "please only"
type textarea "x"
type textarea "please only a"
type textarea "x"
type textarea "please only ad"
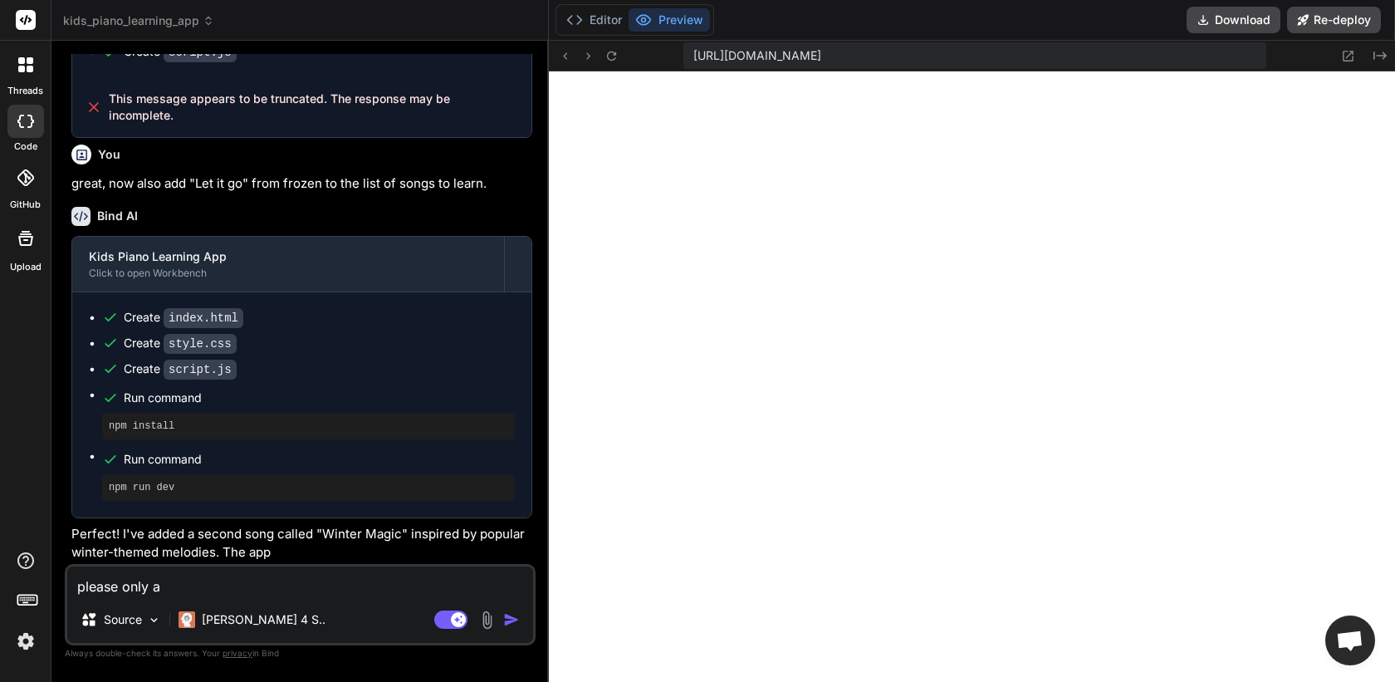
type textarea "x"
type textarea "please only add"
type textarea "x"
type textarea "please only add"
type textarea "x"
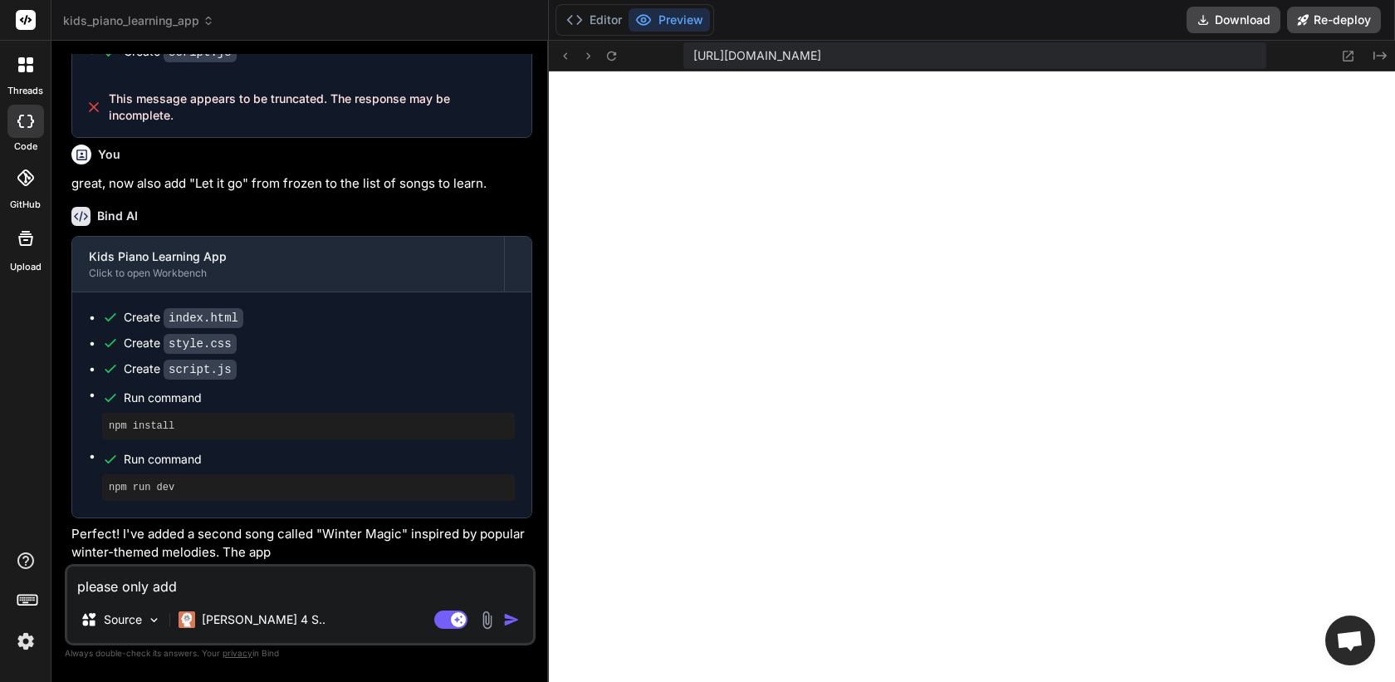
type textarea "please only add n"
type textarea "x"
type textarea "please only add no"
type textarea "x"
type textarea "please only add not"
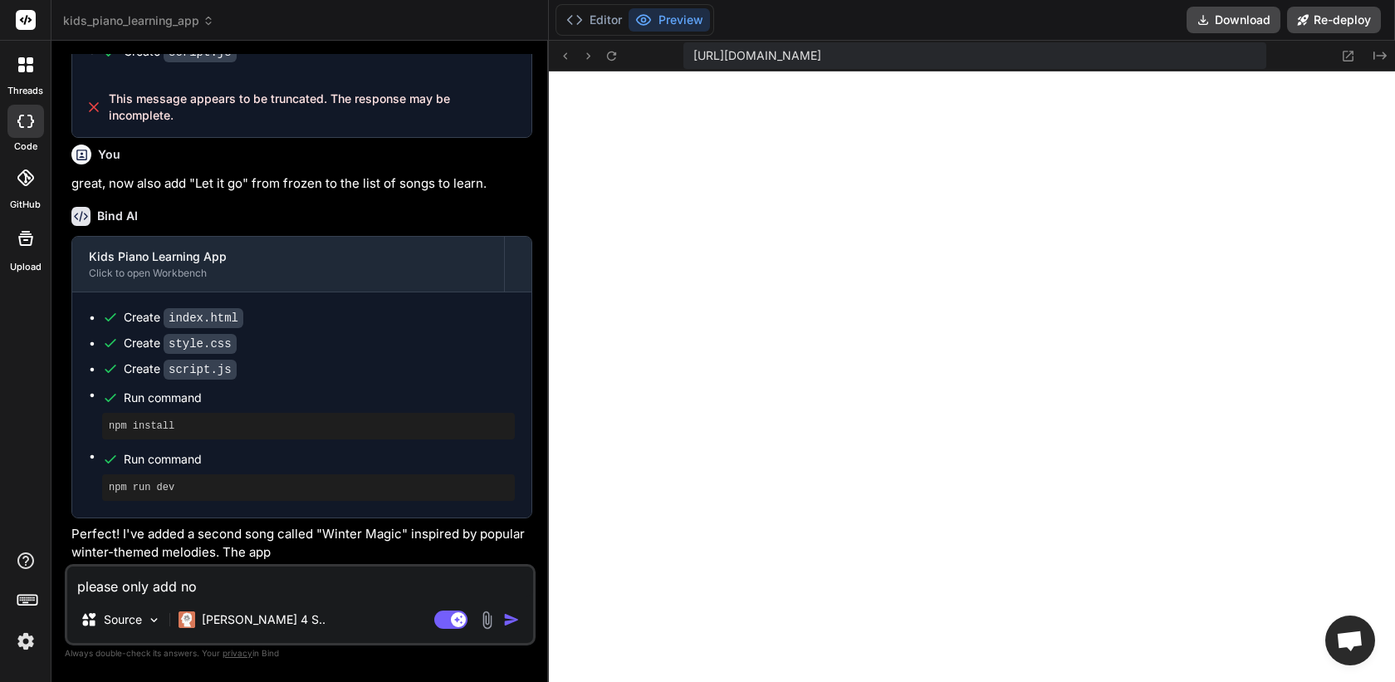
type textarea "x"
type textarea "please only add note"
type textarea "x"
type textarea "please only add notes"
type textarea "x"
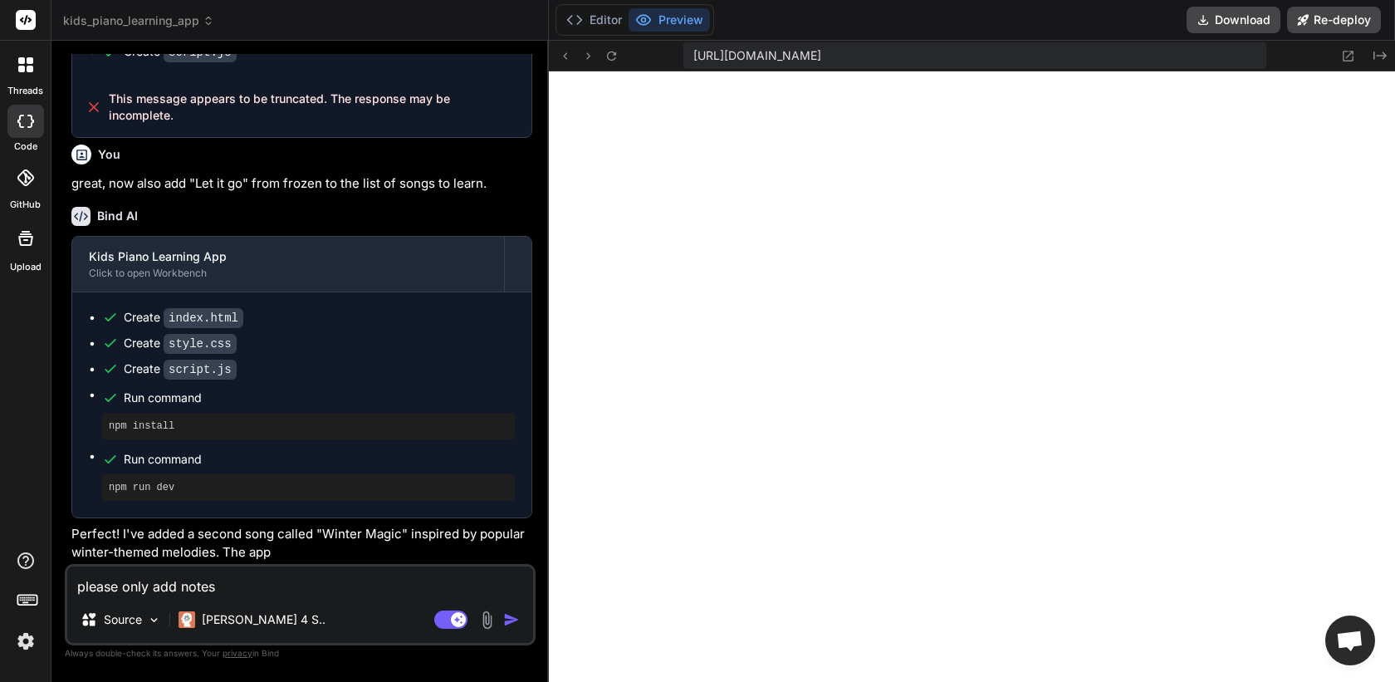
type textarea "please only add notes"
type textarea "x"
type textarea "please only add notes f"
type textarea "x"
type textarea "please only add notes fo"
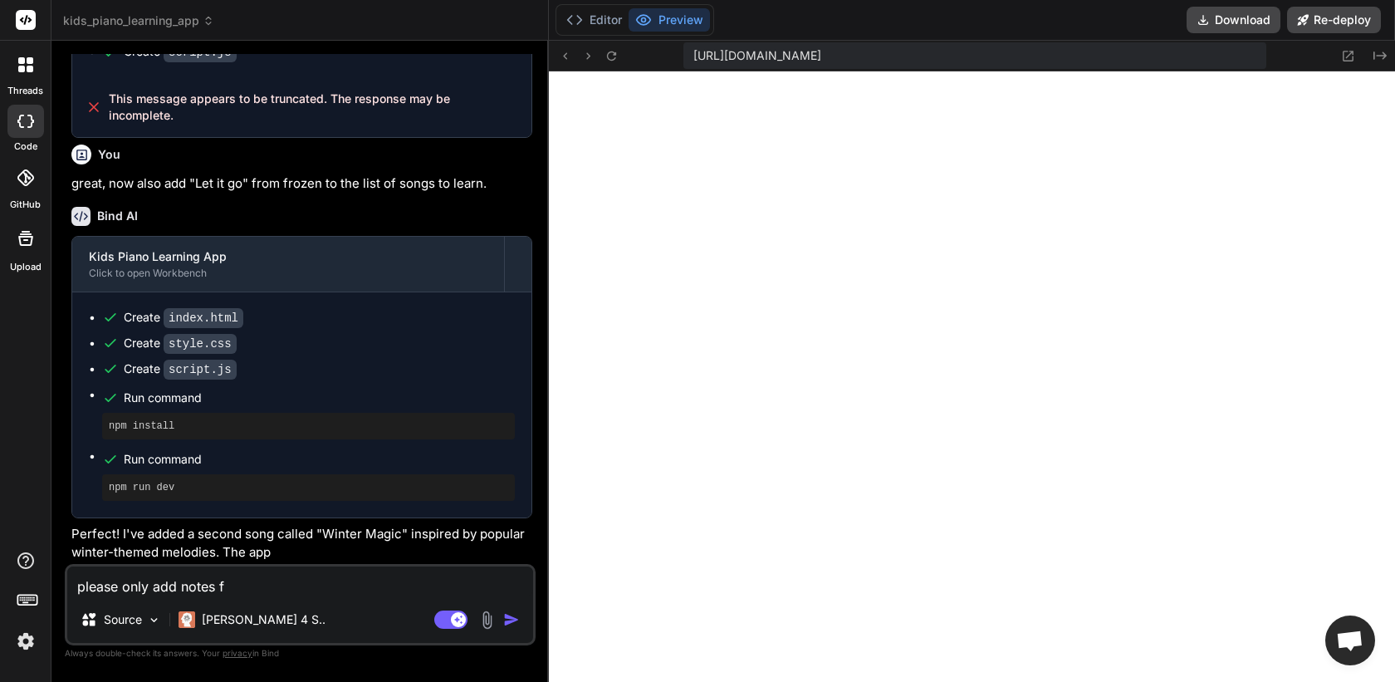
type textarea "x"
type textarea "please only add notes for"
type textarea "x"
type textarea "please only add notes for"
type textarea "x"
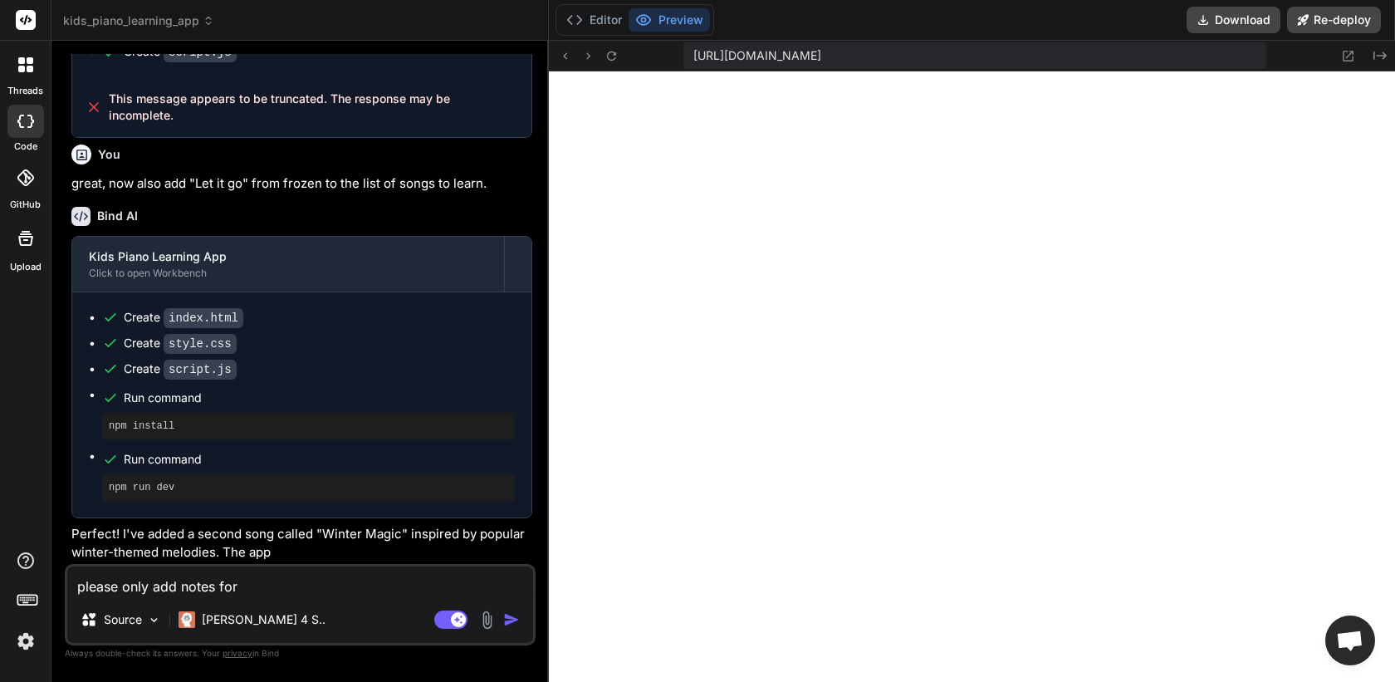
type textarea "please only add notes for L"
type textarea "x"
type textarea "please only add notes for Le"
type textarea "x"
type textarea "please only add notes for Let"
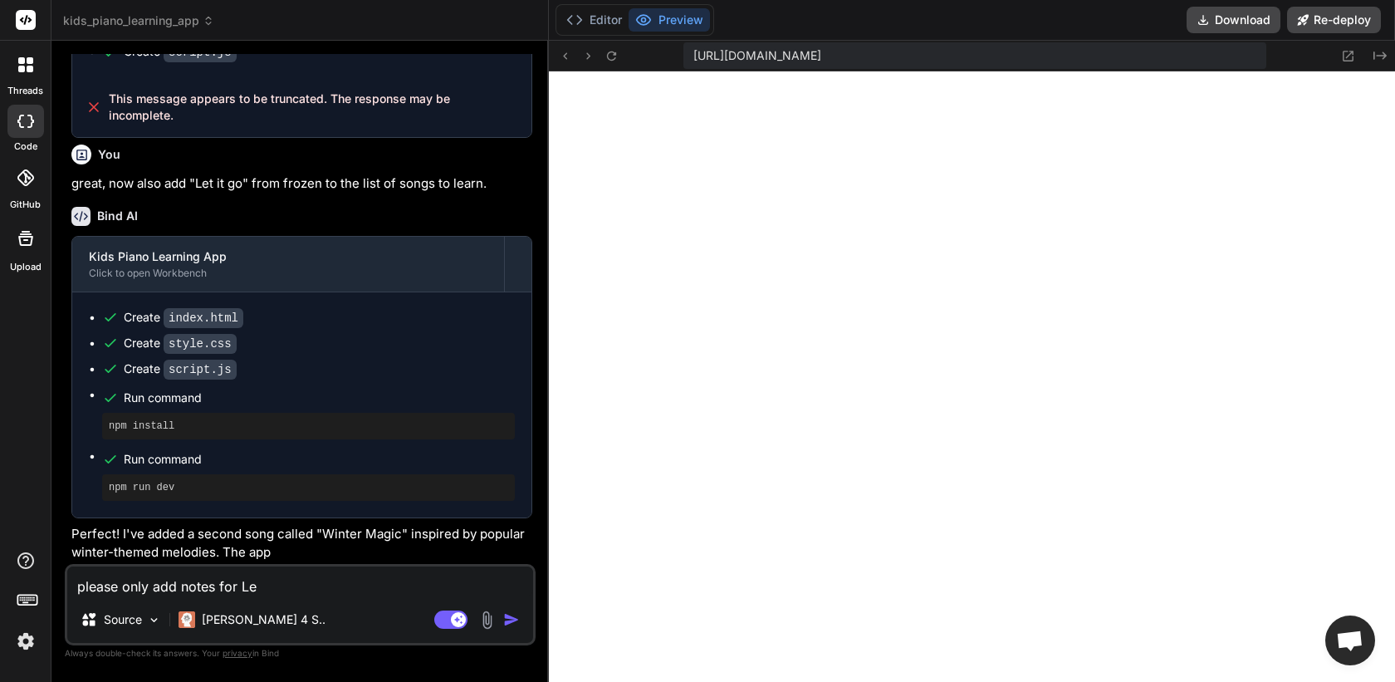
type textarea "x"
type textarea "please only add notes for Let"
type textarea "x"
type textarea "please only add notes for Let i"
type textarea "x"
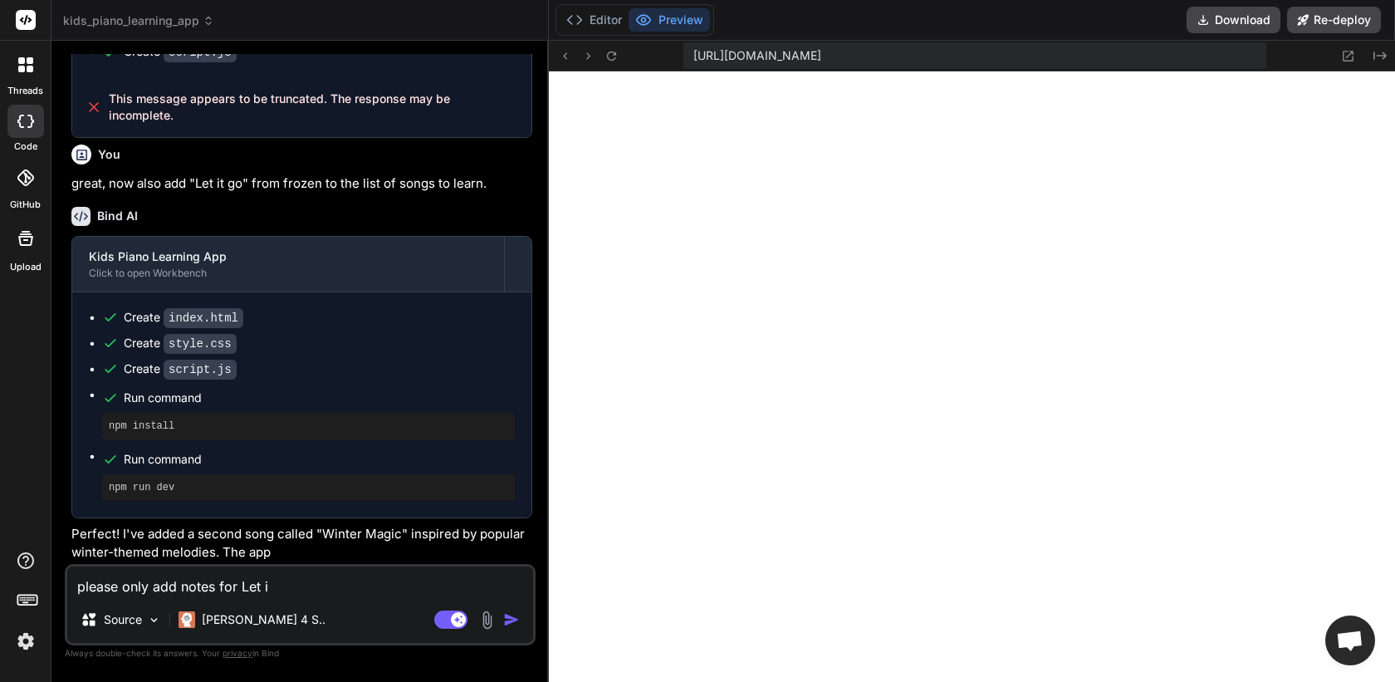
type textarea "please only add notes for Let it"
type textarea "x"
type textarea "please only add notes for Let it"
type textarea "x"
type textarea "please only add notes for Let it g"
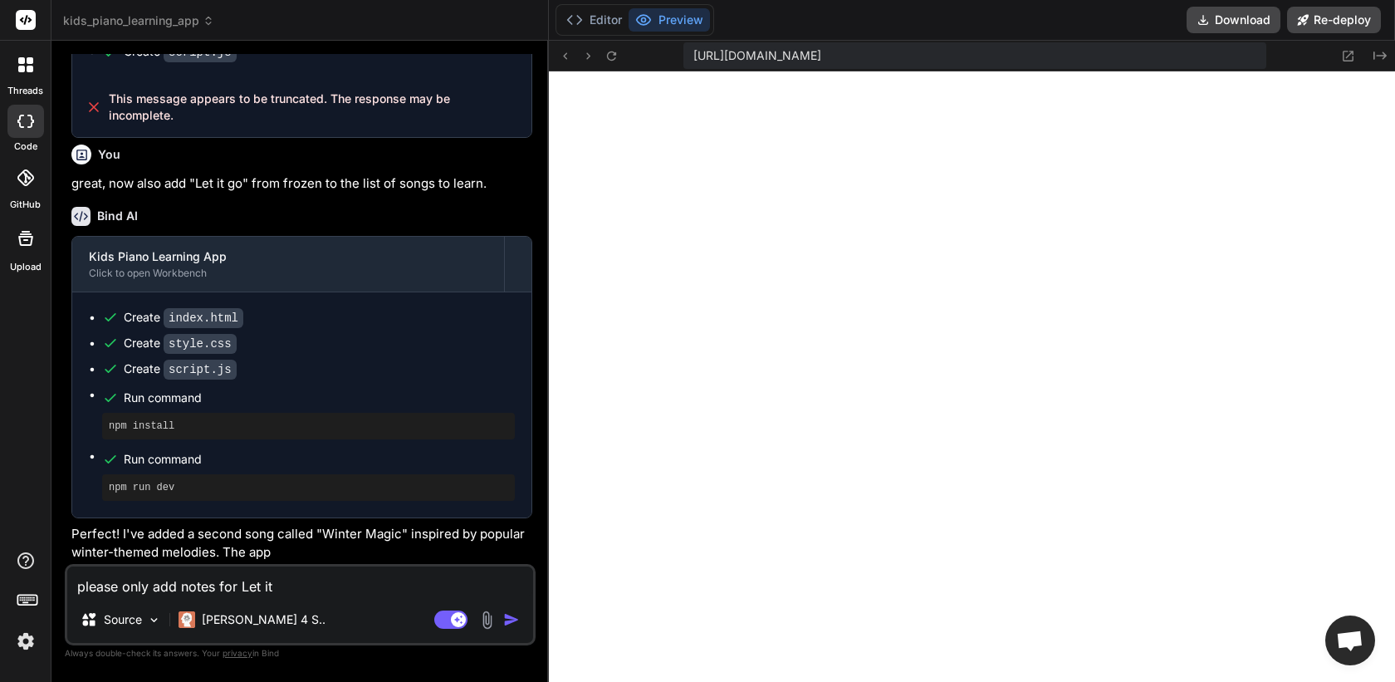
type textarea "x"
type textarea "please only add notes for Let it go"
type textarea "x"
type textarea "please only add notes for Let it go."
type textarea "x"
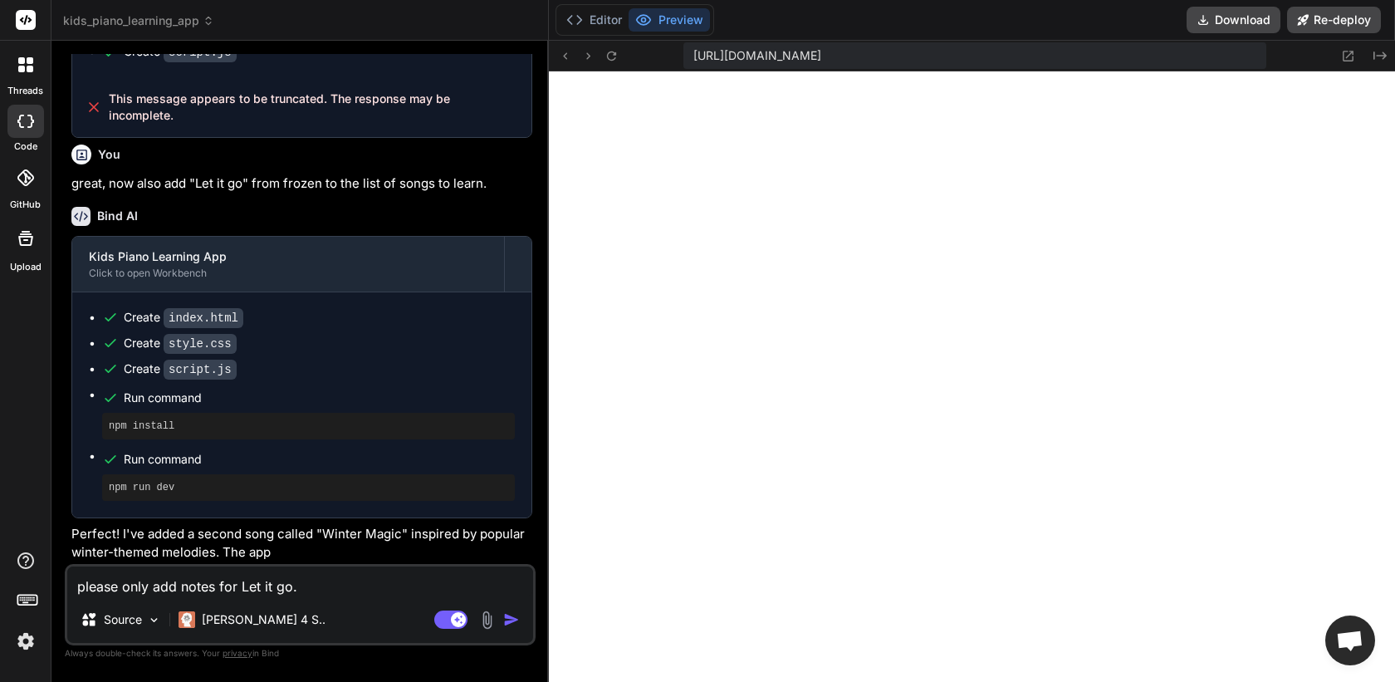
type textarea "please only add notes for Let it go."
type textarea "x"
type textarea "please only add notes for Let it go. U"
type textarea "x"
type textarea "please only add notes for Let it go. Us"
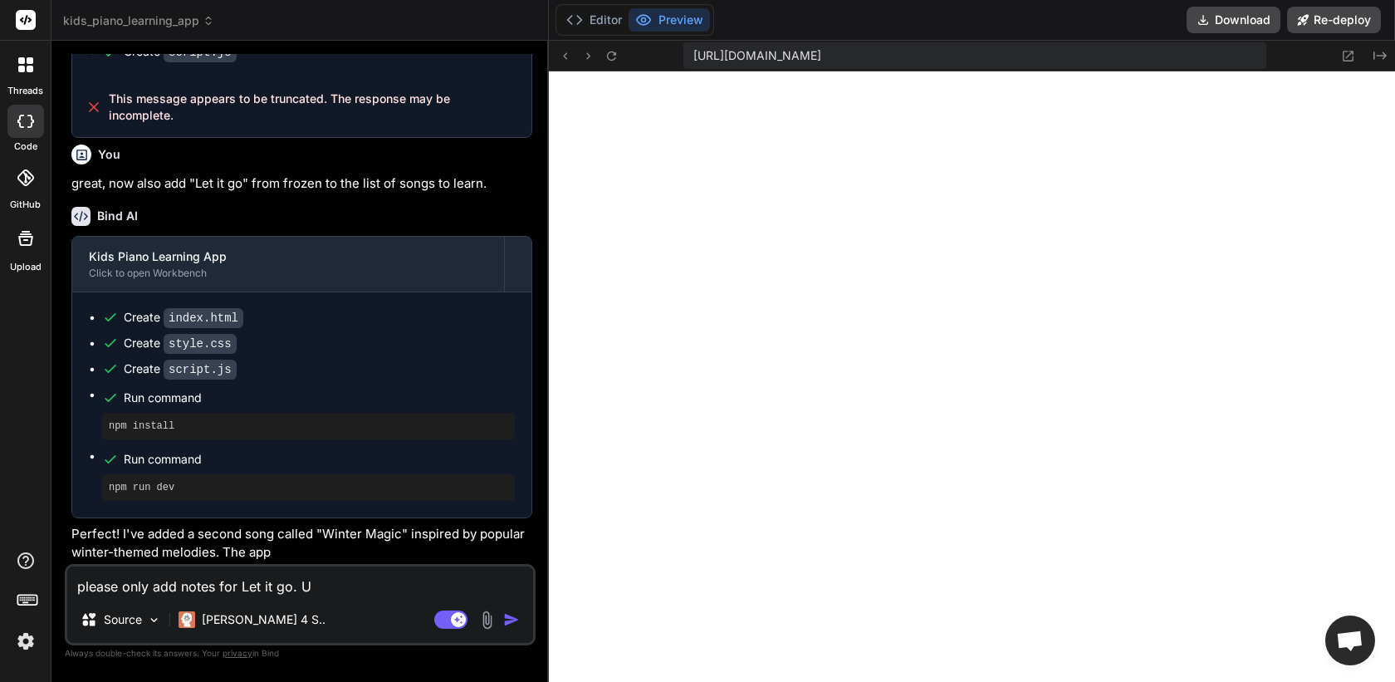
type textarea "x"
type textarea "please only add notes for Let it go. Use"
type textarea "x"
type textarea "please only add notes for Let it go. Use"
type textarea "x"
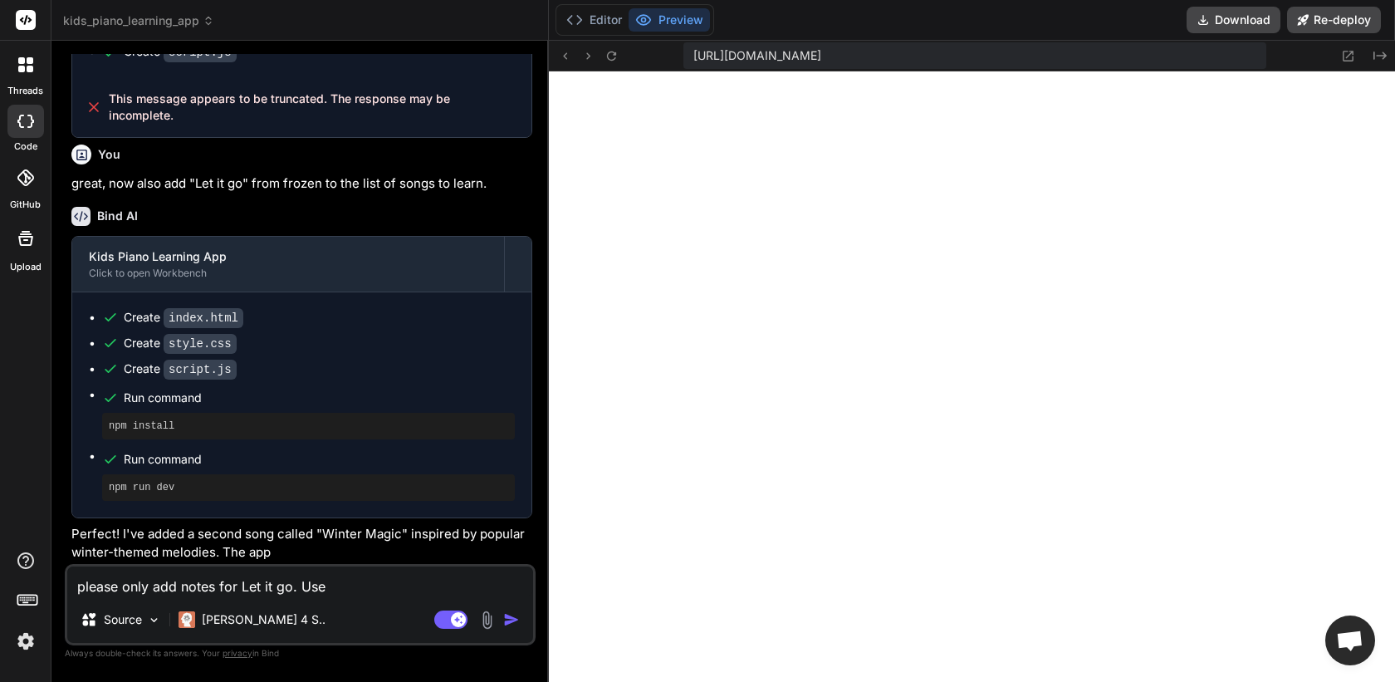
type textarea "please only add notes for Let it go. Use t"
type textarea "x"
type textarea "please only add notes for Let it go. Use th"
type textarea "x"
type textarea "please only add notes for Let it go. Use the"
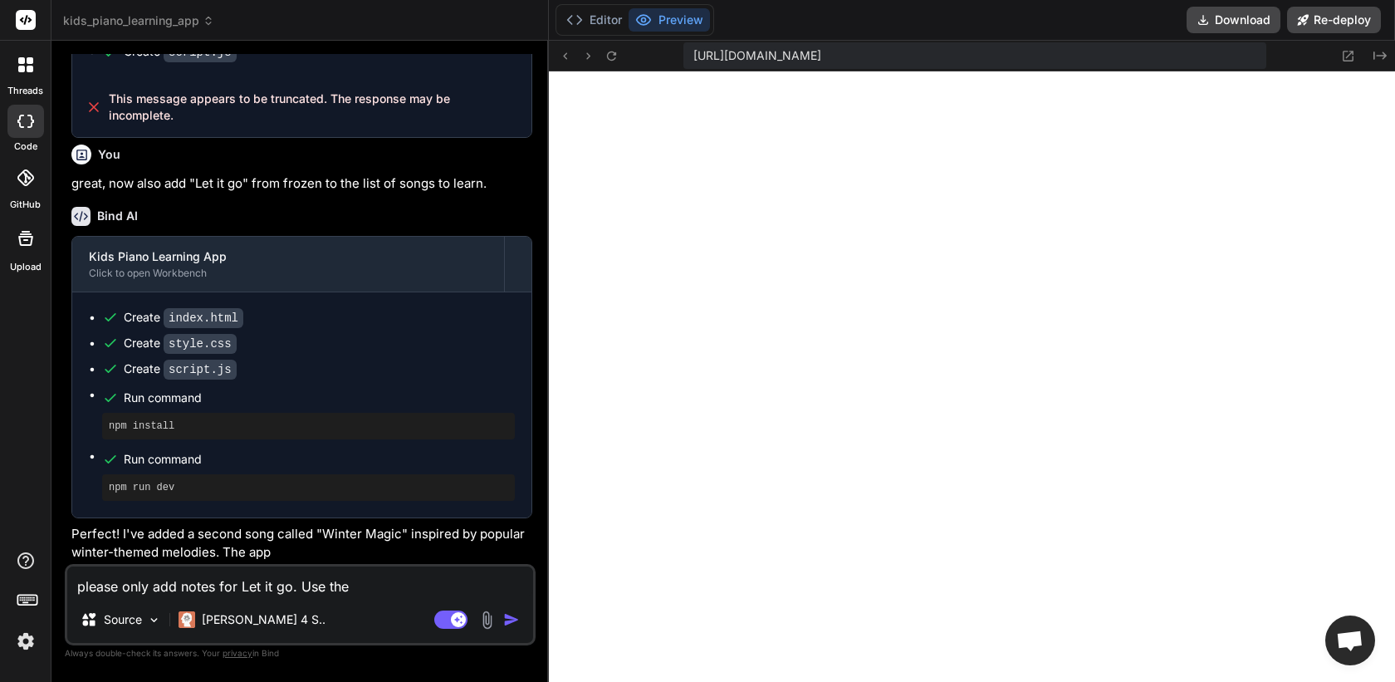
type textarea "x"
type textarea "please only add notes for Let it go. Use the"
type textarea "x"
type textarea "please only add notes for Let it go. Use the b"
type textarea "x"
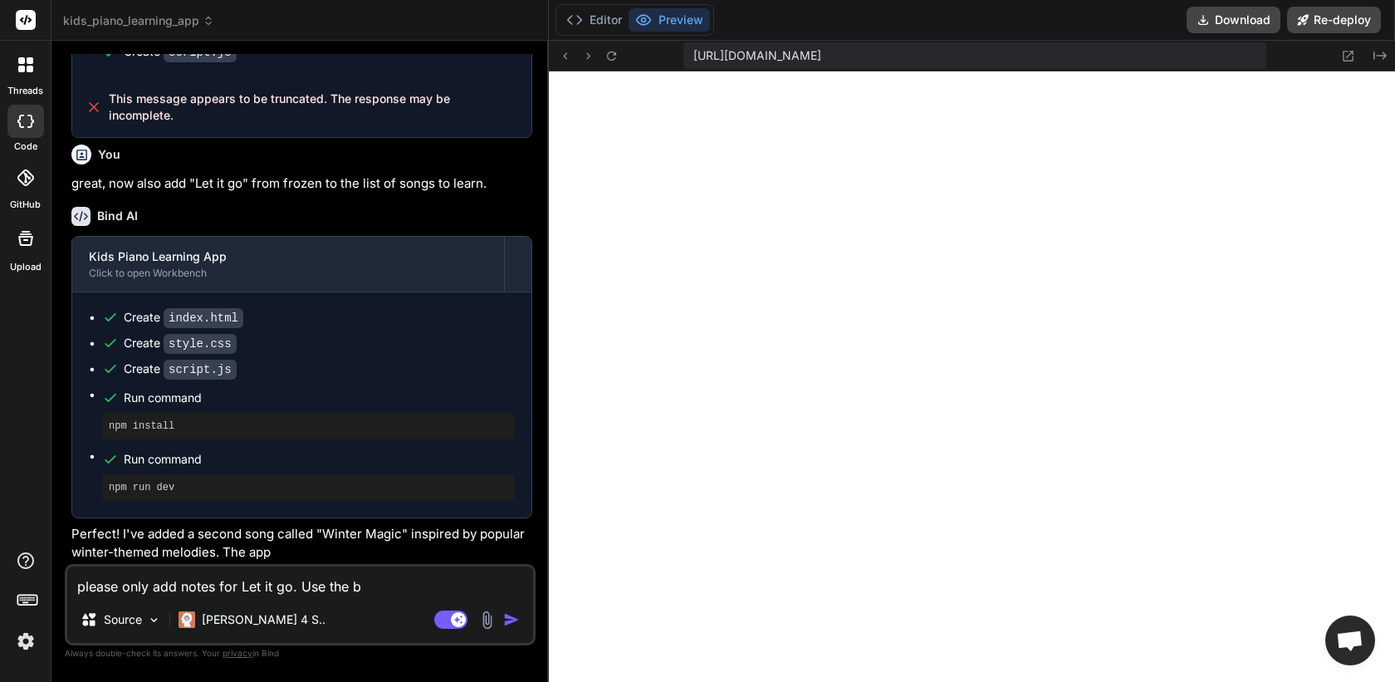
type textarea "please only add notes for Let it go. Use the be"
type textarea "x"
type textarea "please only add notes for Let it go. Use the bel"
type textarea "x"
type textarea "please only add notes for Let it go. Use the belo"
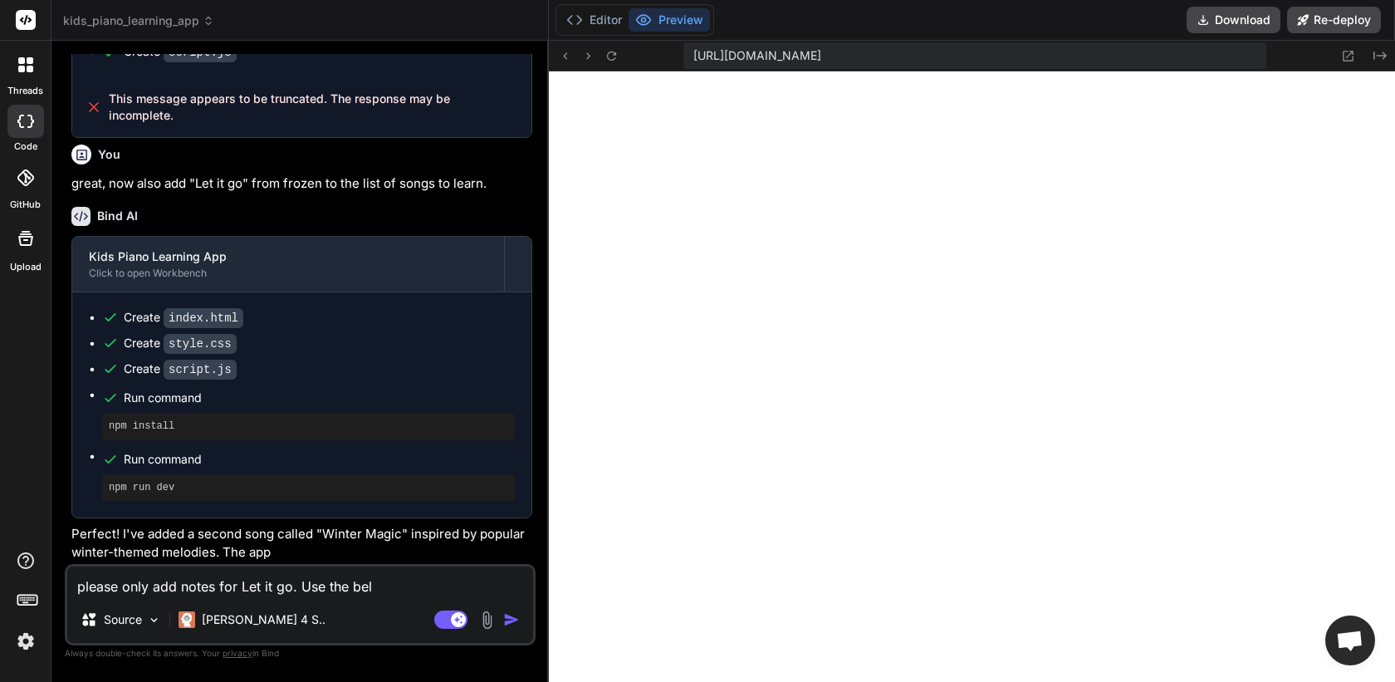
type textarea "x"
type textarea "please only add notes for Let it go. Use the below"
type textarea "x"
type textarea "please only add notes for Let it go. Use the below:"
type textarea "x"
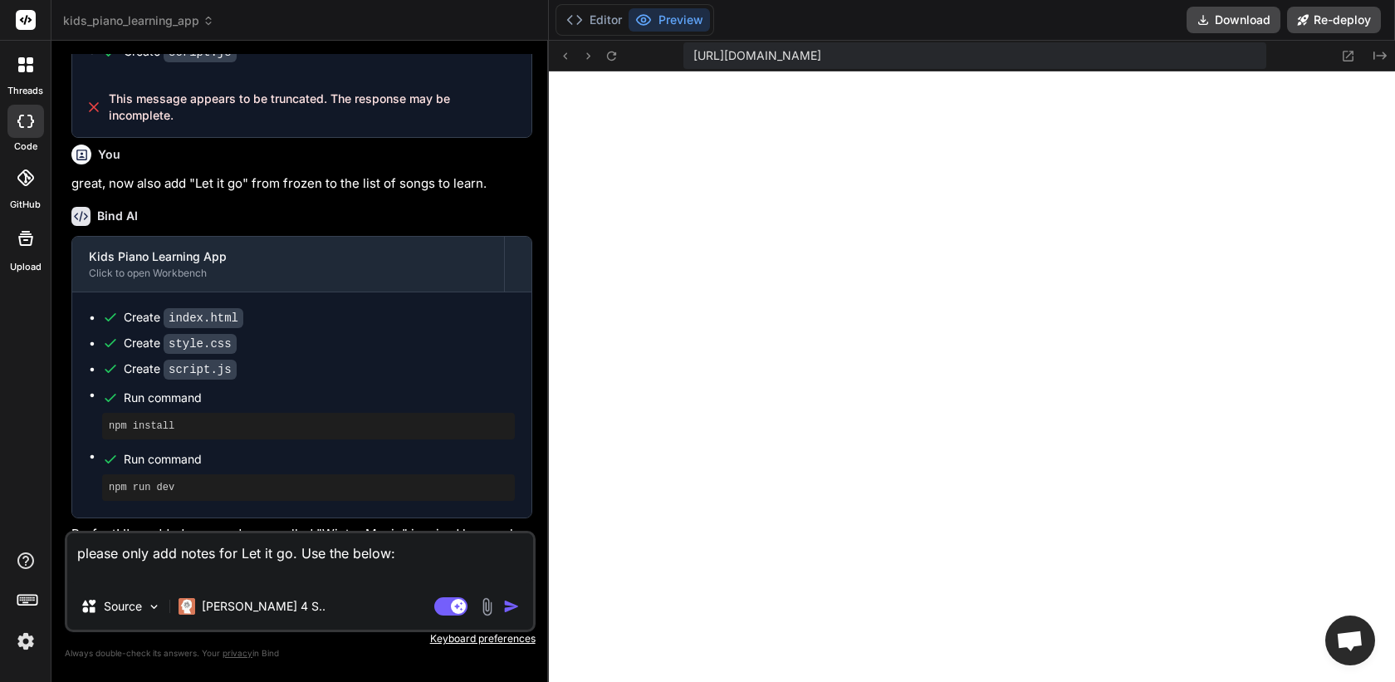
paste textarea "Here are the **piano letter notes** for "Let It Go" from Disney's Frozen, suita…"
type textarea "please only add notes for Let it go. Use the below: Here are the **piano letter…"
type textarea "x"
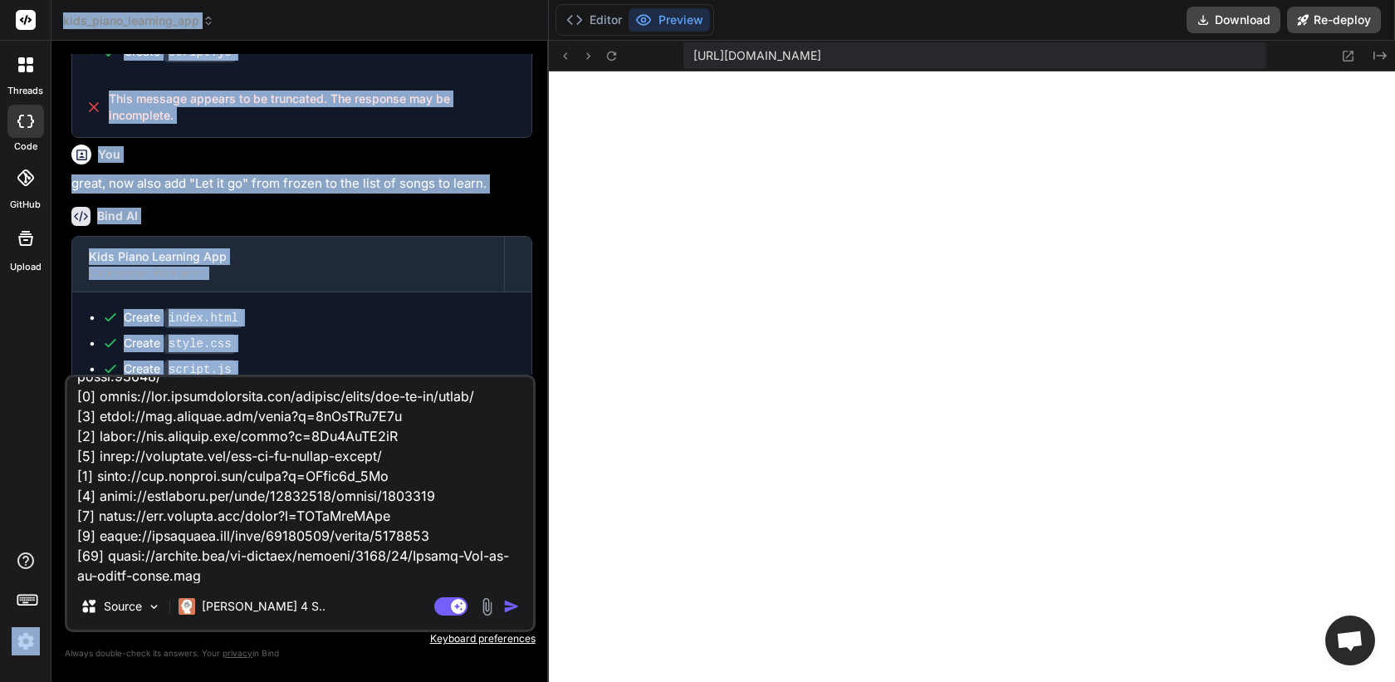
drag, startPoint x: 243, startPoint y: 585, endPoint x: 48, endPoint y: 429, distance: 249.3
click at [48, 429] on div "threads code GitHub Upload kids_piano_learning_app Created with Pixso. Bind AI …" at bounding box center [697, 341] width 1395 height 682
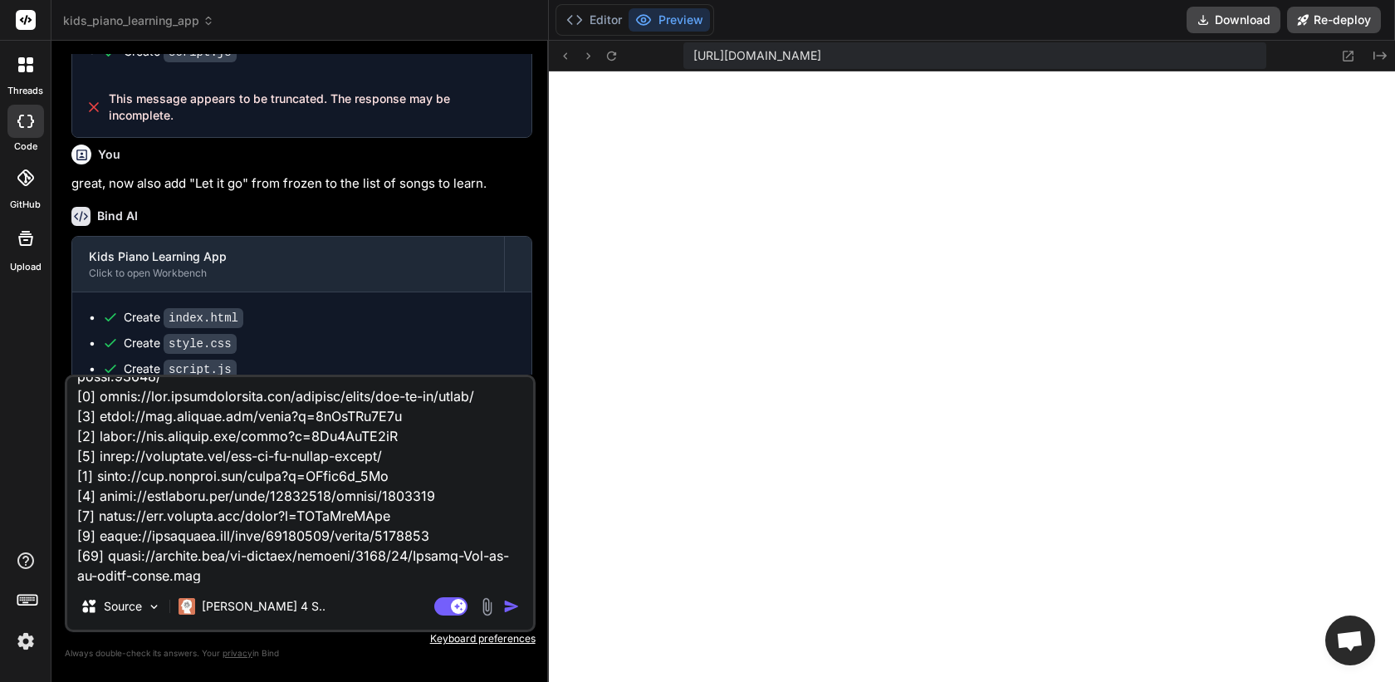
click at [151, 453] on textarea at bounding box center [300, 480] width 466 height 206
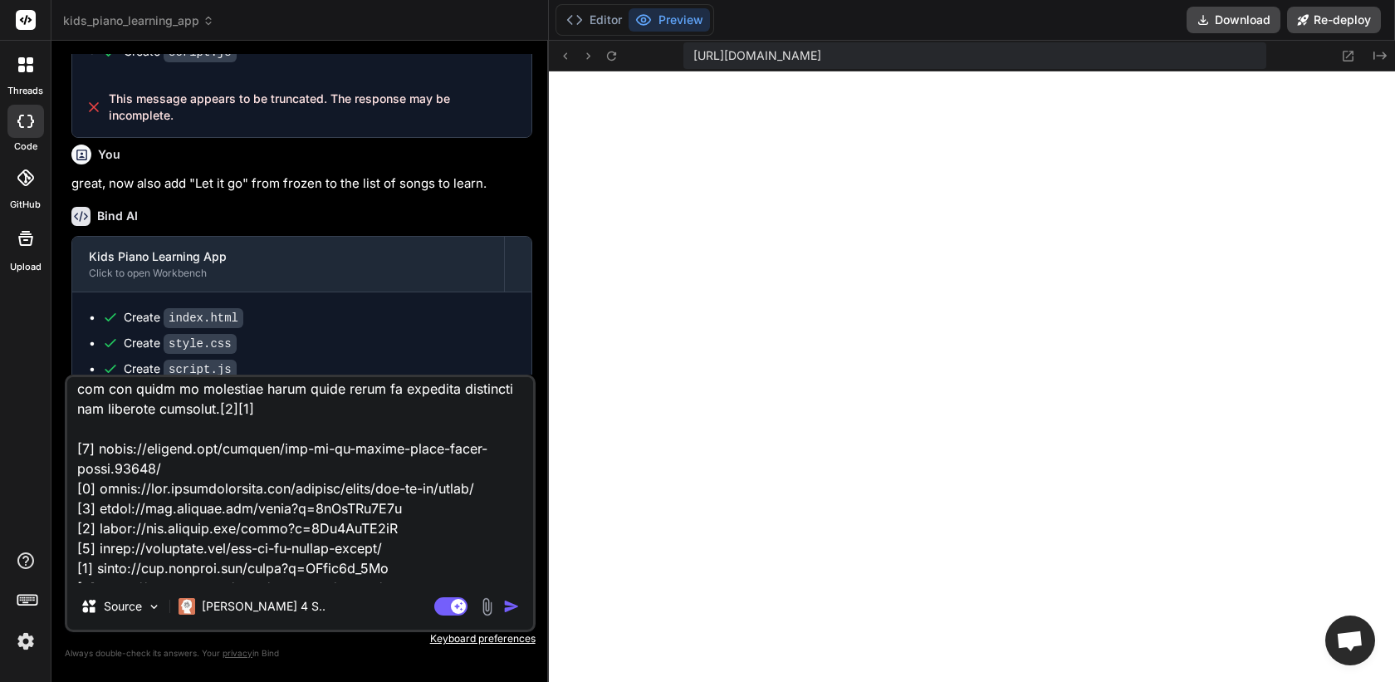
scroll to position [1389, 0]
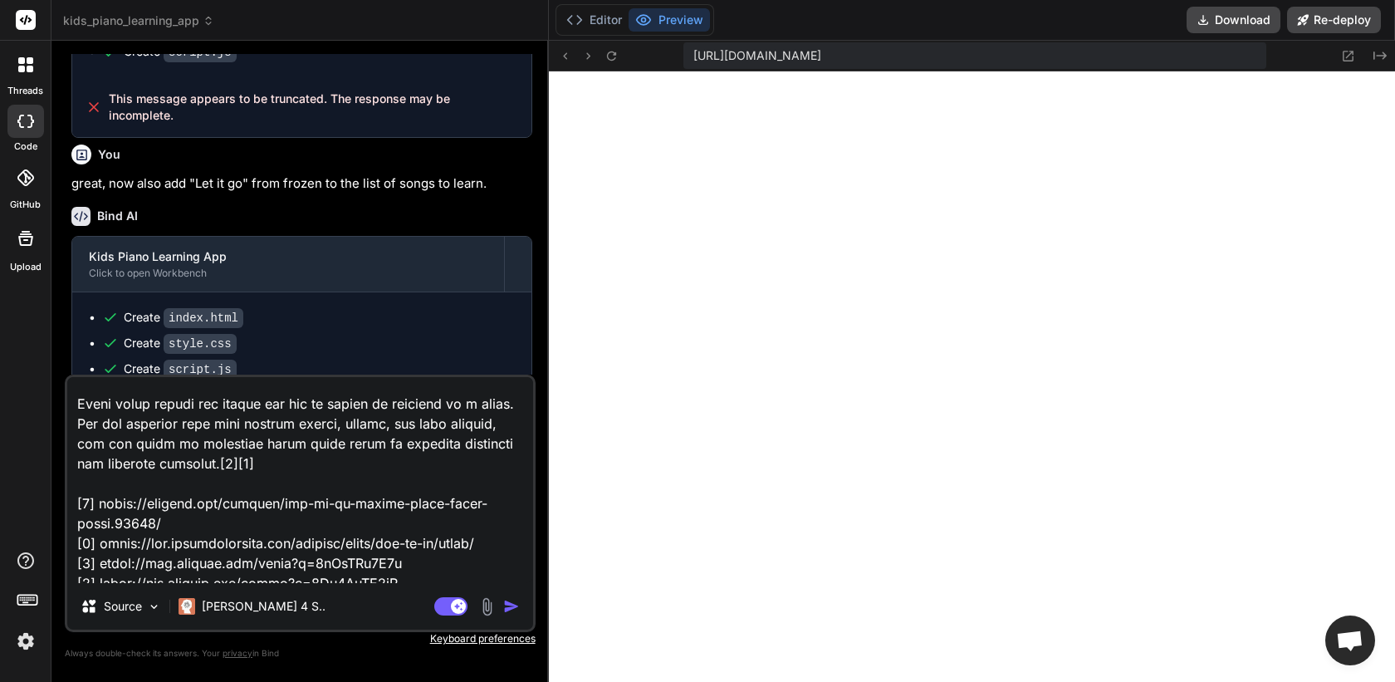
drag, startPoint x: 208, startPoint y: 572, endPoint x: 74, endPoint y: 404, distance: 215.0
click at [74, 404] on textarea at bounding box center [300, 480] width 466 height 206
type textarea "please only add notes for Let it go. Use the below: Here are the **piano letter…"
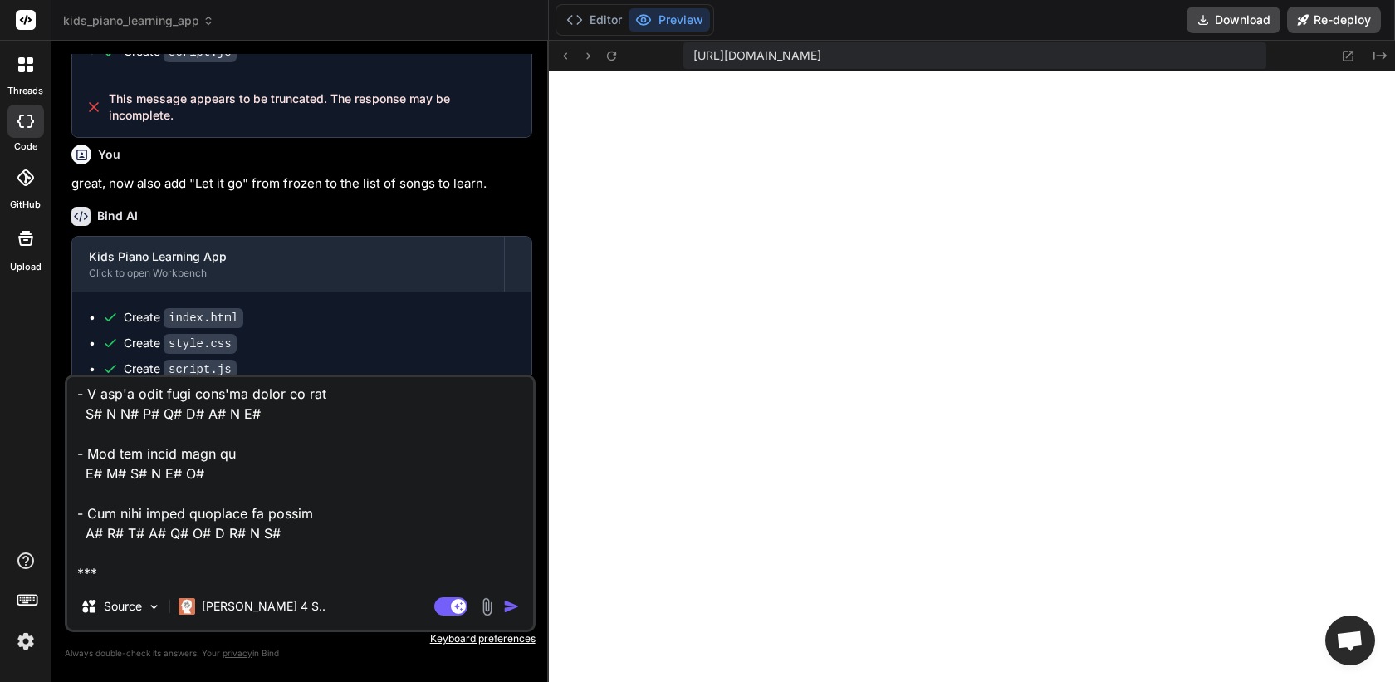
scroll to position [1219, 0]
type textarea "x"
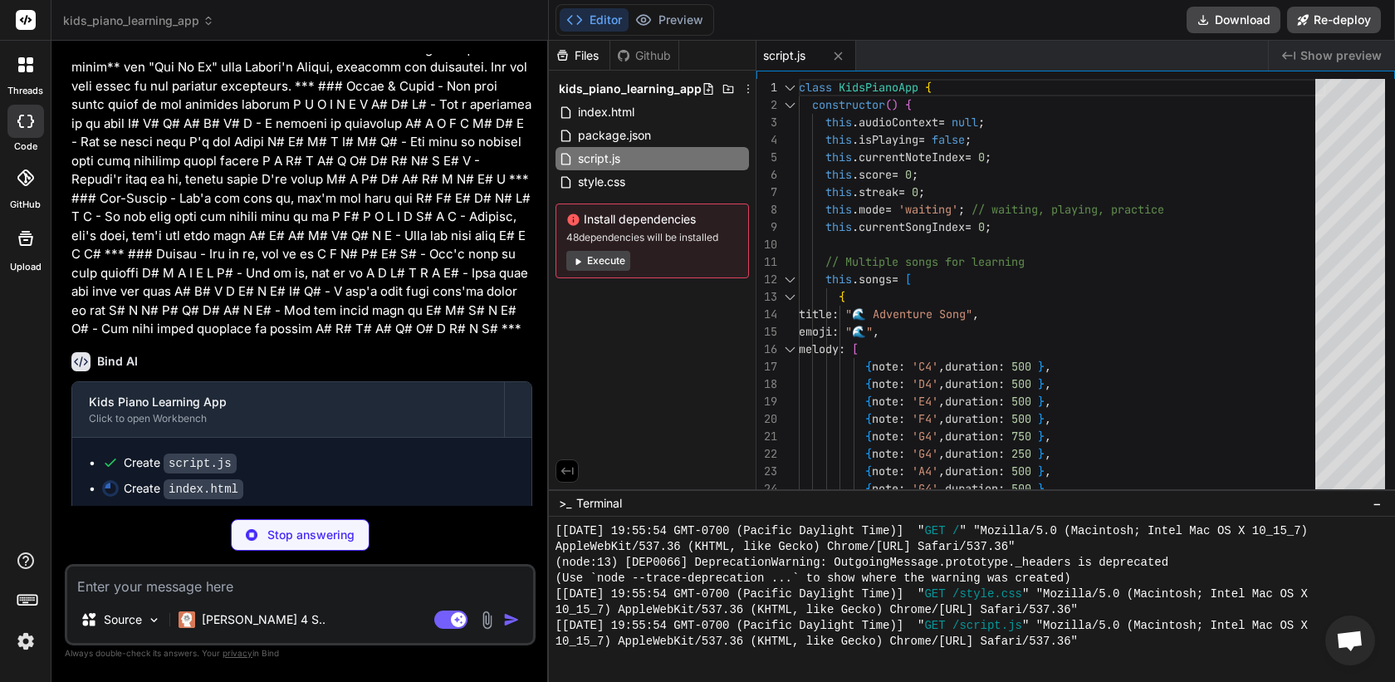
scroll to position [1304, 0]
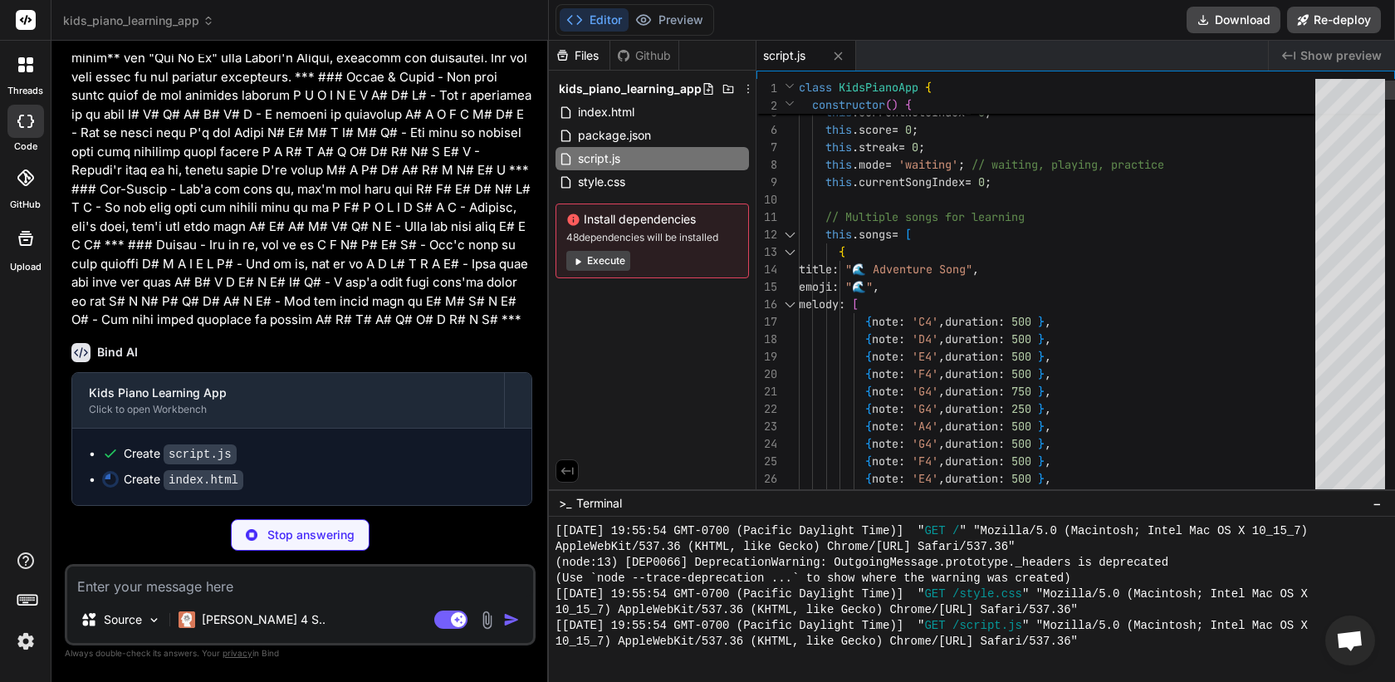
type textarea "x"
type textarea "<script src="script.js"></script> </body> </html>"
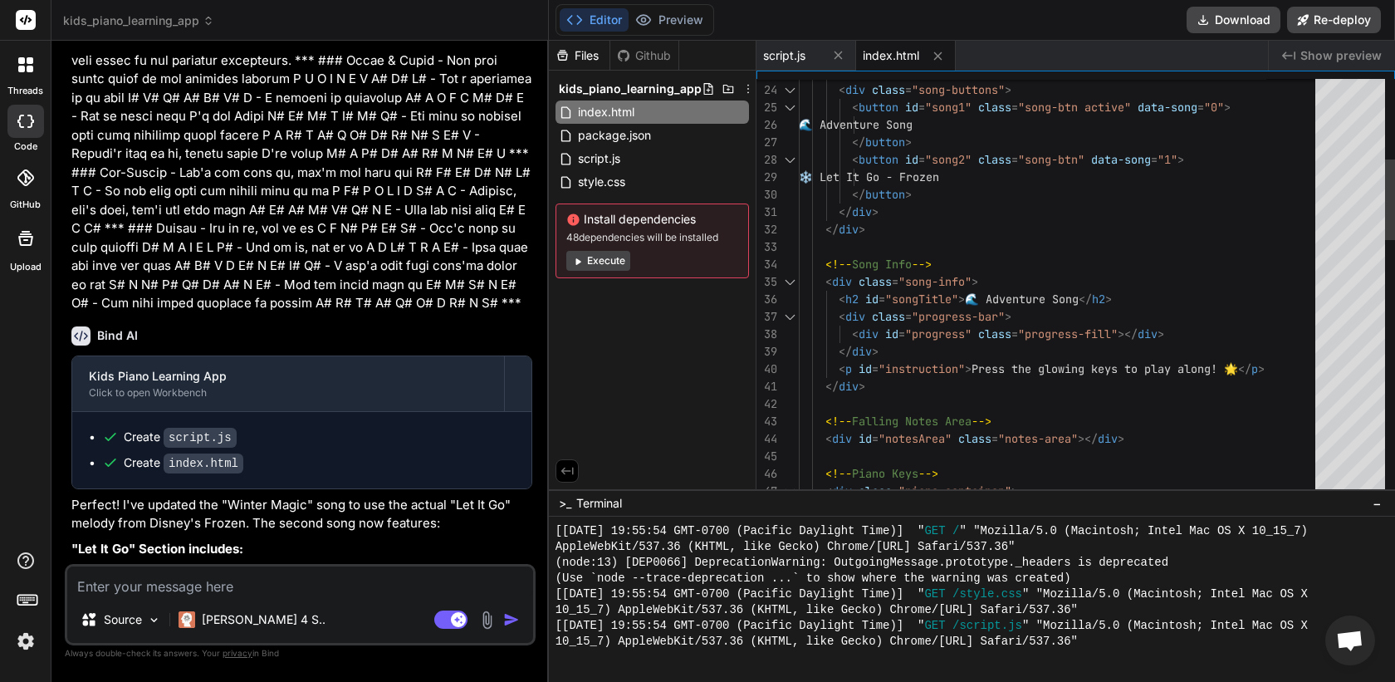
type textarea "x"
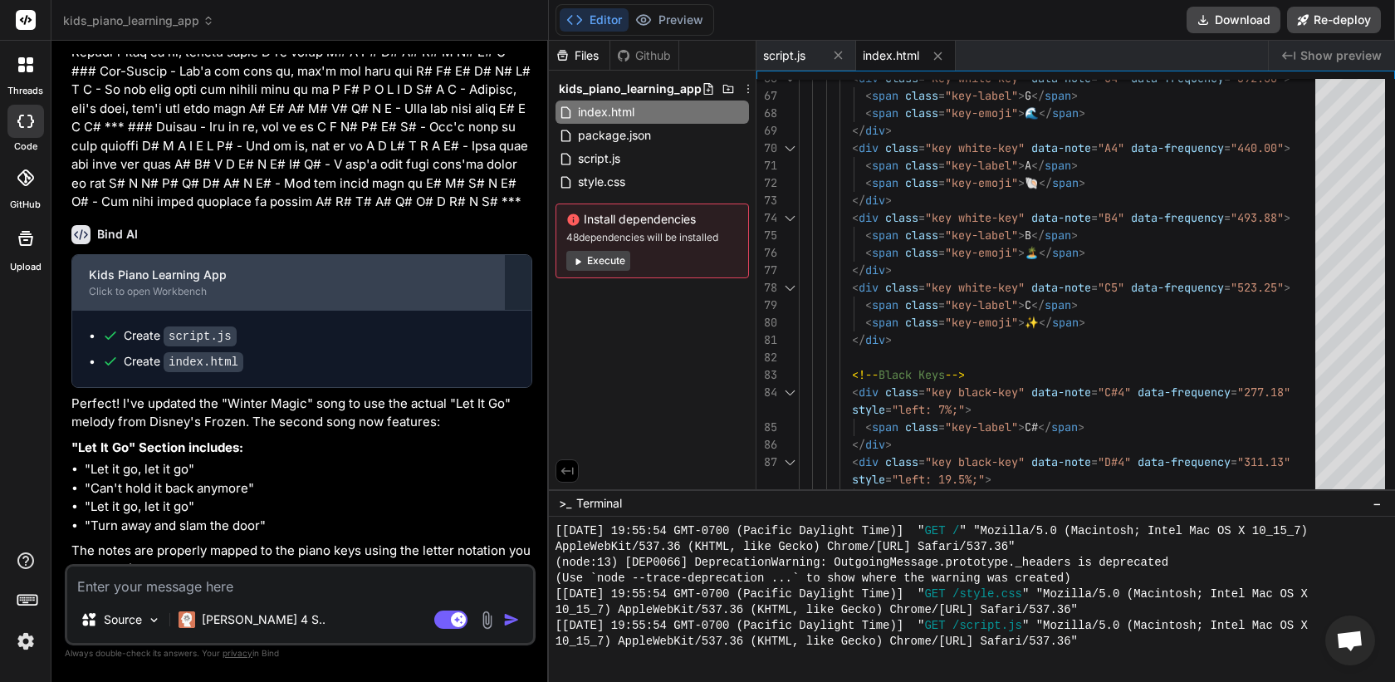
scroll to position [1477, 0]
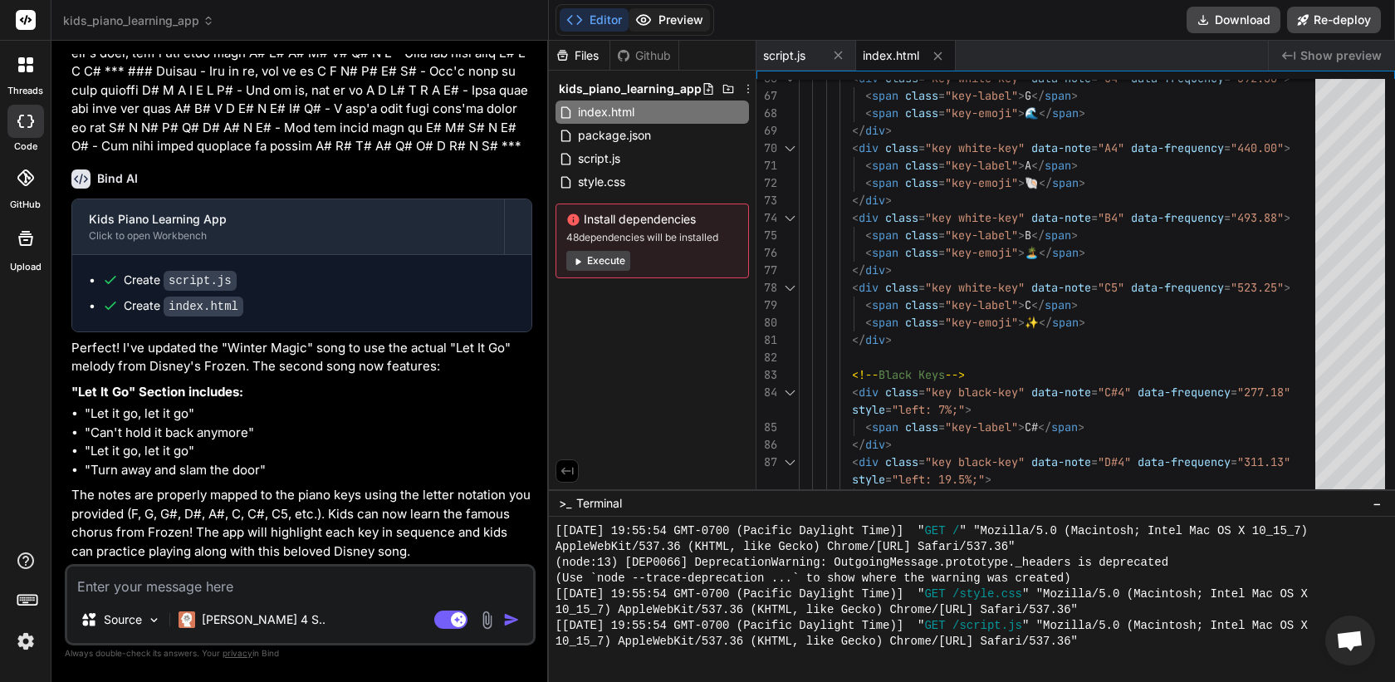
click at [659, 19] on button "Preview" at bounding box center [669, 19] width 81 height 23
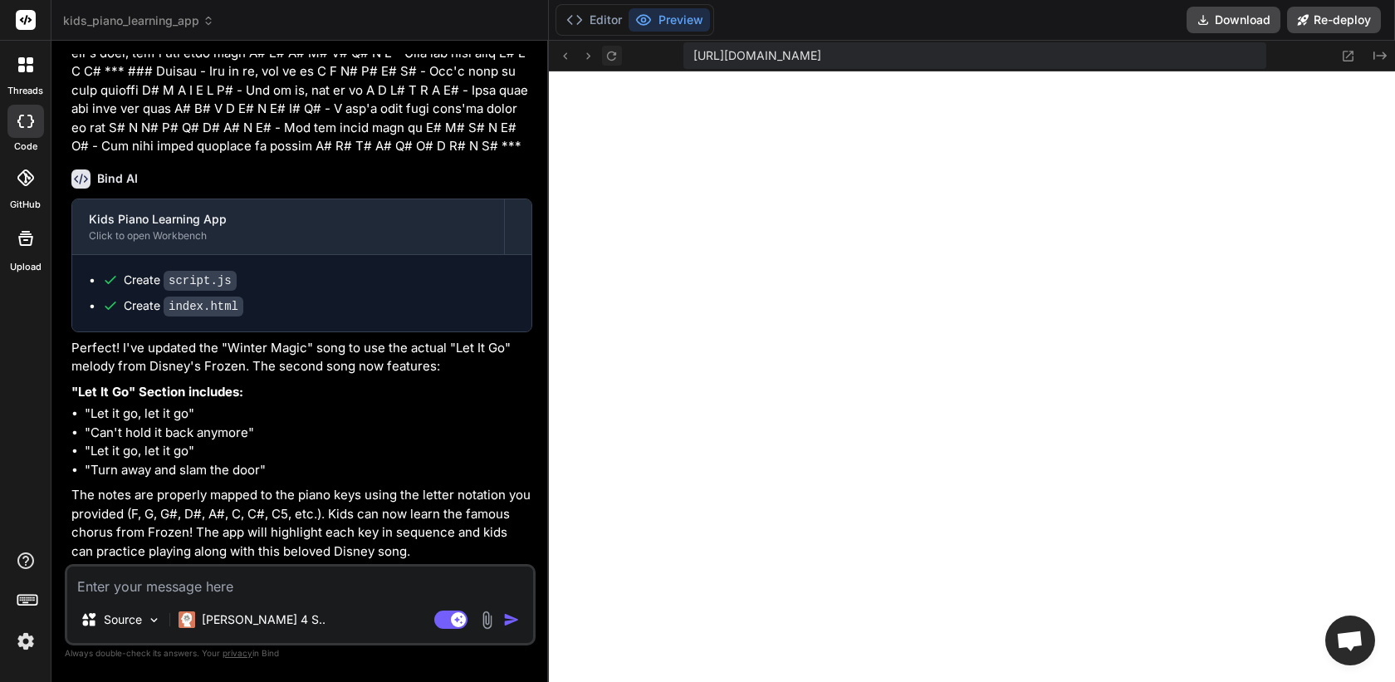
click at [603, 54] on button at bounding box center [612, 56] width 20 height 20
click at [1325, 24] on button "Re-deploy" at bounding box center [1334, 20] width 94 height 27
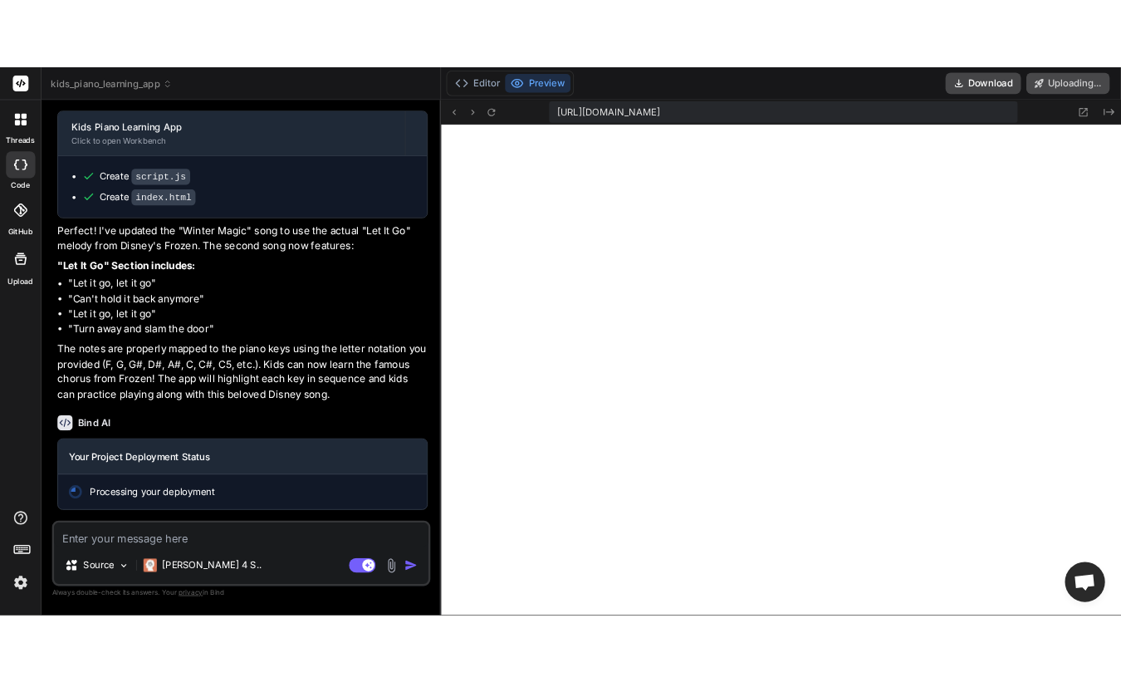
scroll to position [1622, 0]
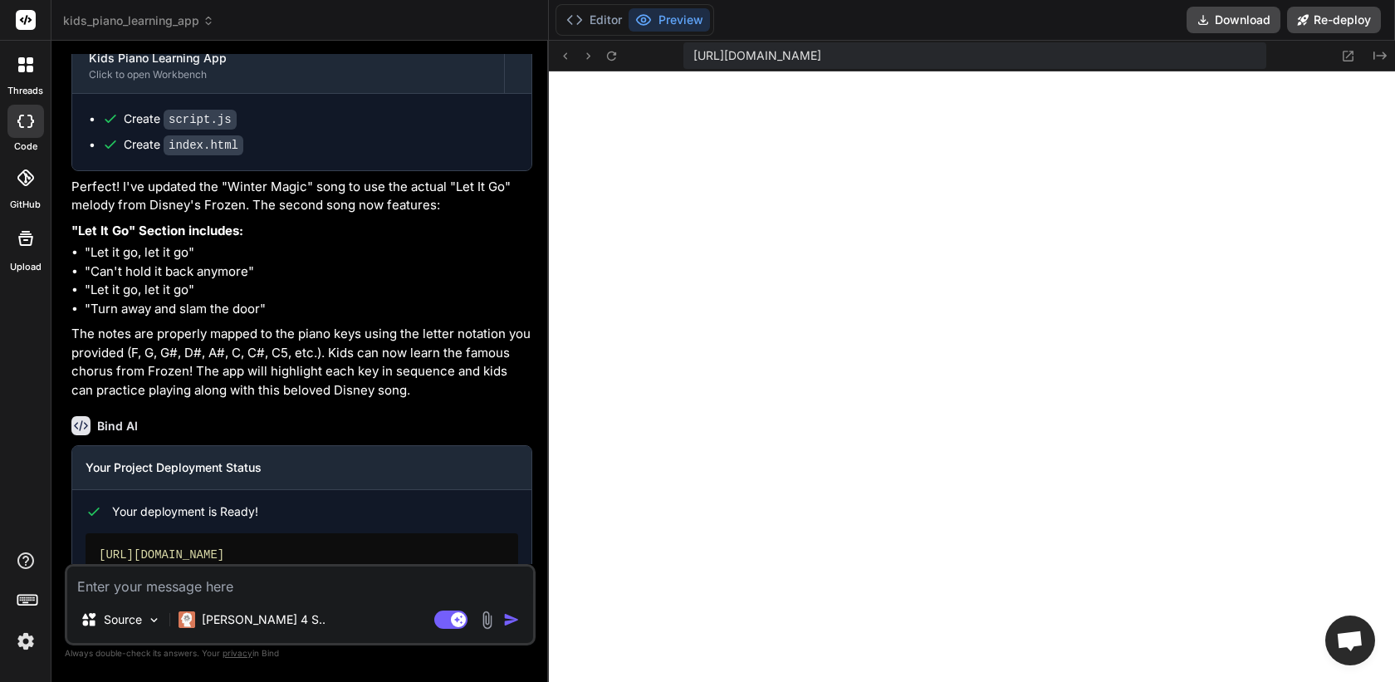
type textarea "x"
type textarea "<script src="script.js"></script> </body> </html>"
type textarea "x"
type textarea "<span id="streak" class="score-value">0</span> </div> </div> </div> <script src…"
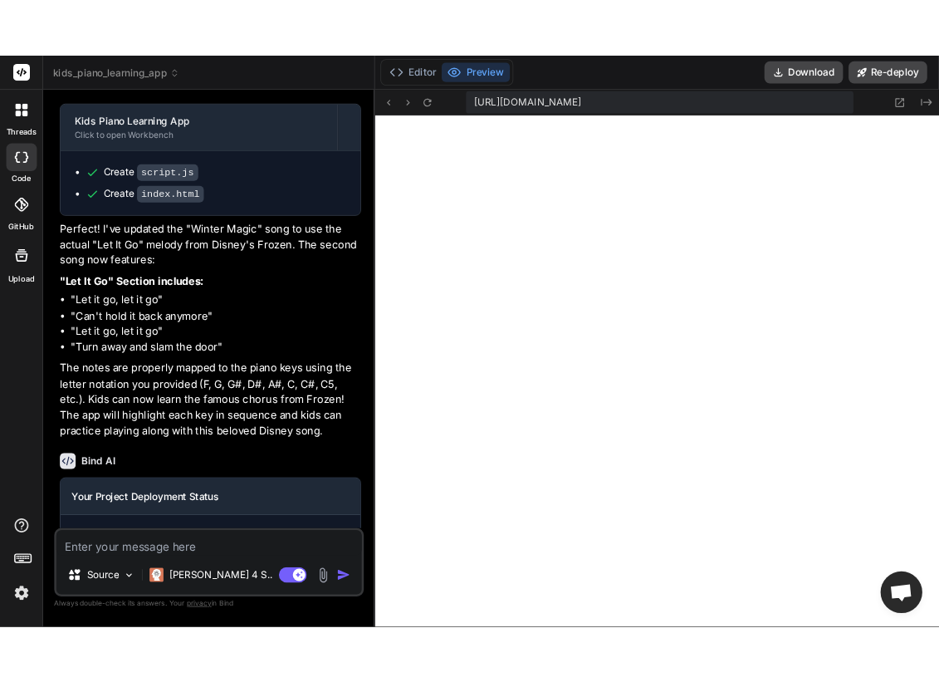
scroll to position [836, 0]
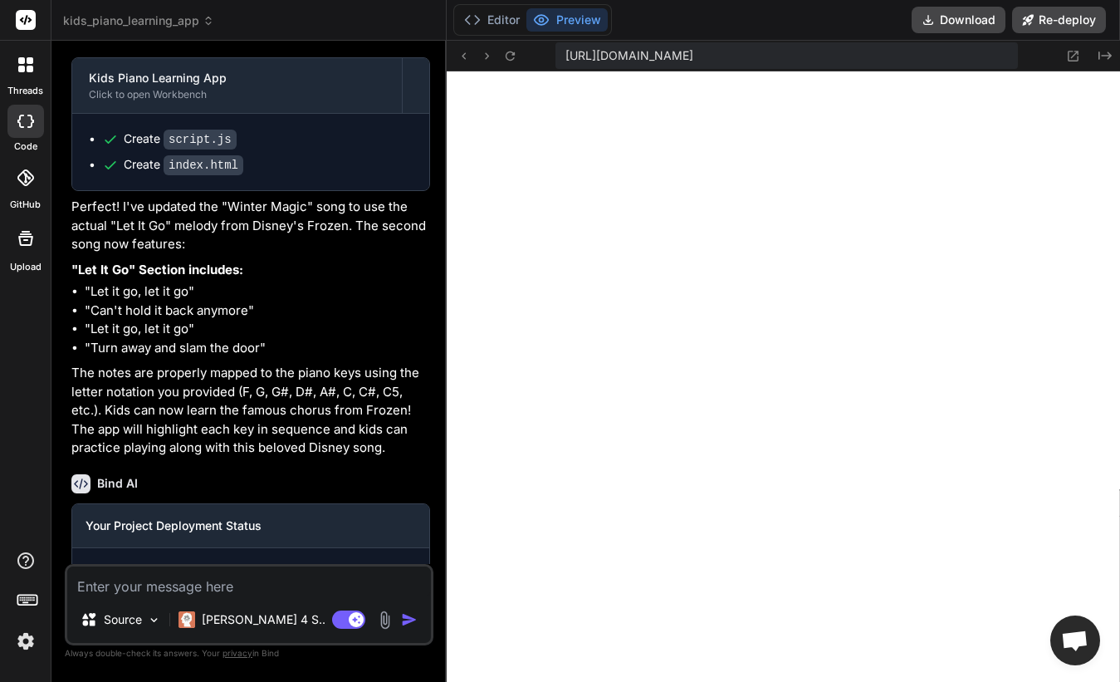
type textarea "x"
type textarea "</html>"
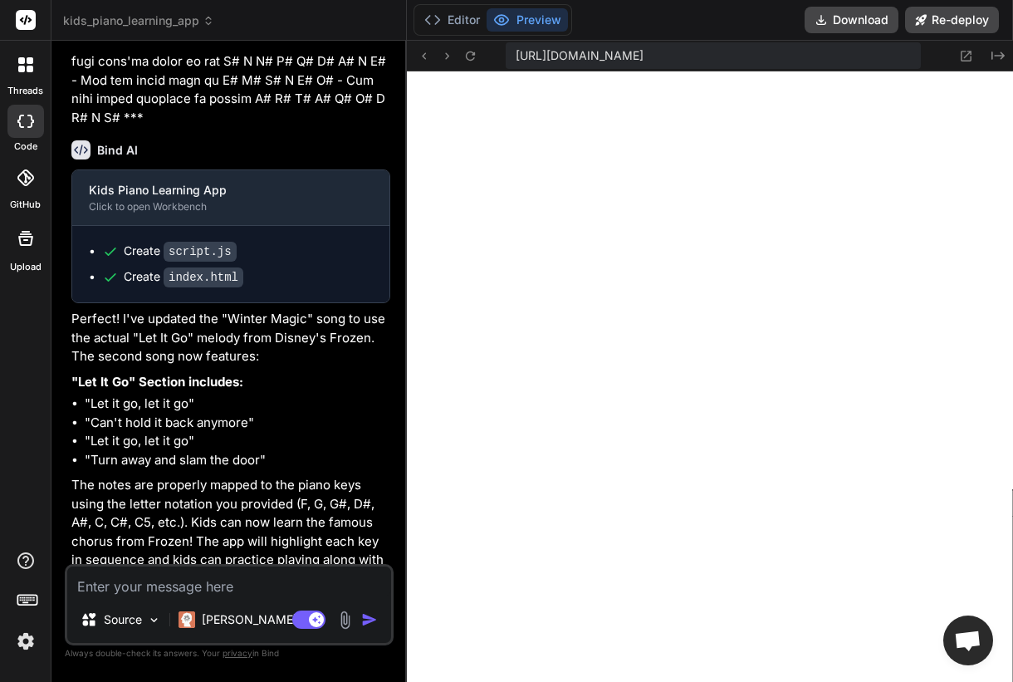
type textarea "x"
type textarea "<script src="script.js"></script> </body> </html>"
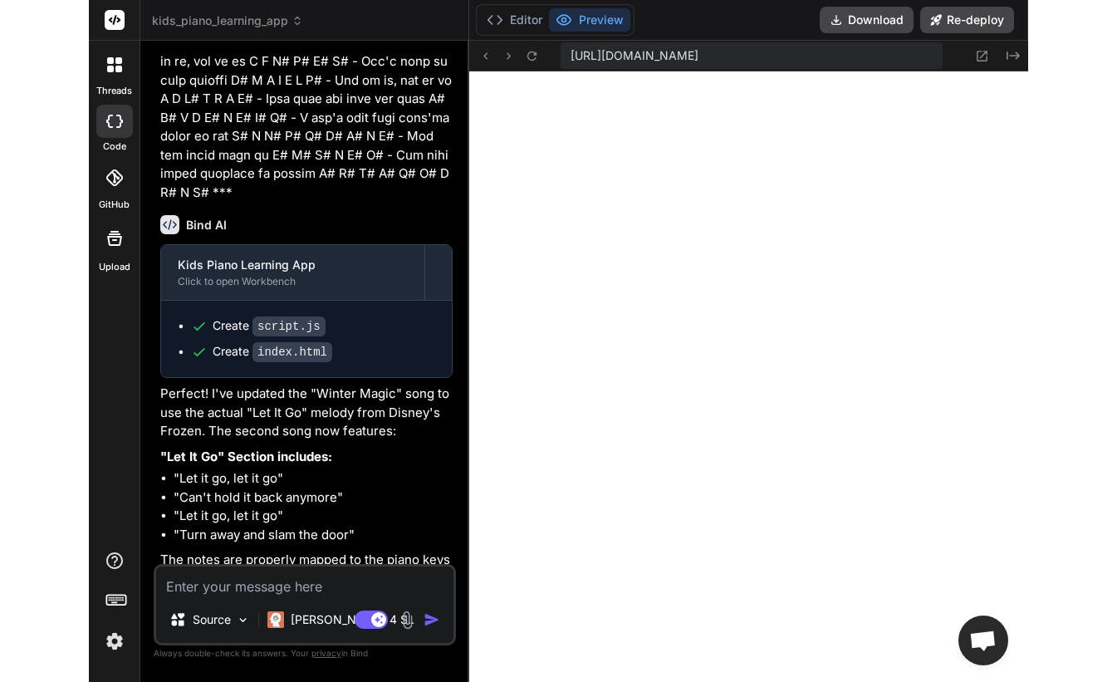
scroll to position [852, 0]
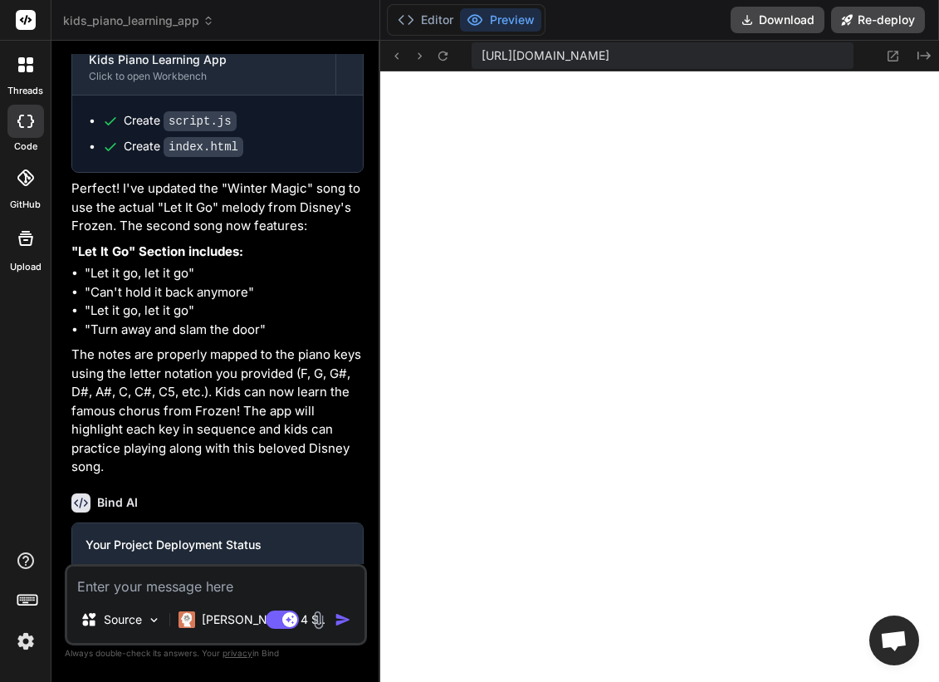
type textarea "x"
type textarea "</div> </div> <script src="script.js"></script> </body> </html>"
type textarea "x"
type textarea "</body> </html>"
type textarea "x"
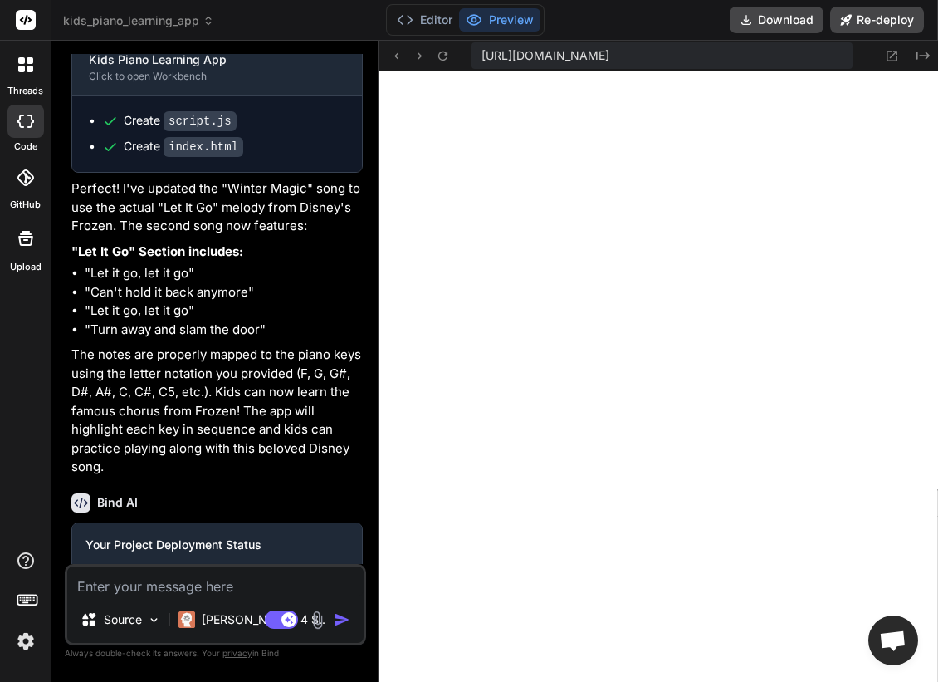
type textarea "<script src="script.js"></script> </body> </html>"
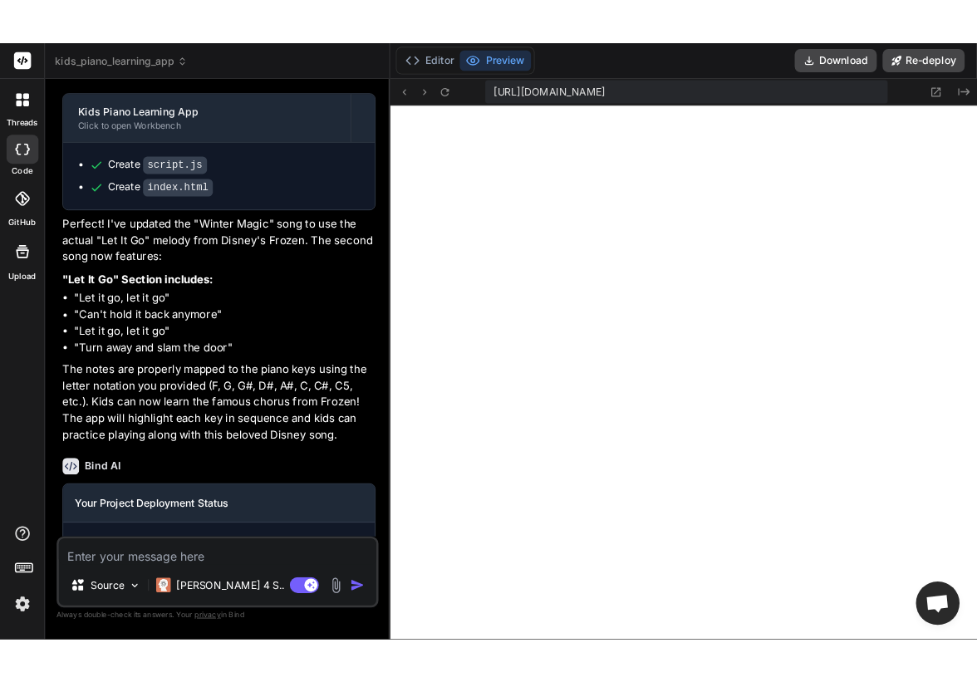
scroll to position [836, 0]
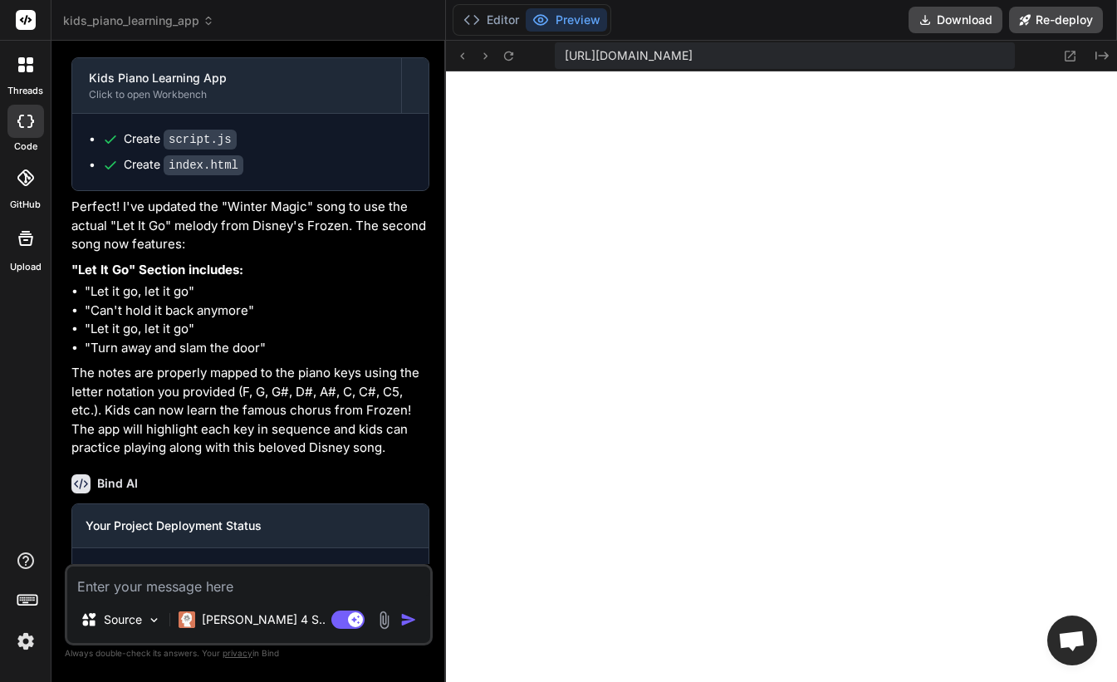
type textarea "x"
type textarea "<span id="streak" class="score-value">0</span> </div> </div> </div> <script src…"
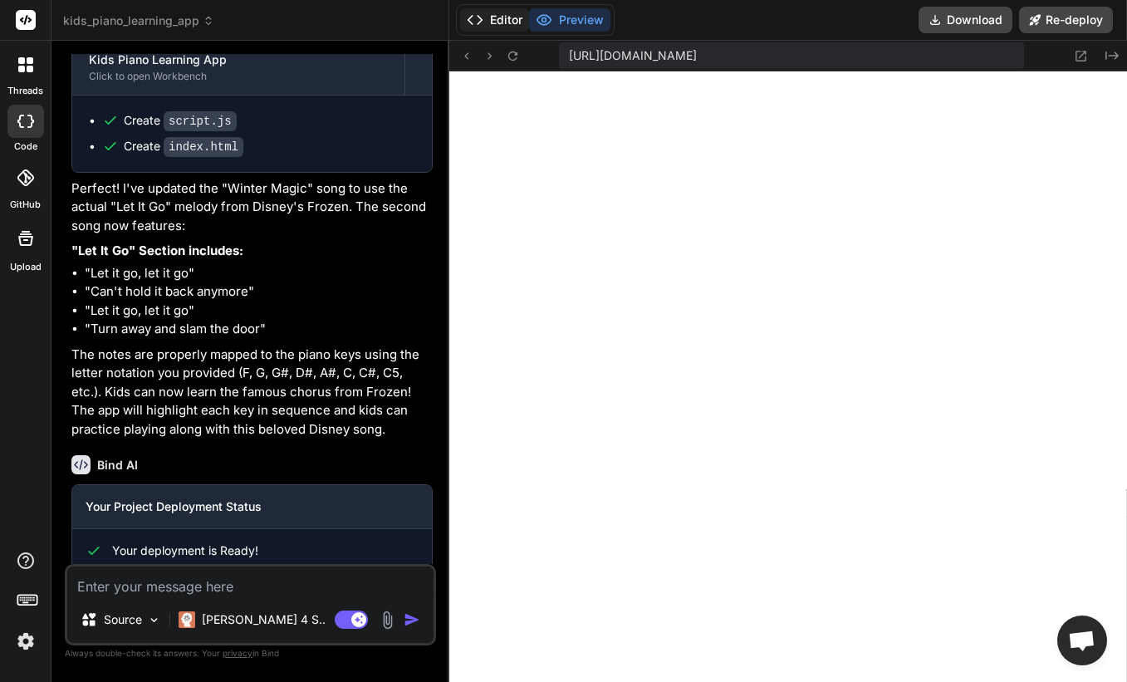
click at [488, 14] on button "Editor" at bounding box center [494, 19] width 69 height 23
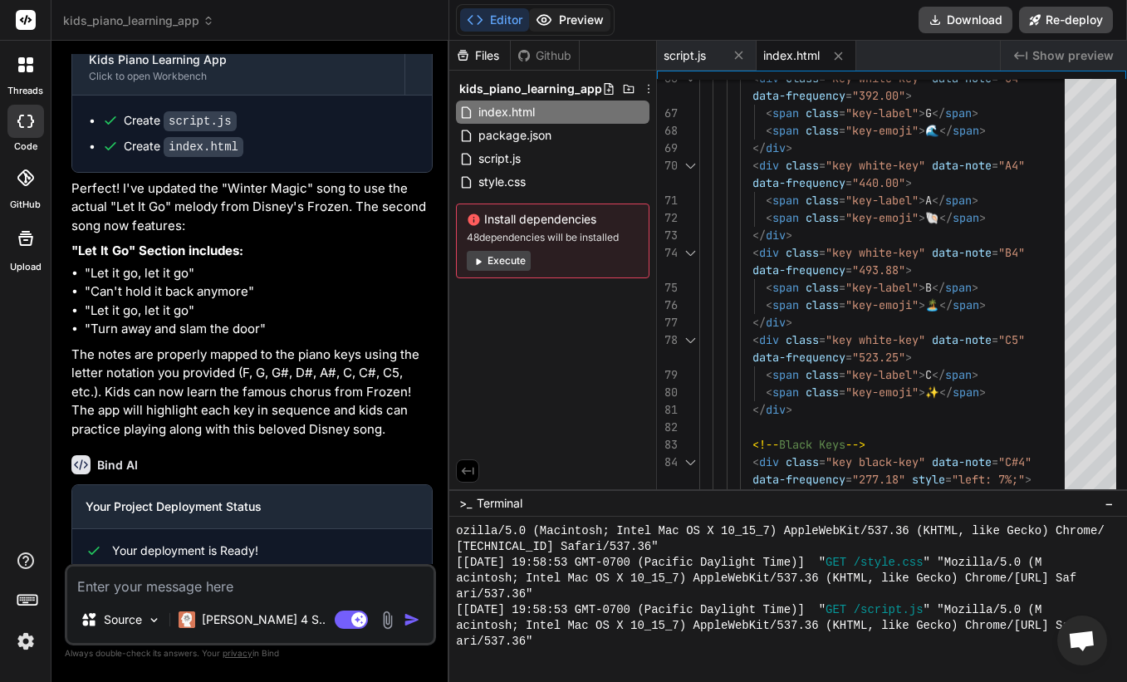
click at [576, 20] on button "Preview" at bounding box center [569, 19] width 81 height 23
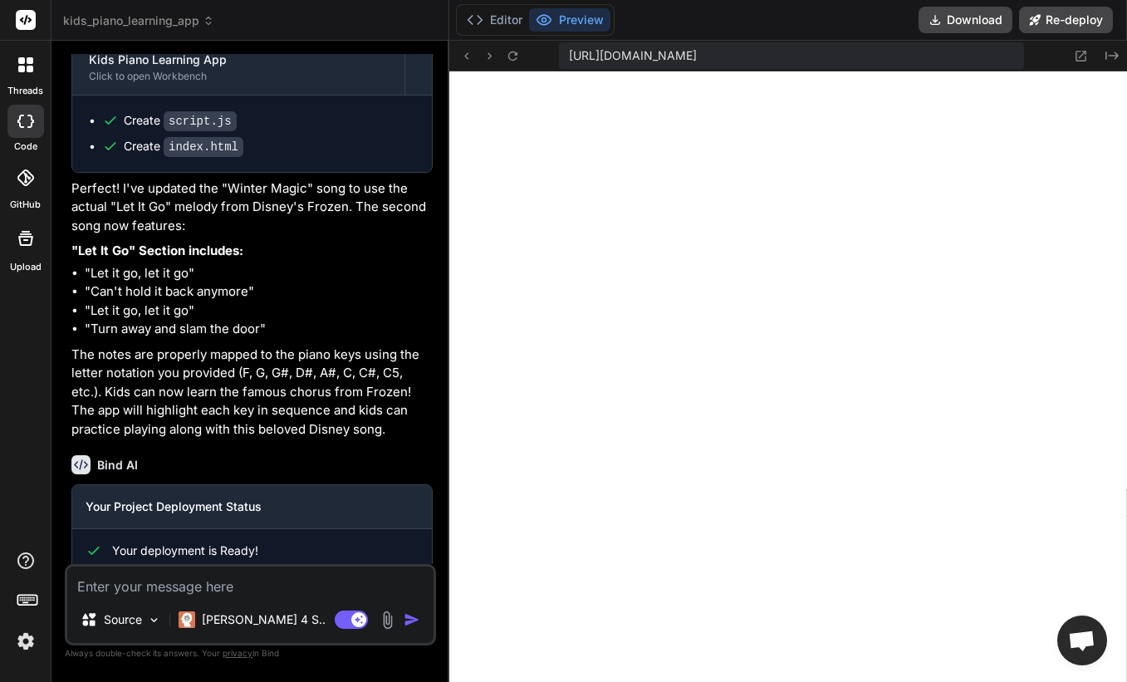
type textarea "x"
type textarea "<script src="script.js"></script> </body> </html>"
type textarea "x"
type textarea "</html>"
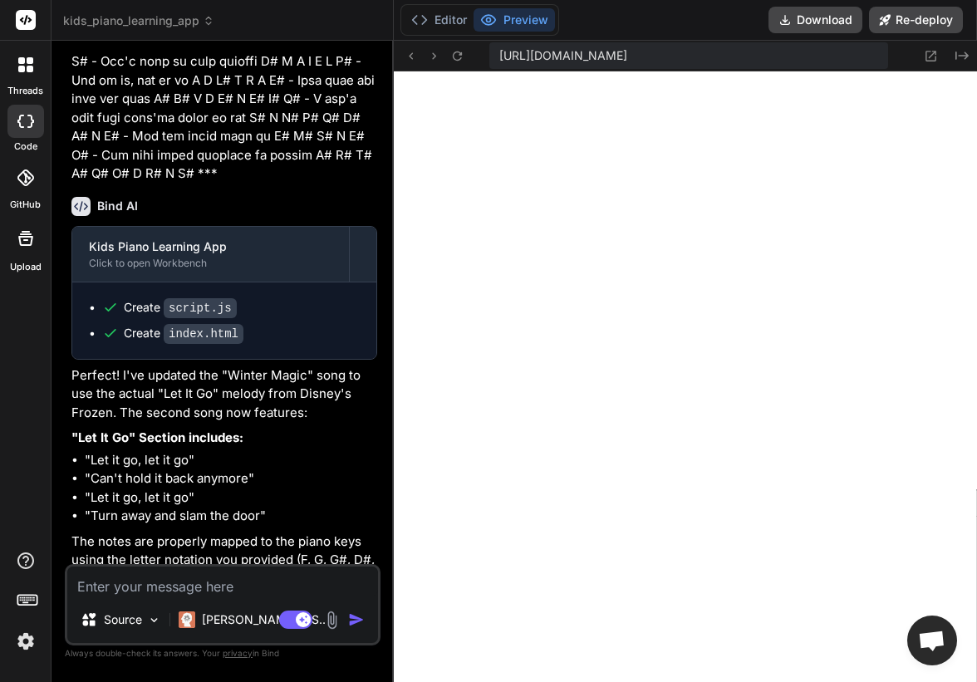
scroll to position [1957, 0]
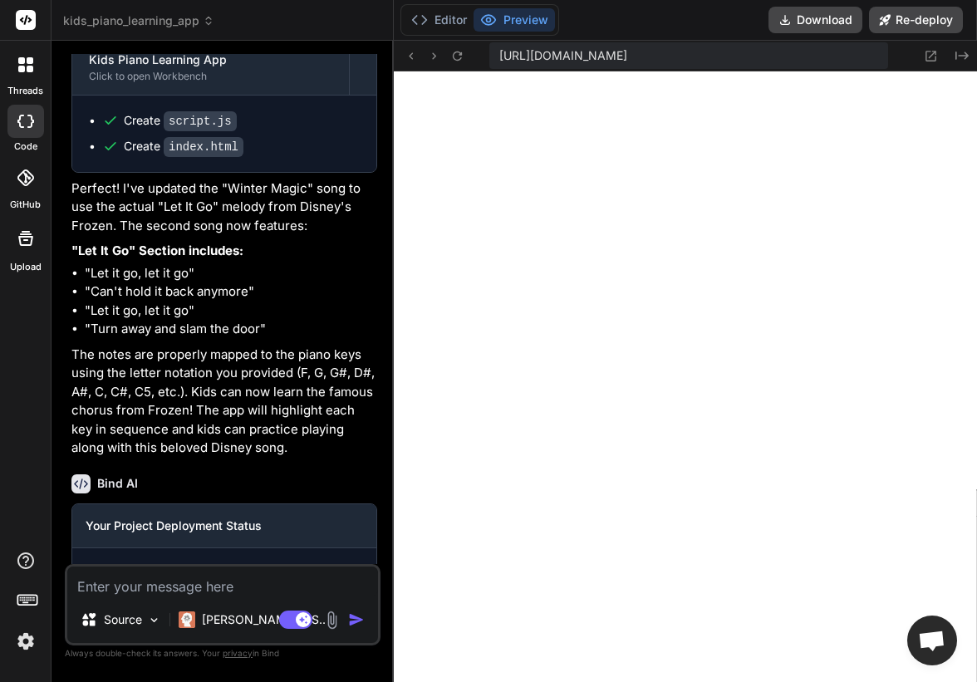
type textarea "x"
type textarea "</body> </html>"
click at [177, 442] on p "The notes are properly mapped to the piano keys using the letter notation you p…" at bounding box center [223, 401] width 304 height 112
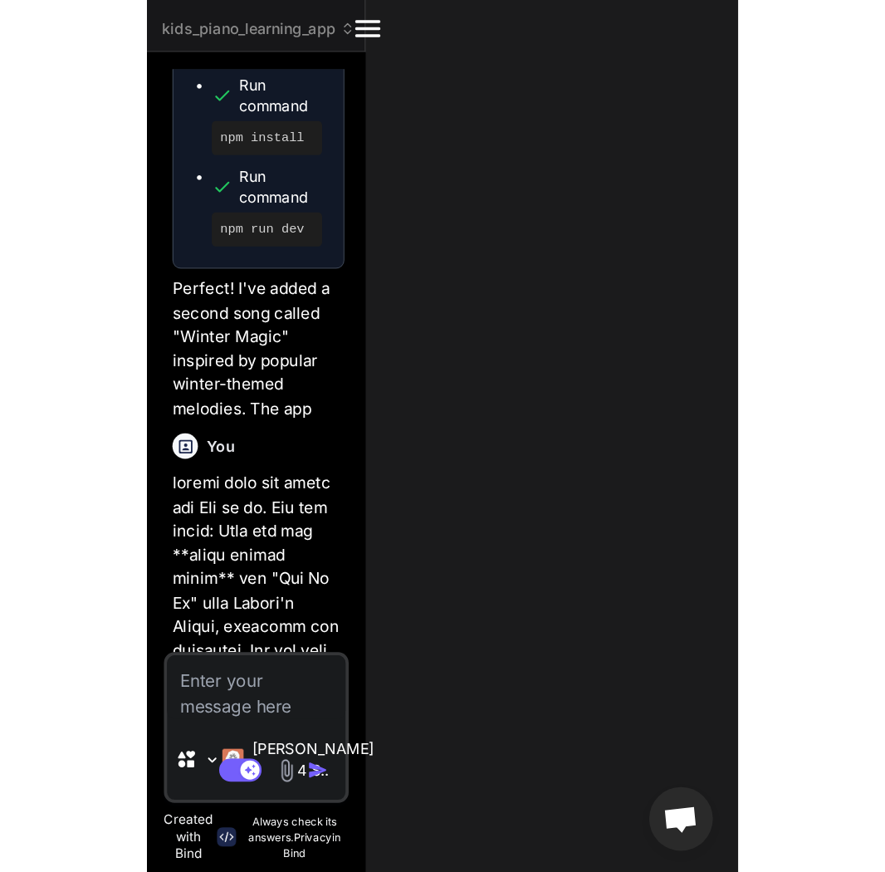
scroll to position [3394, 0]
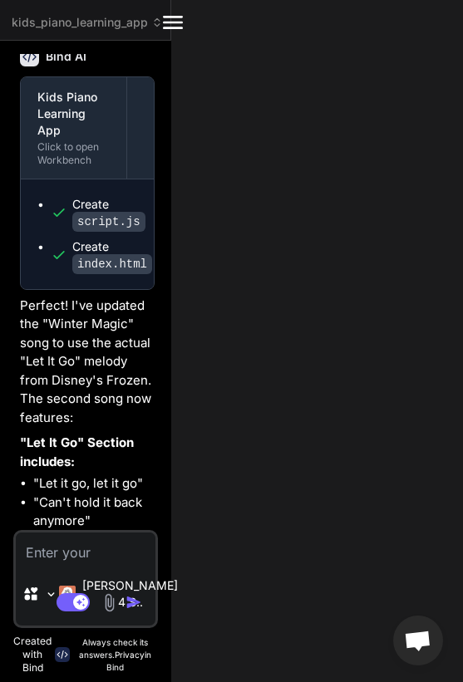
type textarea "x"
type textarea "script> </body> </html>"
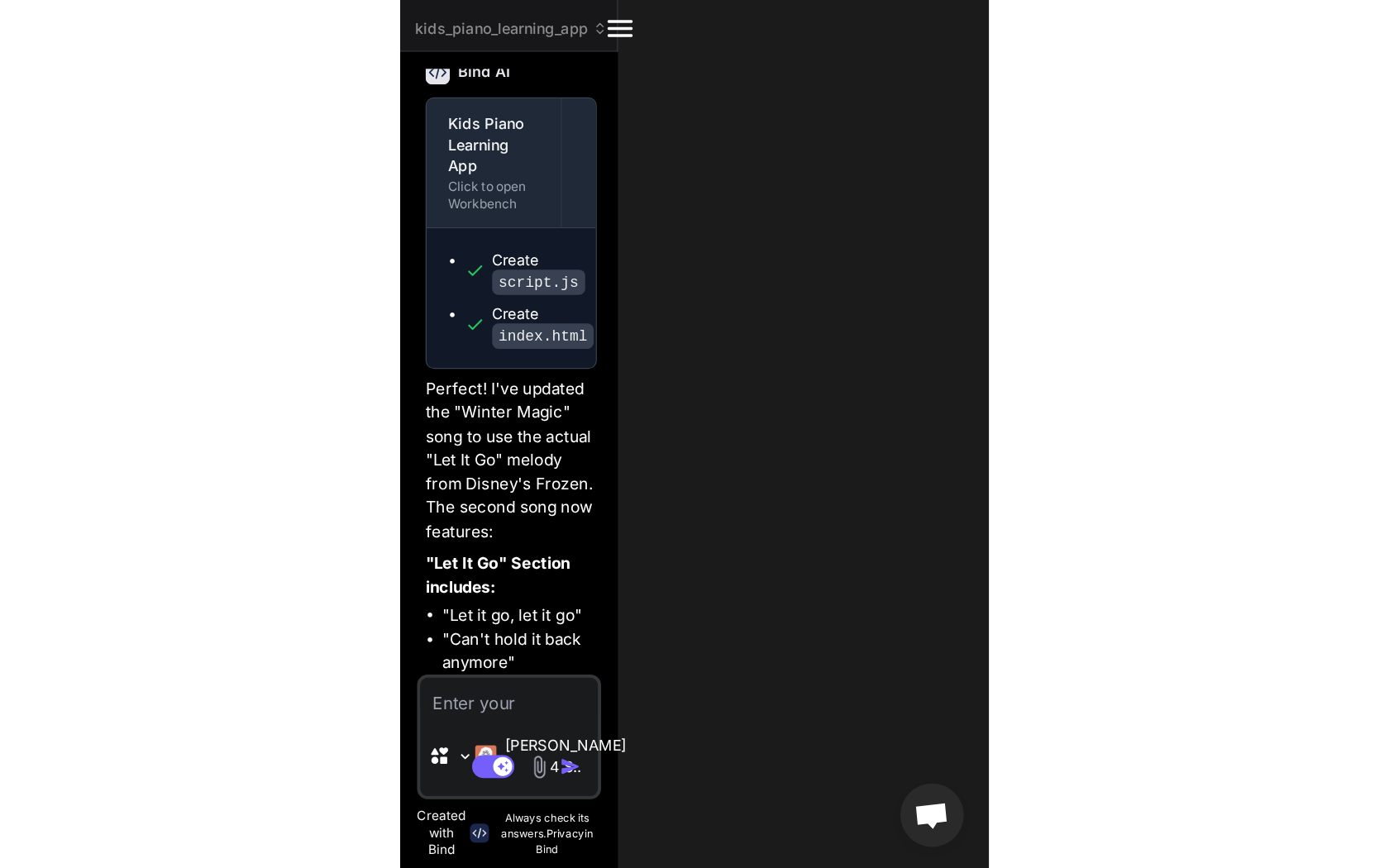
scroll to position [2060, 0]
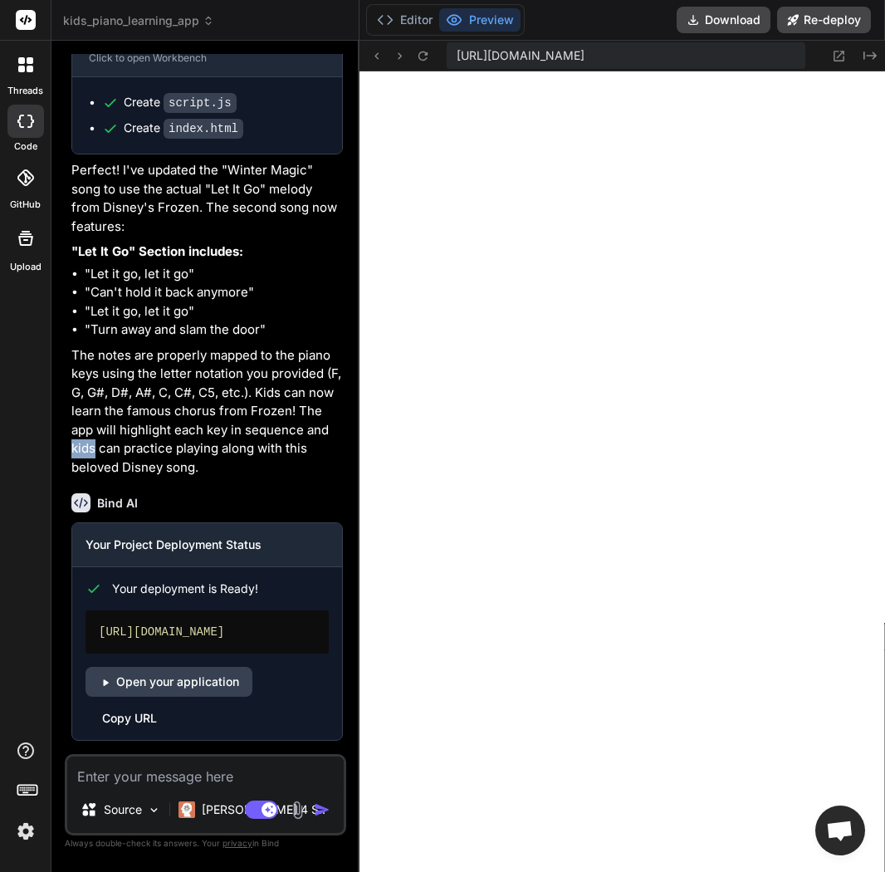
type textarea "x"
type textarea "<script src="script.js"></script> </body> </html>"
type textarea "x"
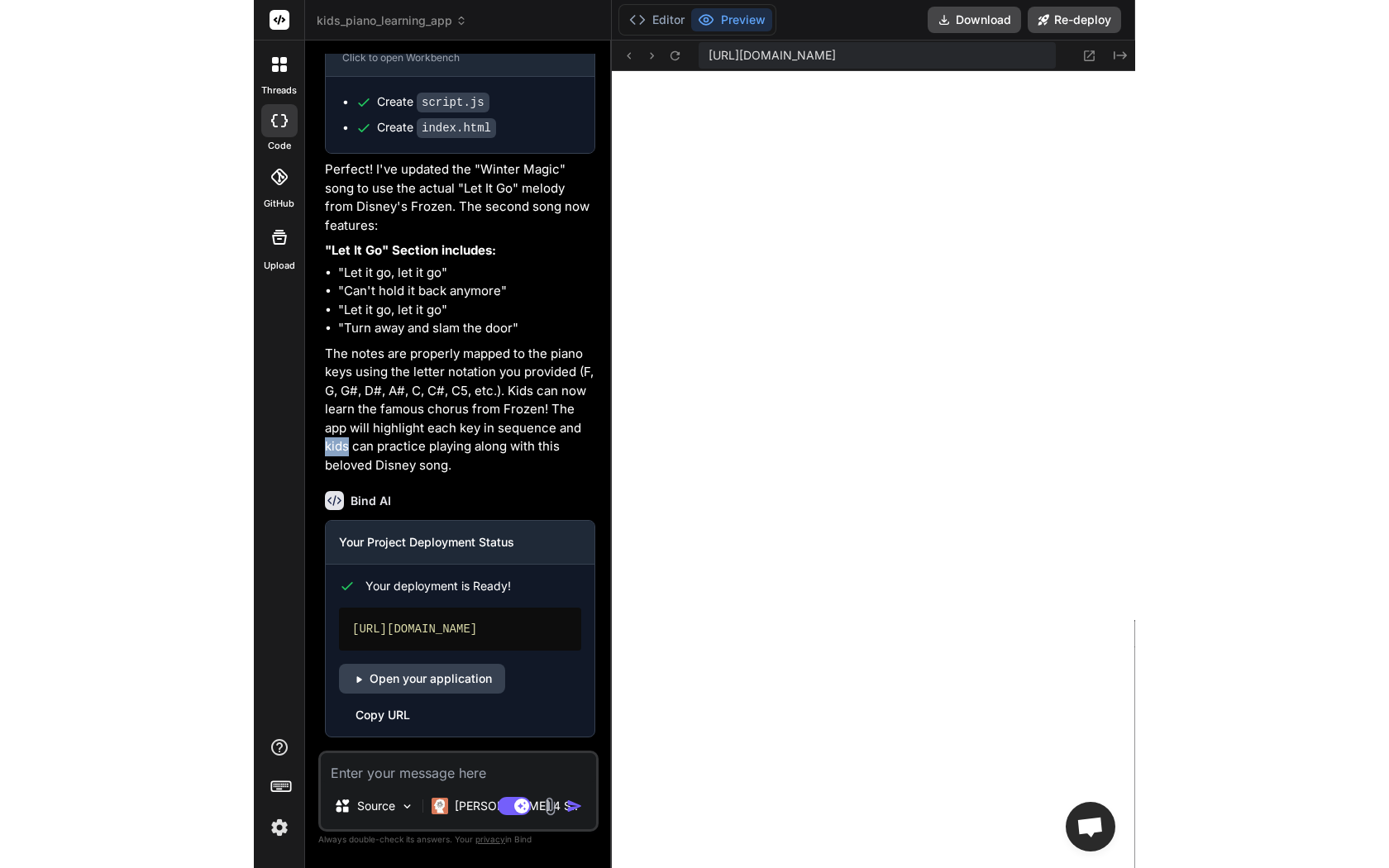
scroll to position [659, 0]
